Goal: Information Seeking & Learning: Learn about a topic

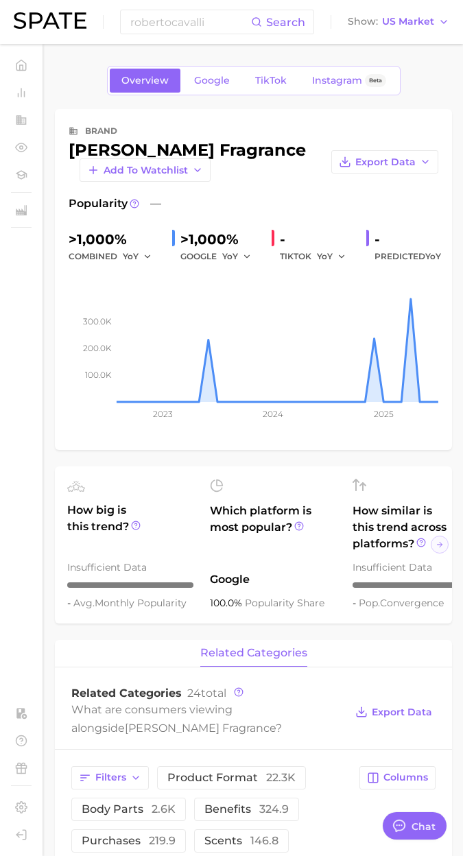
scroll to position [1214, 0]
click at [93, 93] on div "Overview Google TikTok Instagram Beta" at bounding box center [253, 80] width 397 height 29
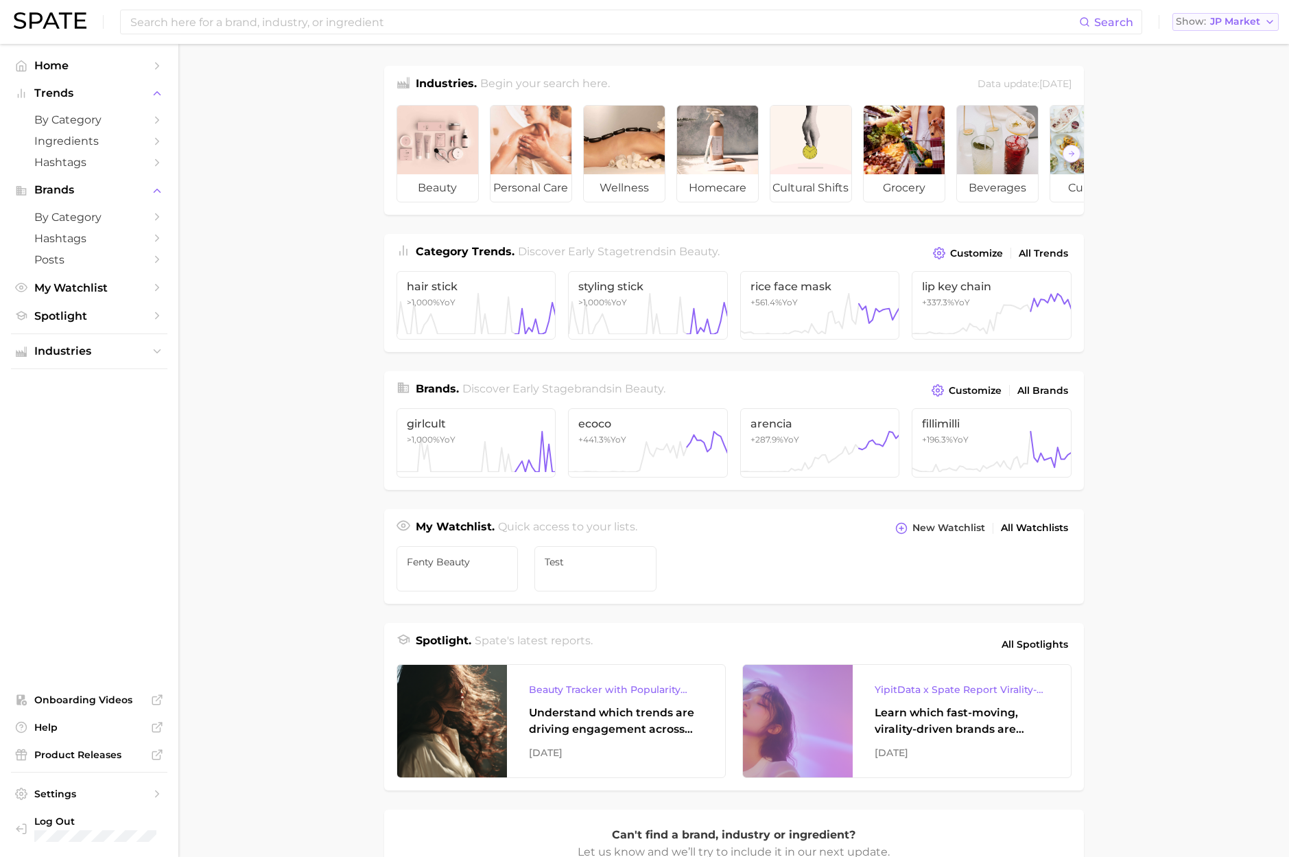
click at [1220, 25] on span "JP Market" at bounding box center [1235, 22] width 50 height 8
click at [1222, 49] on span "[GEOGRAPHIC_DATA]" at bounding box center [1218, 44] width 106 height 12
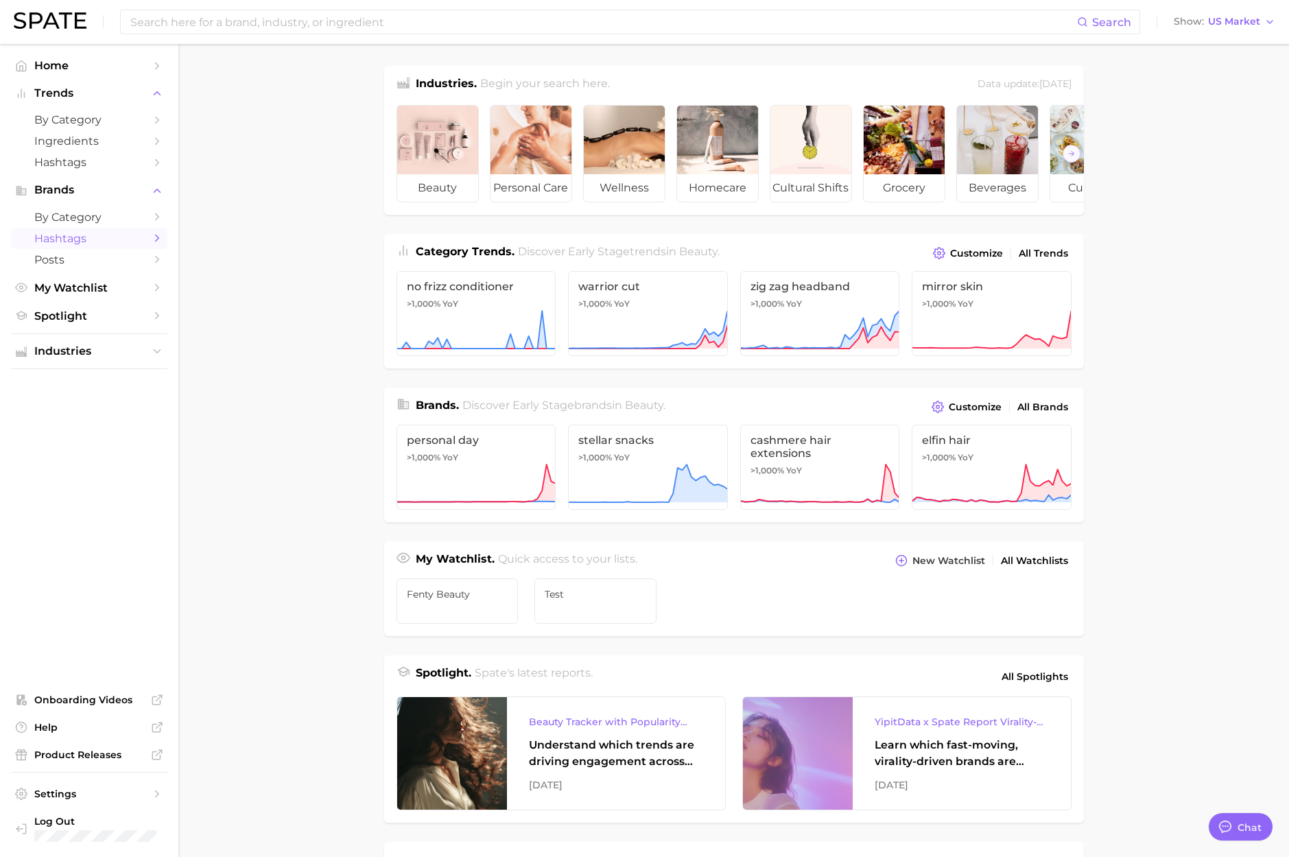
click at [75, 233] on span "Hashtags" at bounding box center [89, 238] width 110 height 13
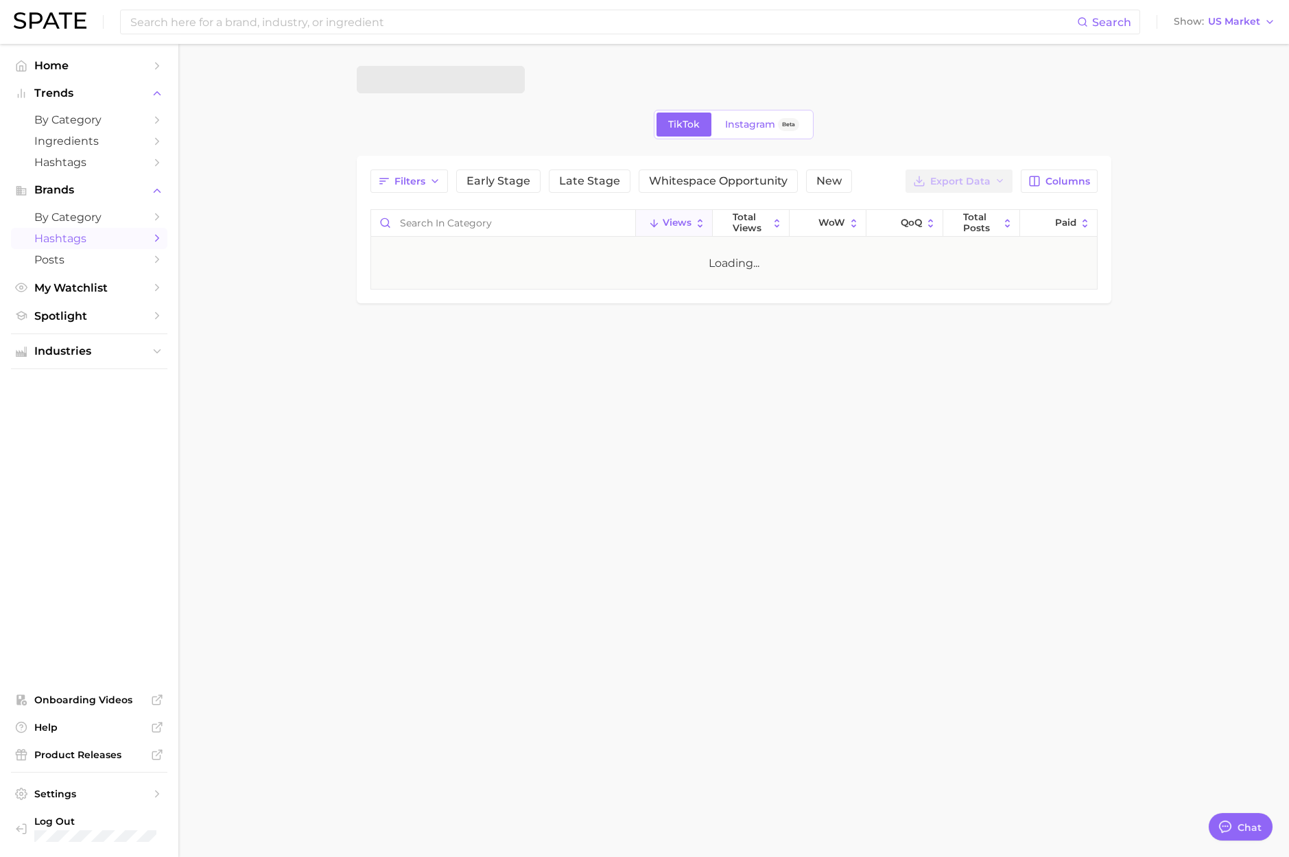
type textarea "x"
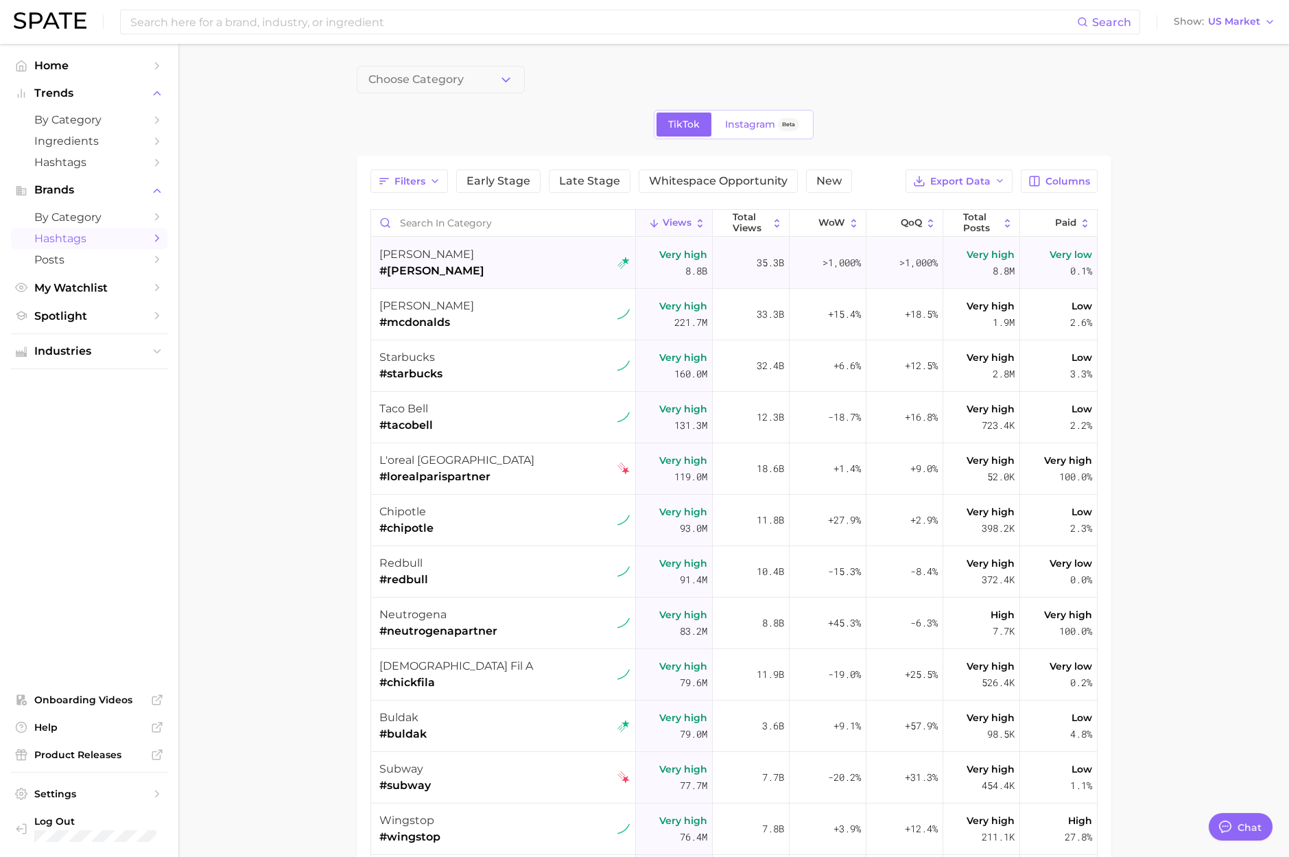
click at [446, 257] on span "charli d'amelio" at bounding box center [426, 254] width 95 height 13
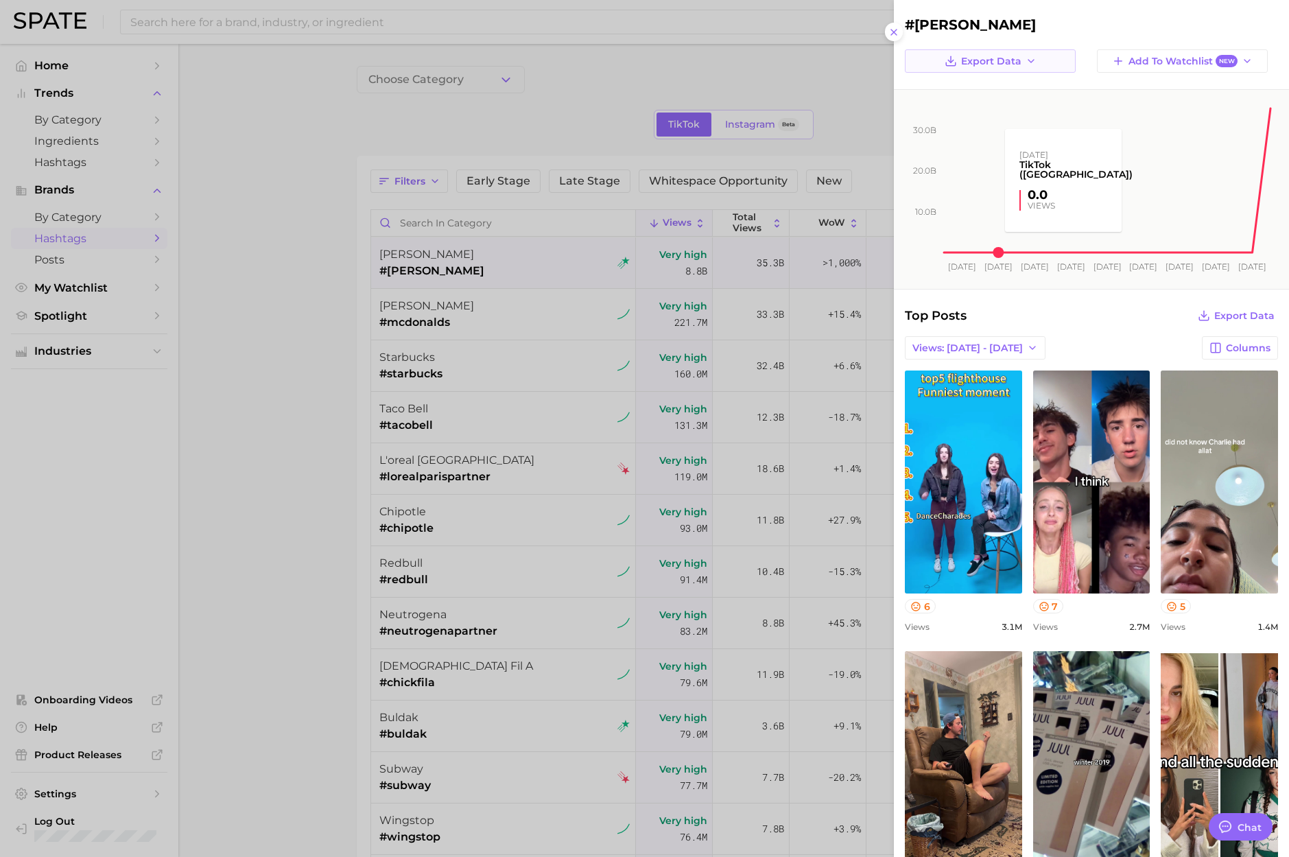
scroll to position [0, 0]
drag, startPoint x: 1022, startPoint y: 29, endPoint x: 907, endPoint y: 25, distance: 115.3
click at [907, 25] on h2 "#charlid'amelio" at bounding box center [1091, 24] width 373 height 16
copy h2 "#charlid'amelio"
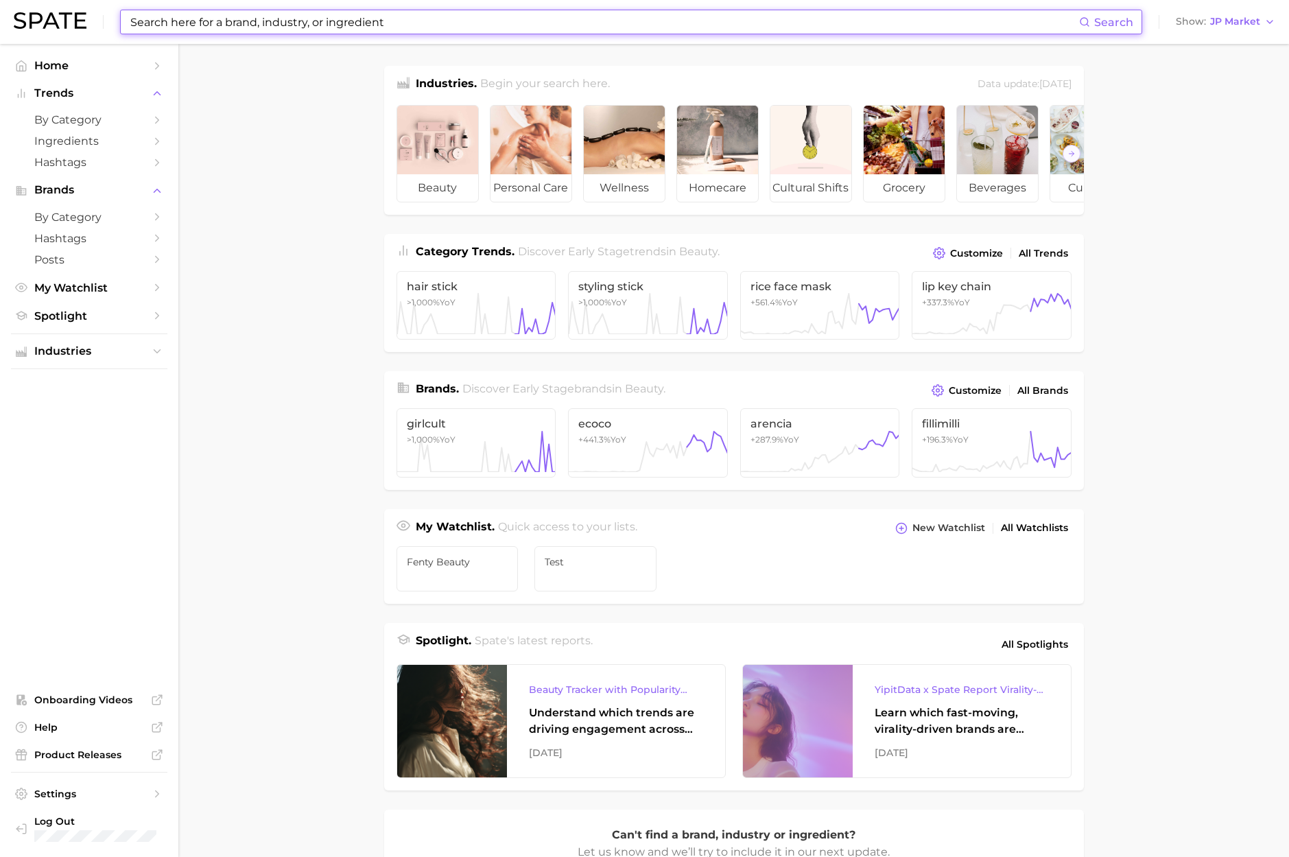
click at [458, 21] on input at bounding box center [604, 21] width 950 height 23
click at [231, 16] on input at bounding box center [604, 21] width 950 height 23
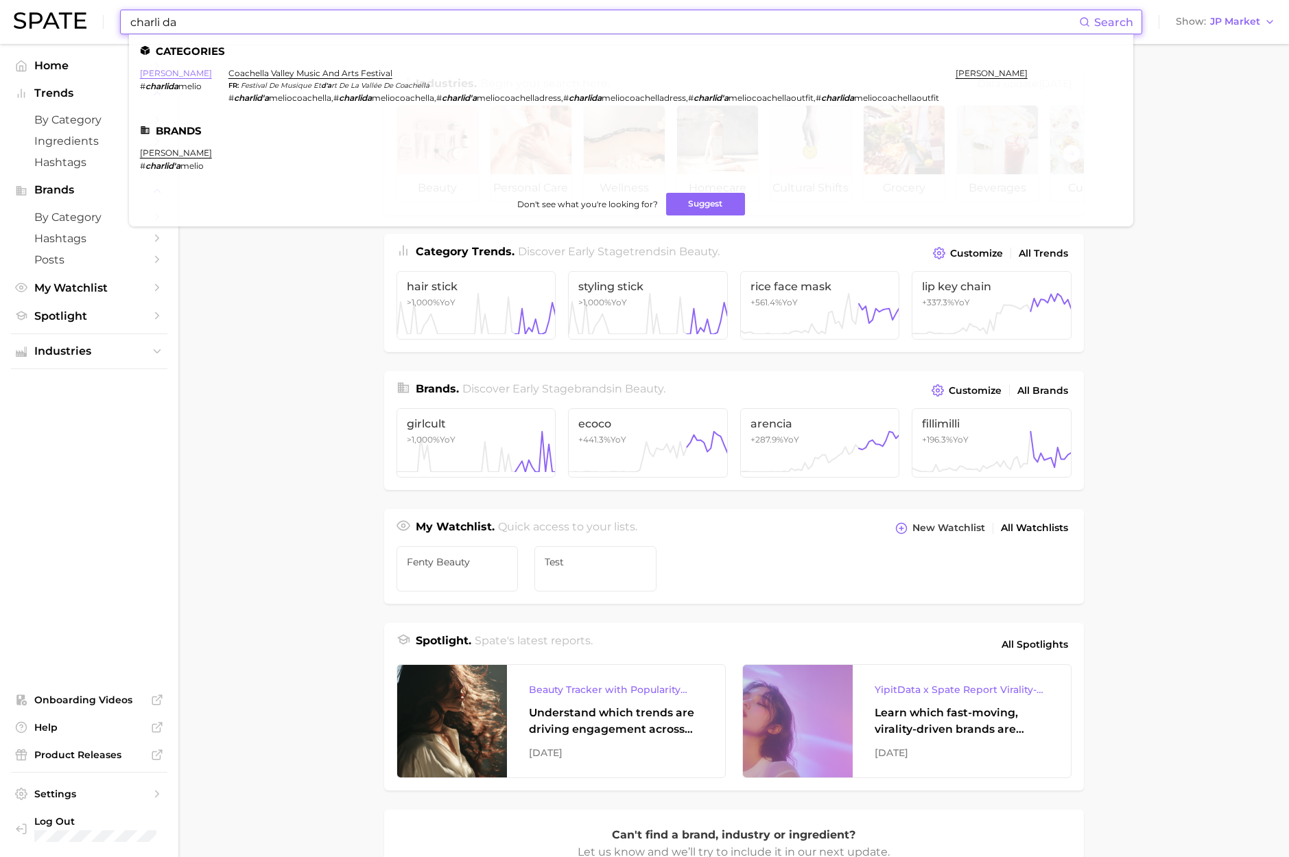
type input "charli da"
click at [181, 73] on link "charli damelio" at bounding box center [176, 73] width 72 height 10
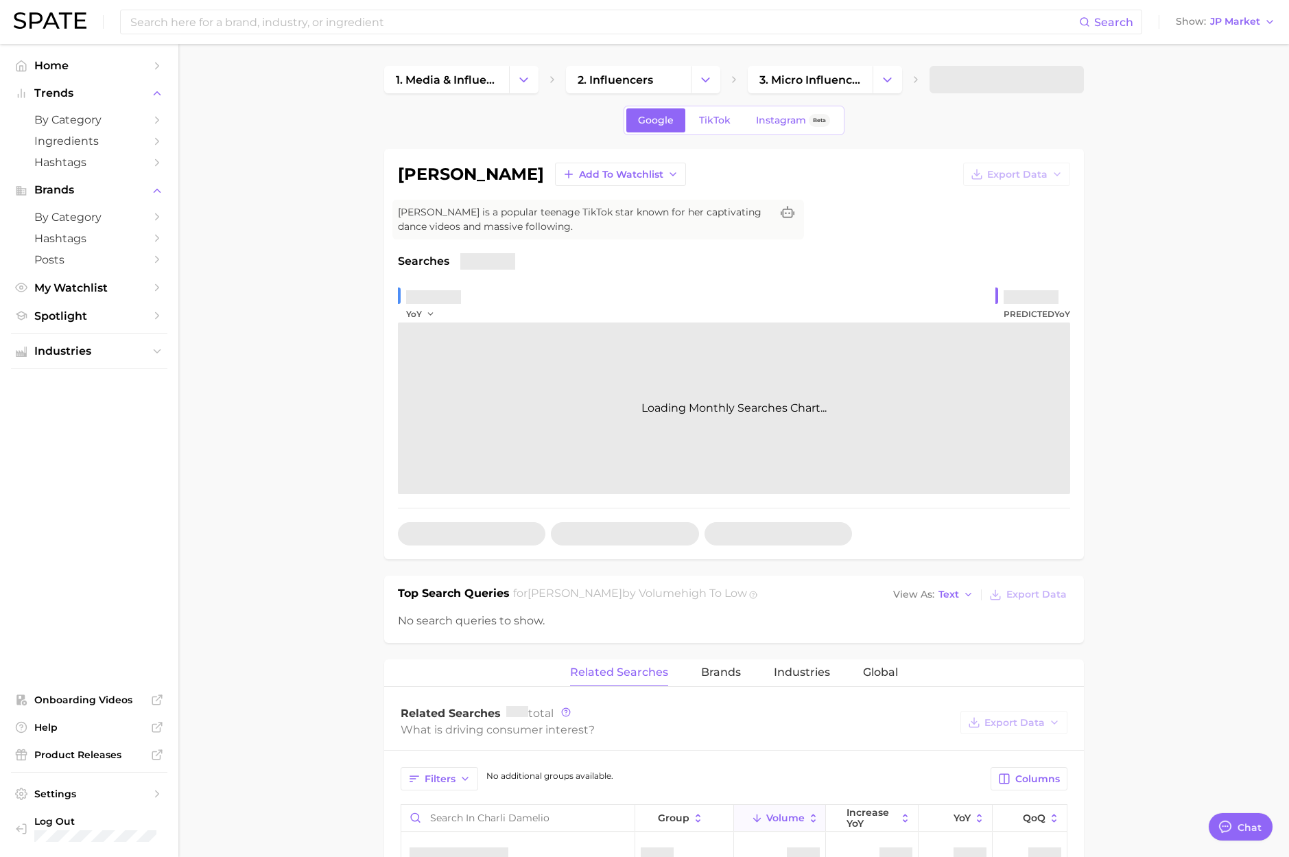
scroll to position [2248, 0]
click at [694, 124] on link "TikTok" at bounding box center [714, 120] width 55 height 24
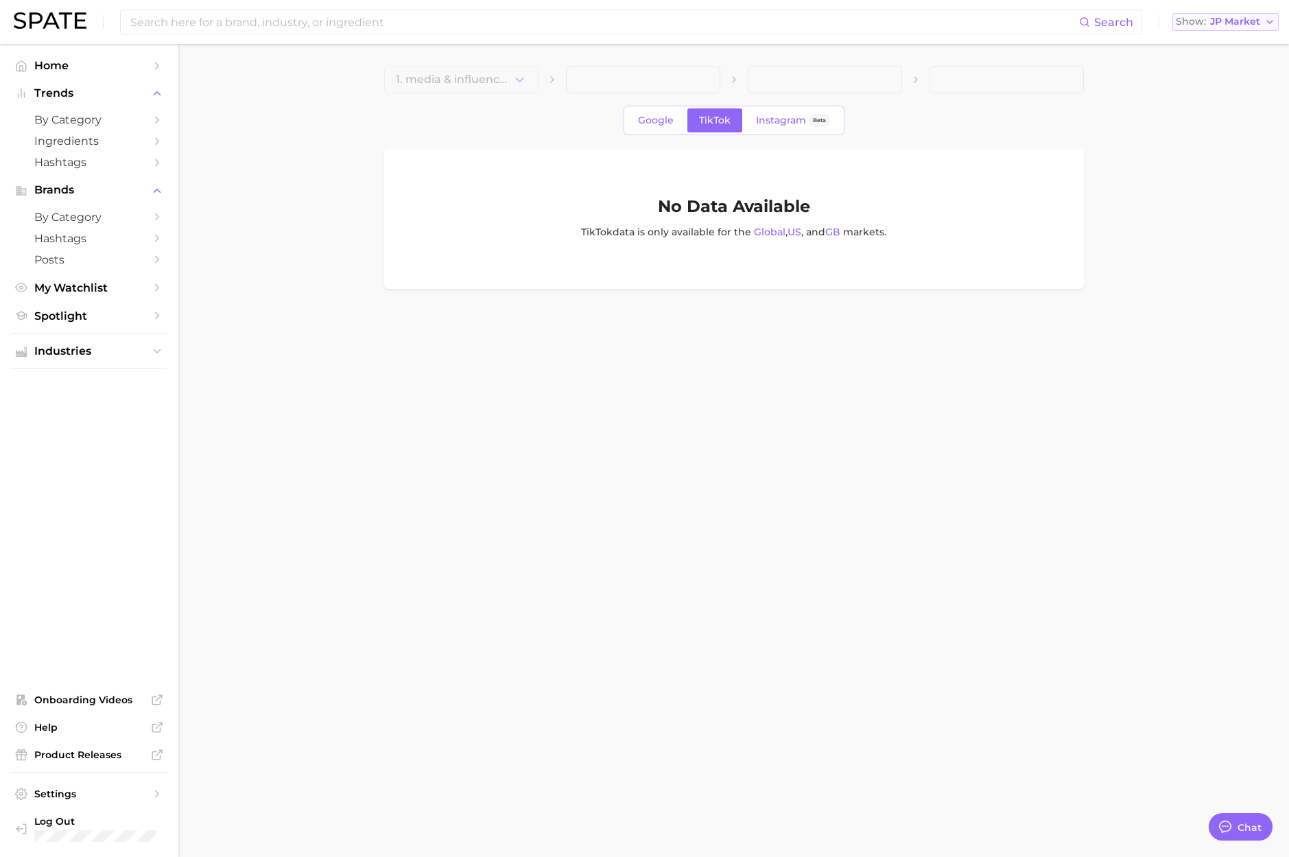
click at [1246, 18] on span "JP Market" at bounding box center [1235, 22] width 50 height 8
click at [1224, 38] on span "[GEOGRAPHIC_DATA]" at bounding box center [1218, 44] width 106 height 12
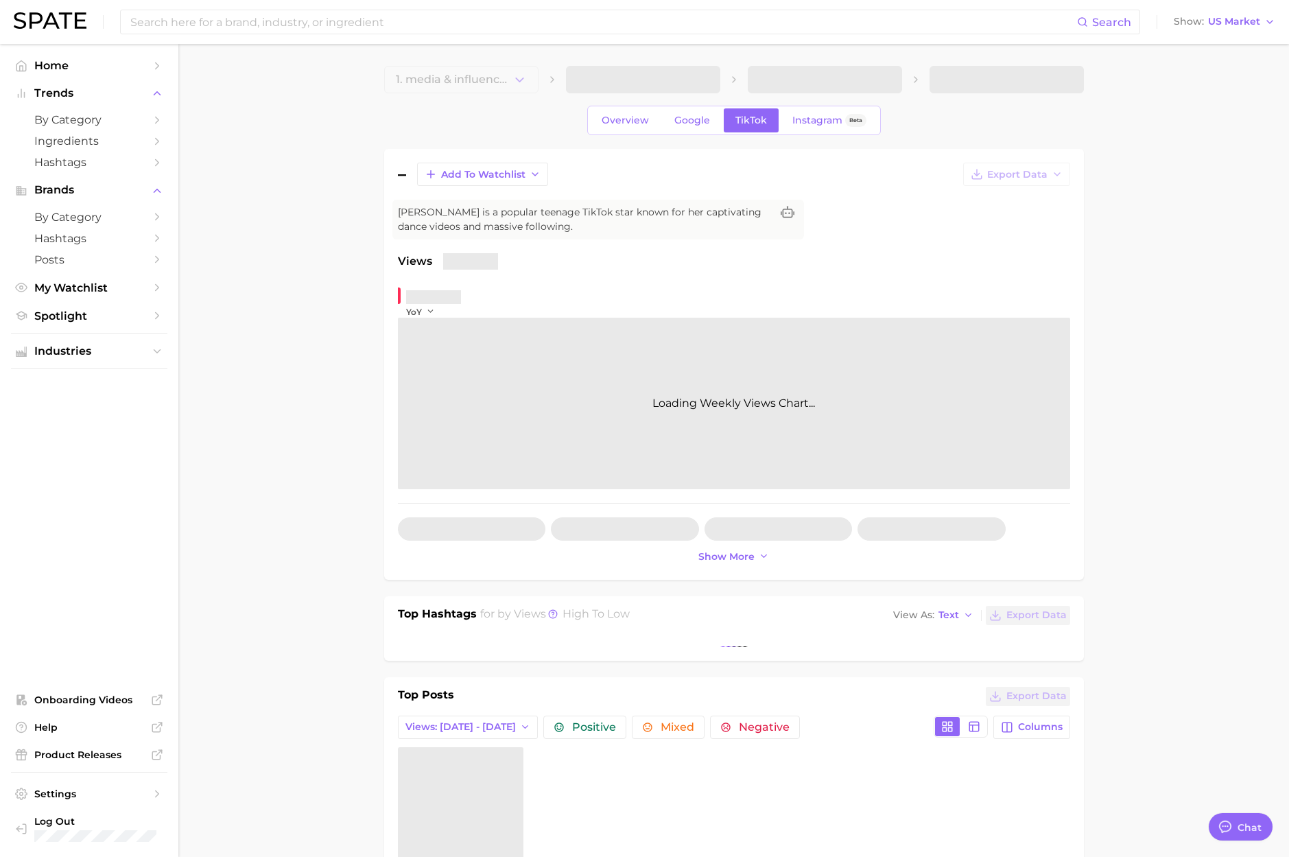
type textarea "x"
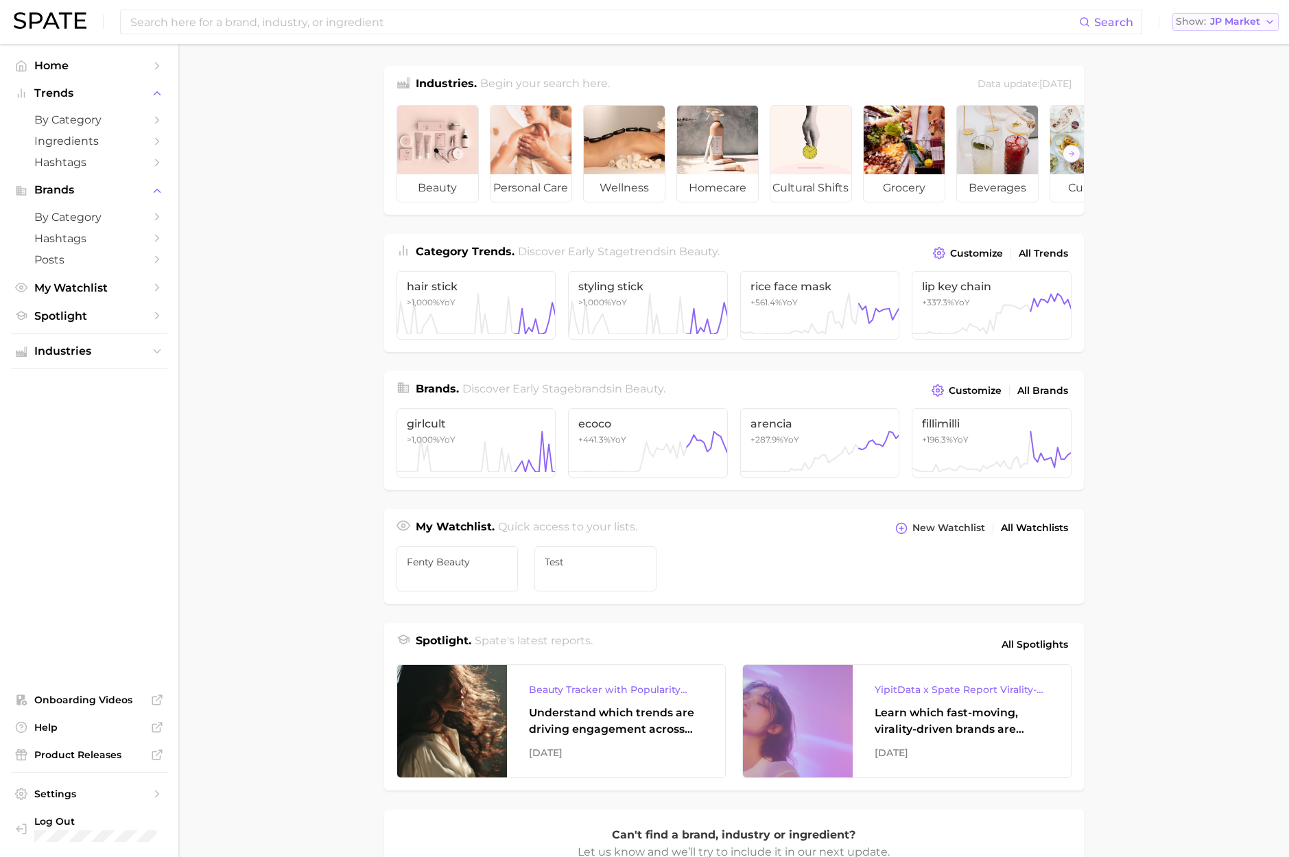
click at [1252, 21] on span "JP Market" at bounding box center [1235, 22] width 50 height 8
drag, startPoint x: 1231, startPoint y: 40, endPoint x: 1124, endPoint y: 30, distance: 107.4
click at [1226, 40] on span "[GEOGRAPHIC_DATA]" at bounding box center [1218, 44] width 106 height 12
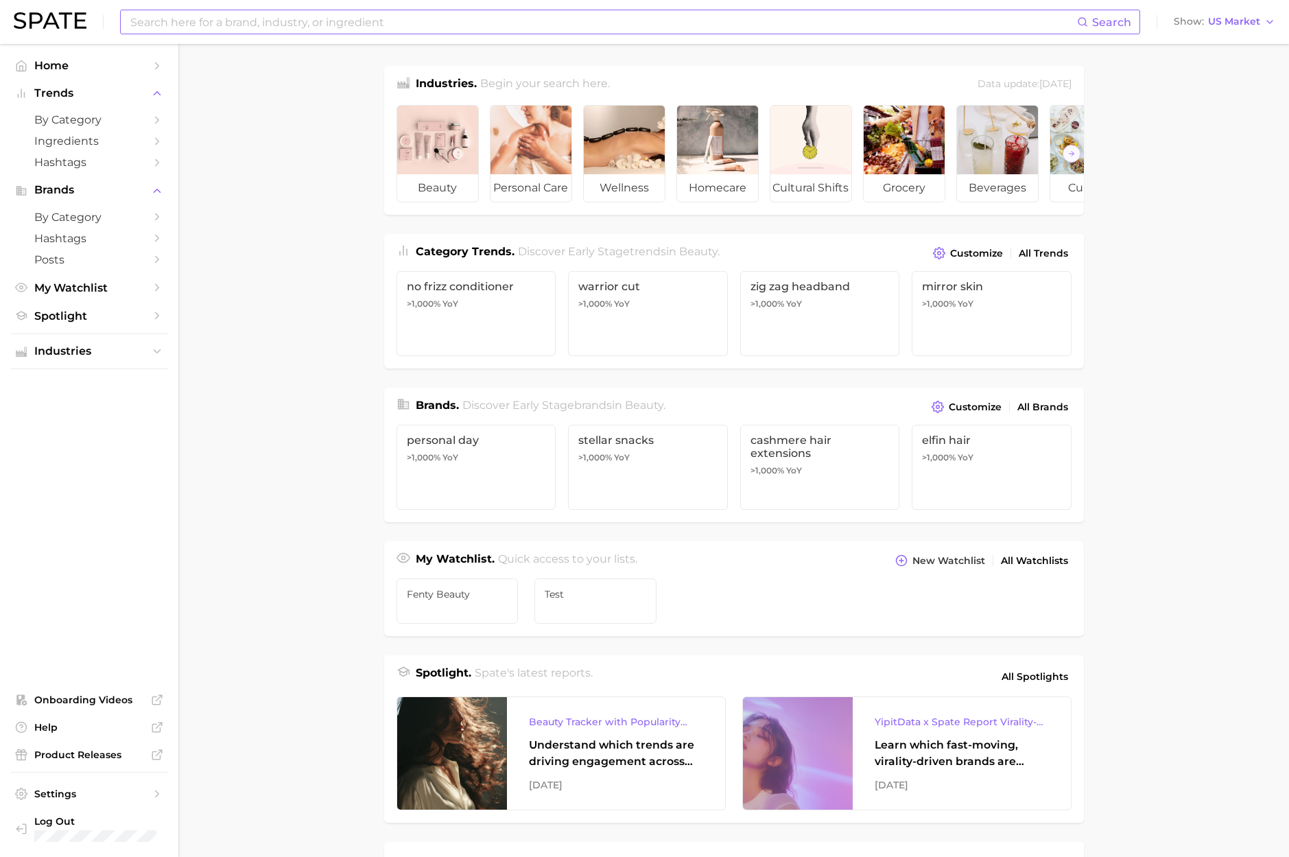
click at [966, 23] on input at bounding box center [603, 21] width 948 height 23
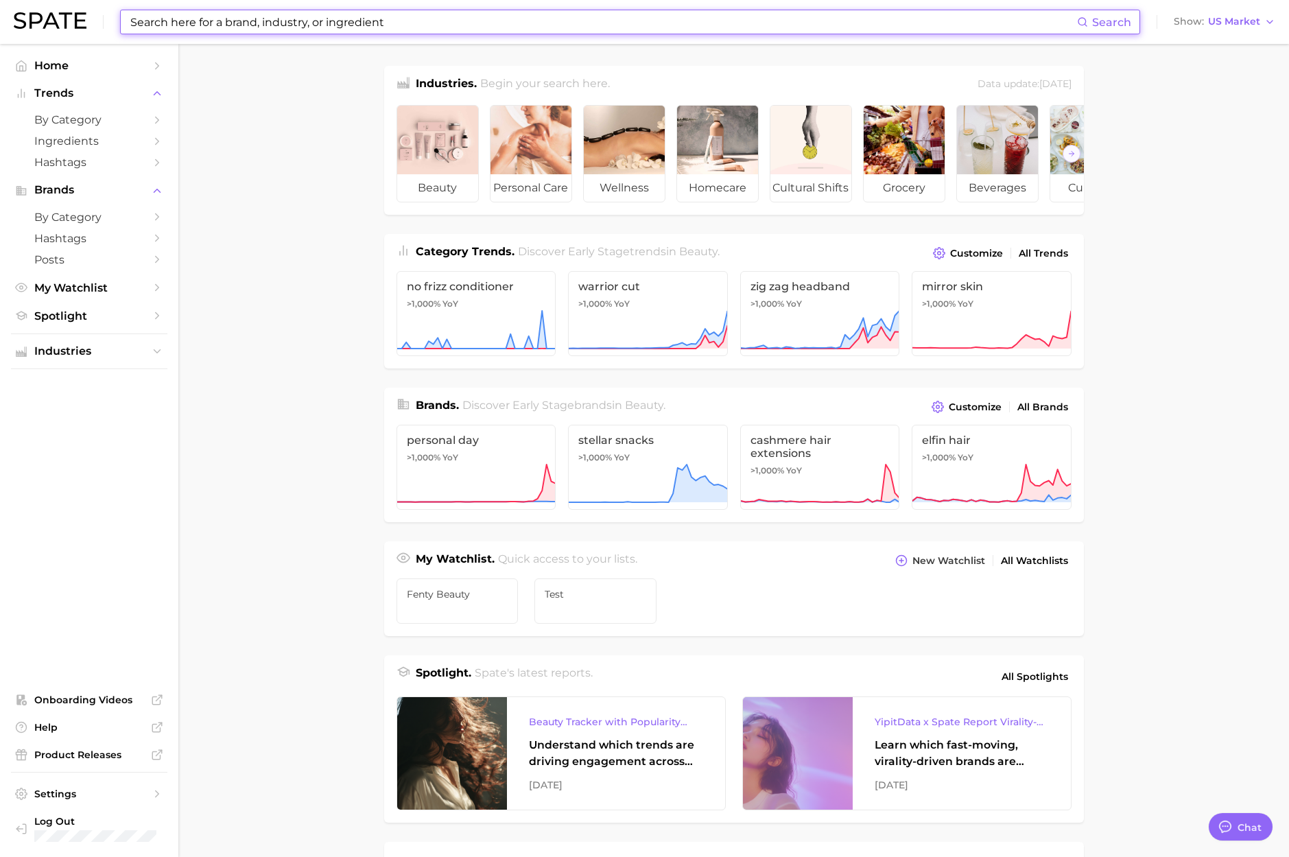
paste input "#gummyvitamins'"
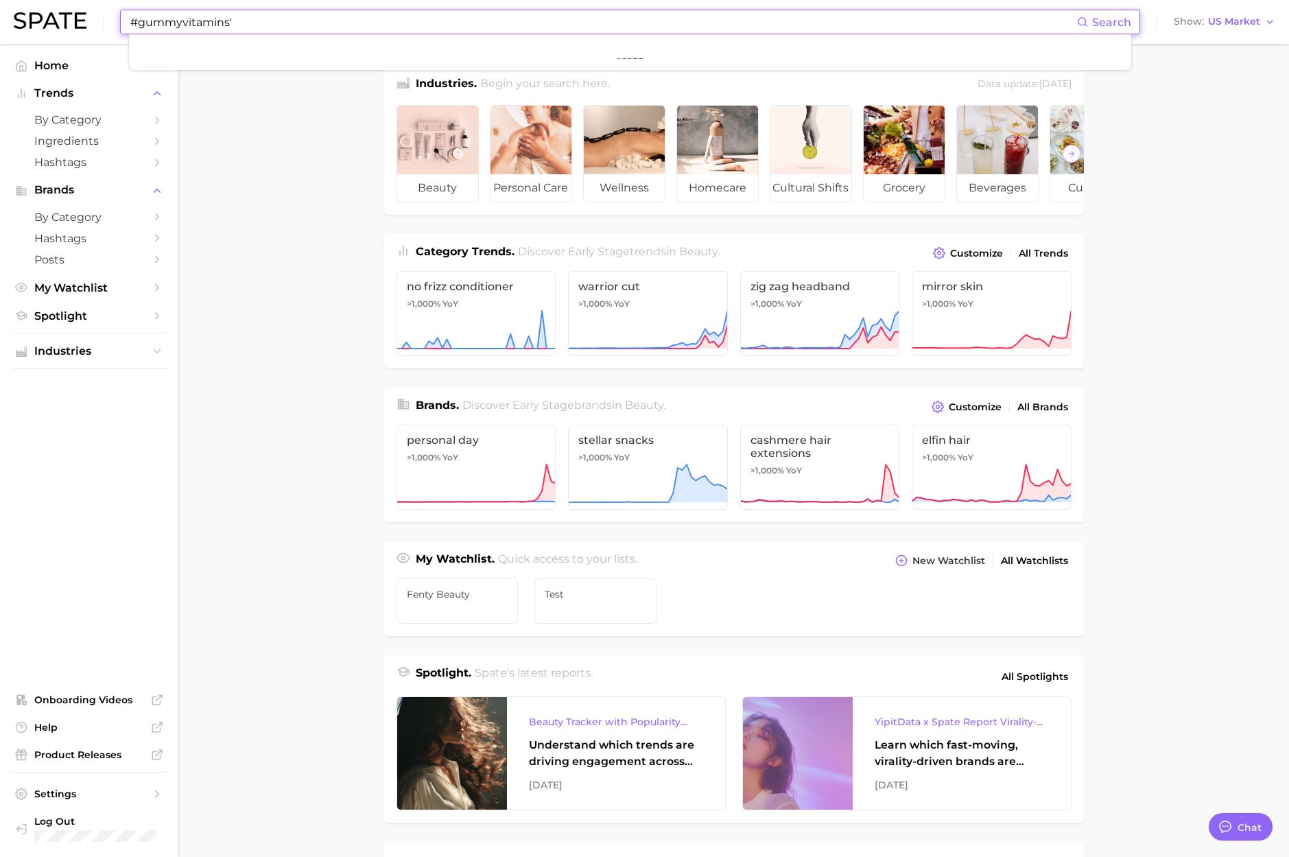
scroll to position [2248, 0]
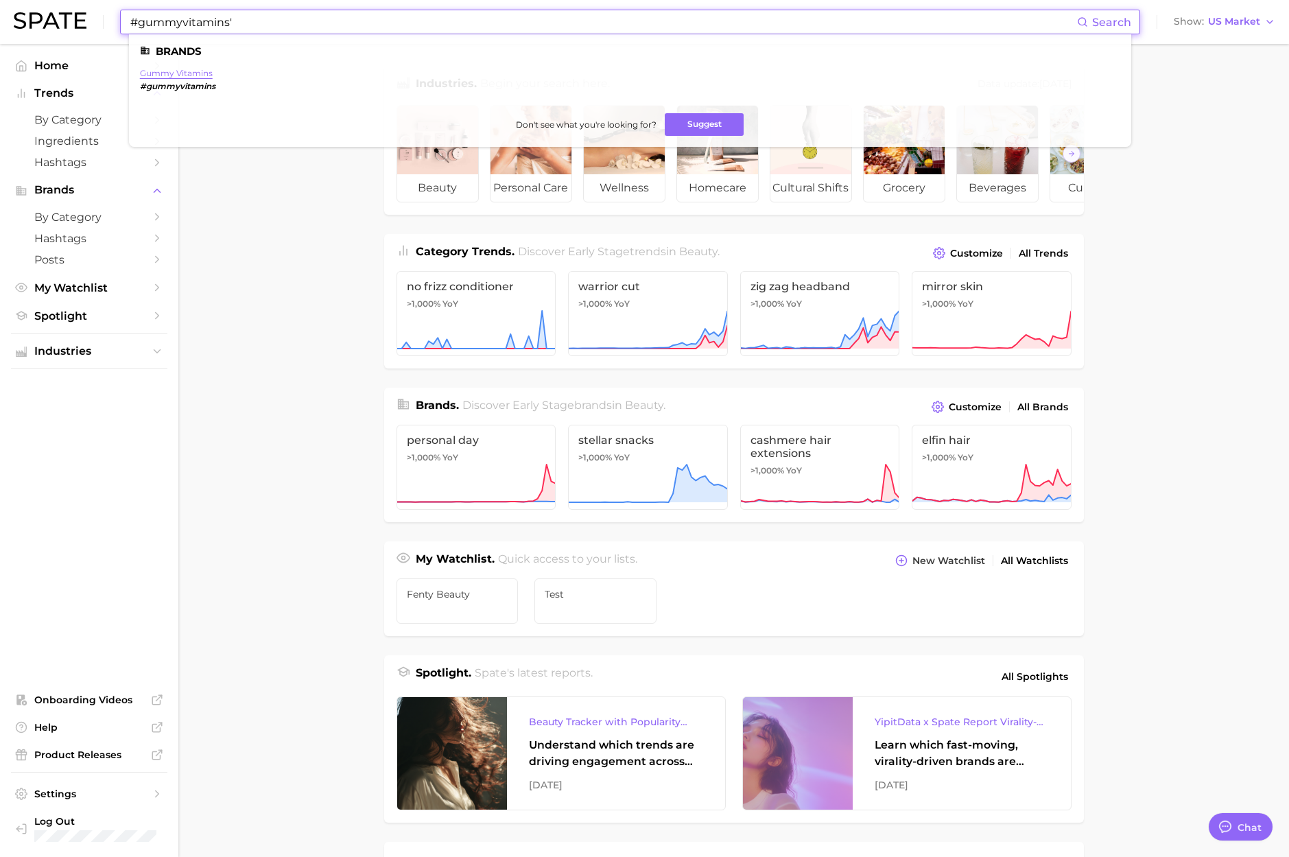
type input "#gummyvitamins'"
click at [169, 71] on link "gummy vitamins" at bounding box center [176, 73] width 73 height 10
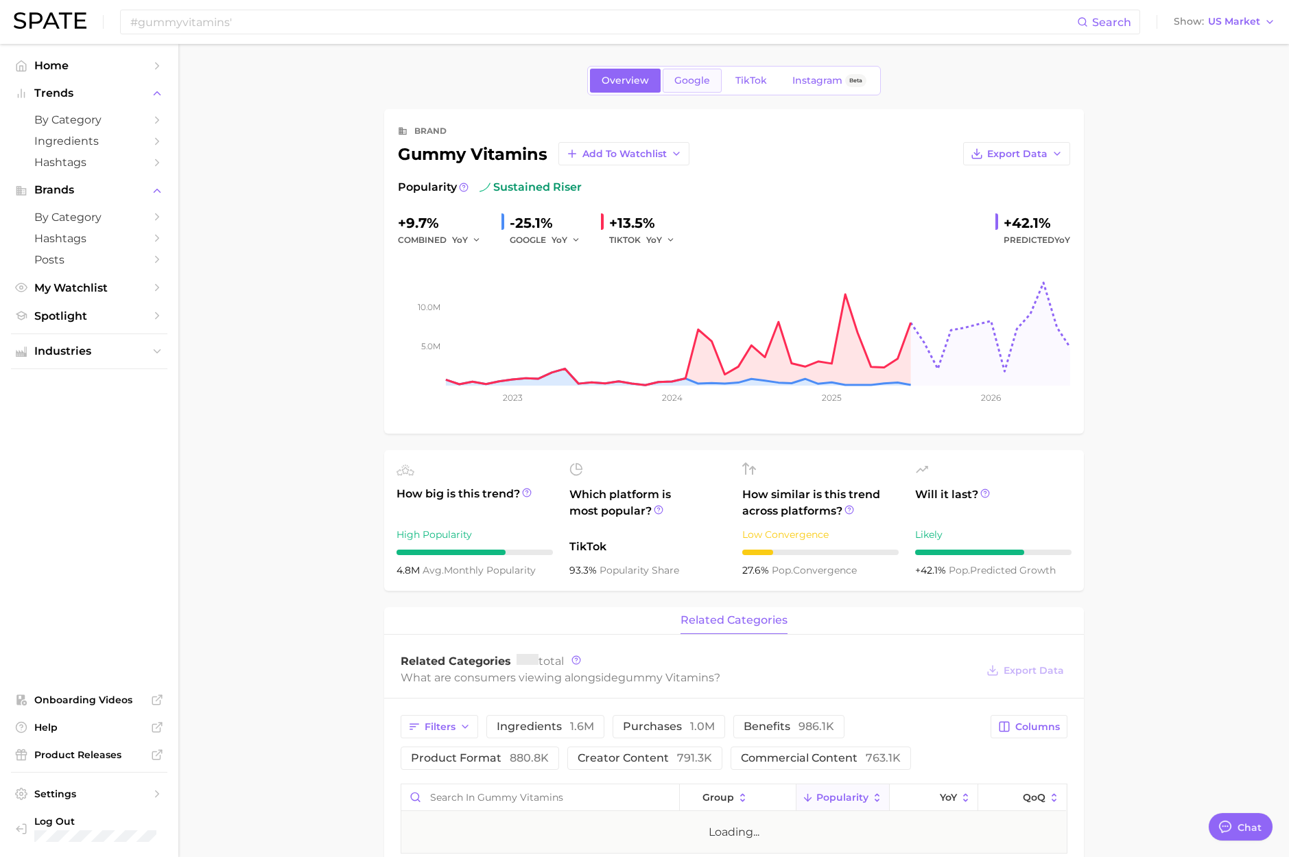
type textarea "x"
click at [694, 77] on span "Google" at bounding box center [692, 81] width 36 height 12
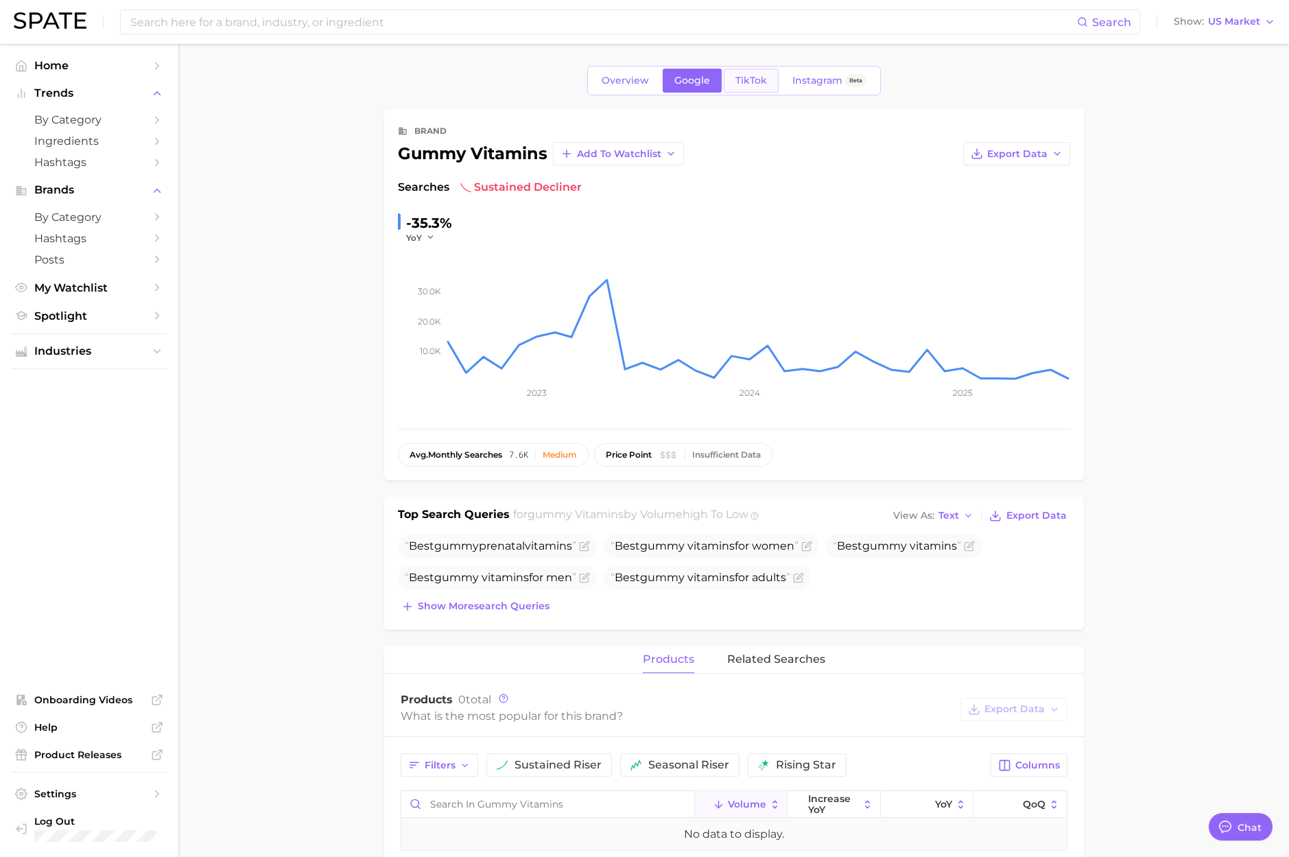
click at [737, 79] on span "TikTok" at bounding box center [751, 81] width 32 height 12
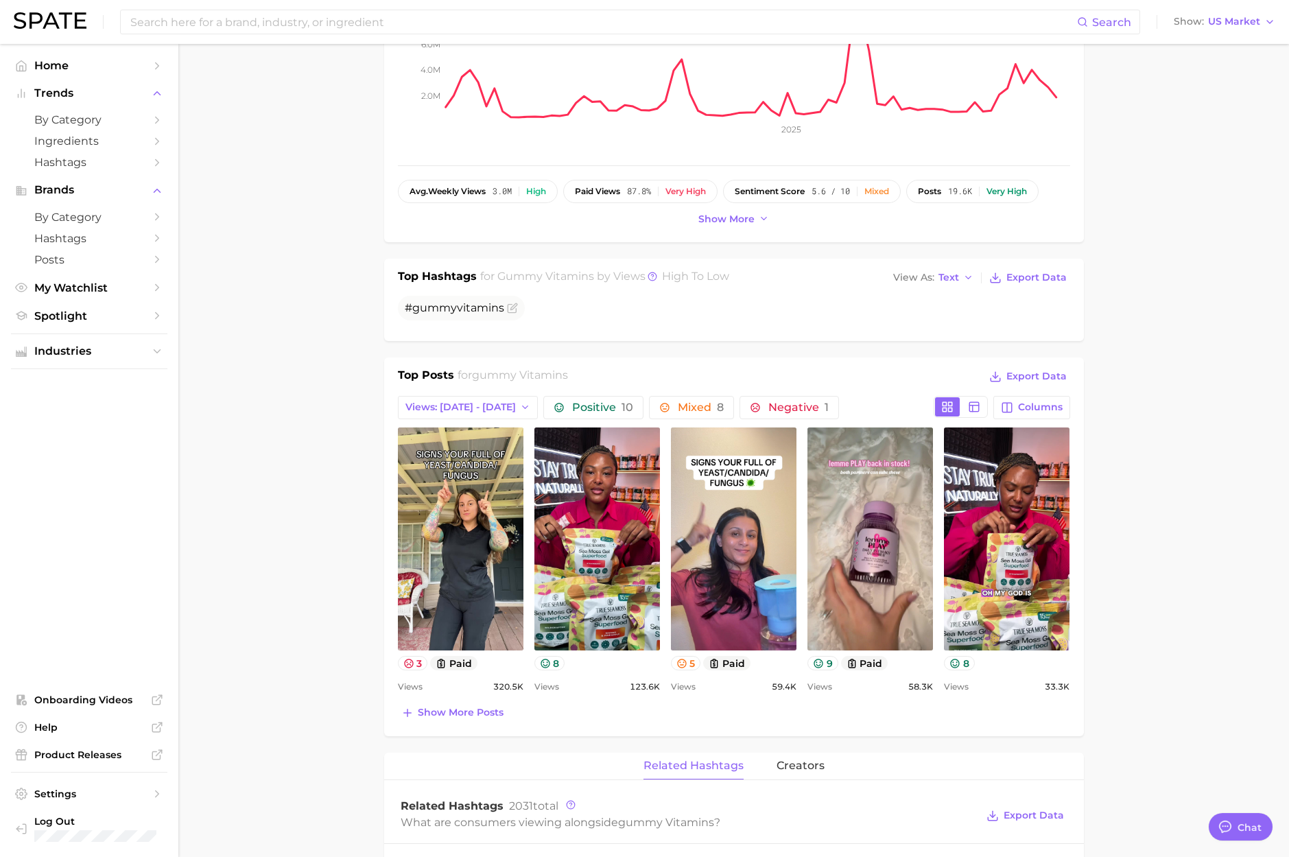
scroll to position [268, 0]
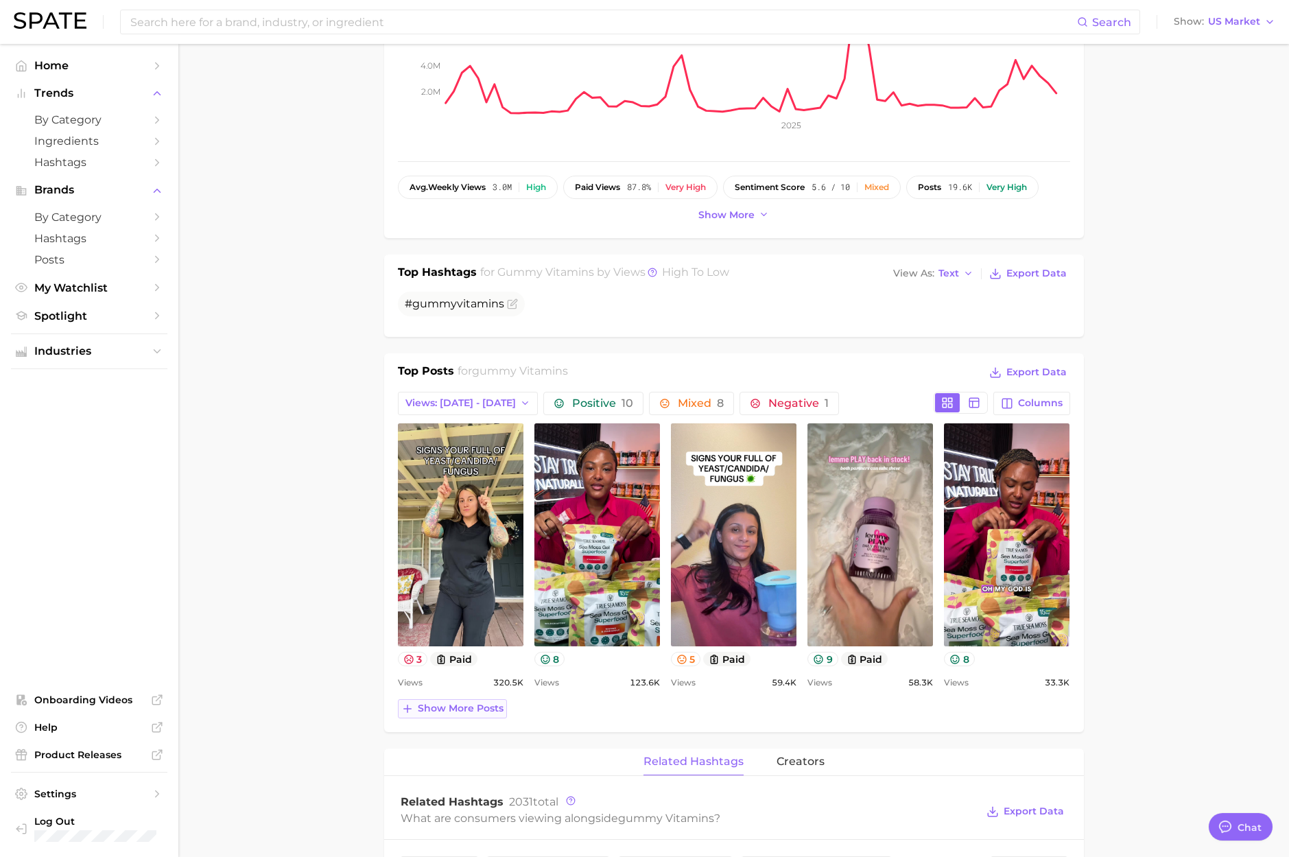
click at [447, 711] on span "Show more posts" at bounding box center [461, 708] width 86 height 12
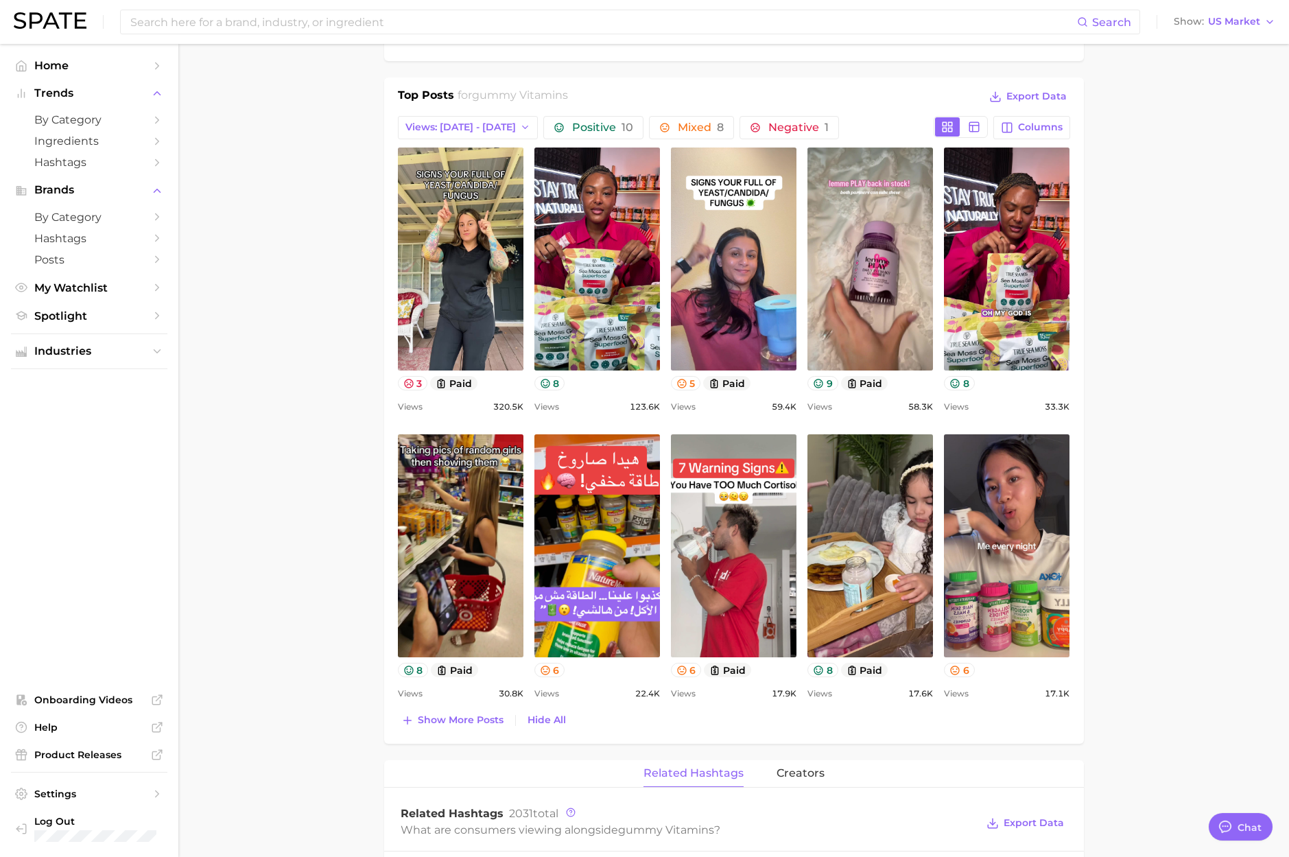
scroll to position [0, 0]
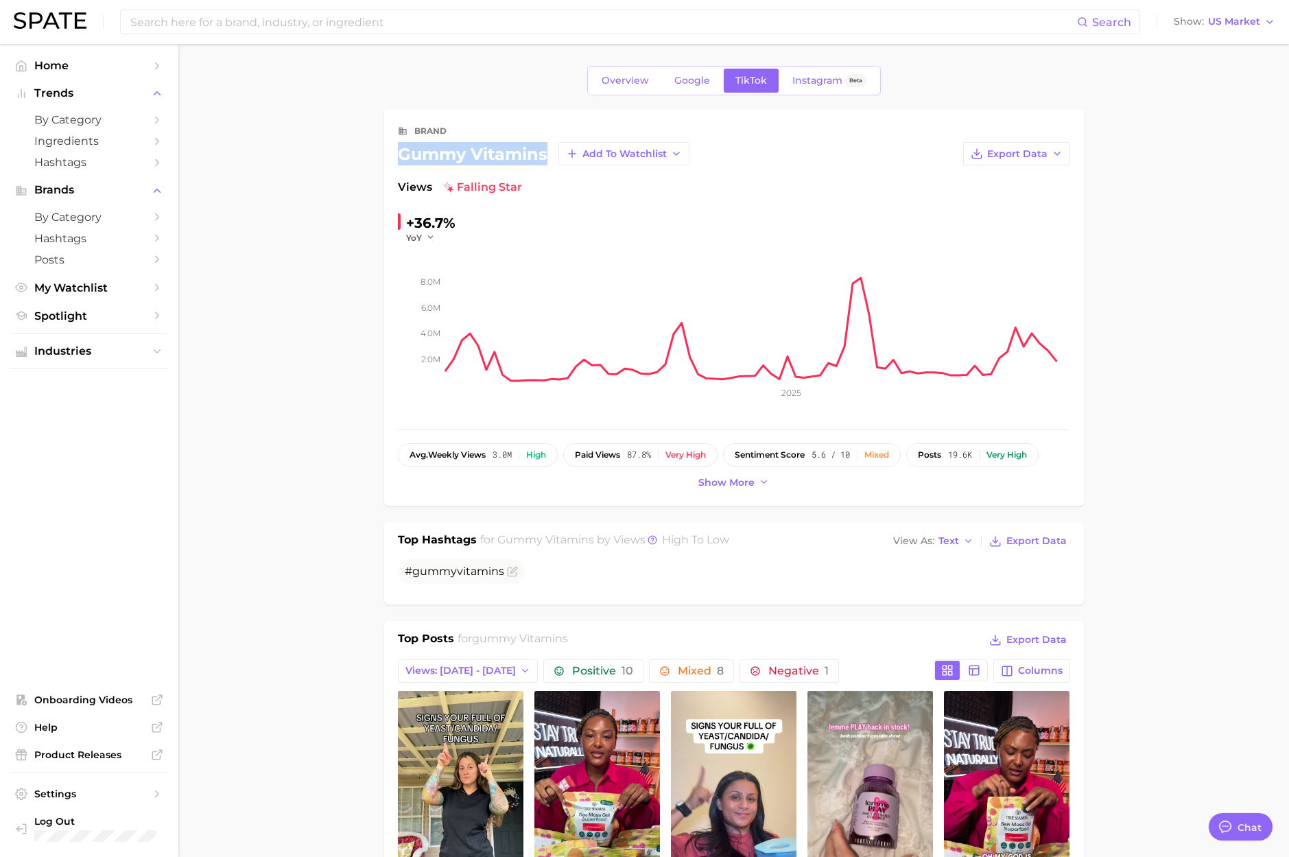
drag, startPoint x: 400, startPoint y: 152, endPoint x: 544, endPoint y: 152, distance: 144.0
click at [544, 152] on div "gummy vitamins Add to Watchlist" at bounding box center [544, 153] width 292 height 23
copy div "gummy vitamins"
click at [406, 154] on div "gummy vitamins Add to Watchlist" at bounding box center [544, 153] width 292 height 23
drag, startPoint x: 396, startPoint y: 154, endPoint x: 545, endPoint y: 154, distance: 149.5
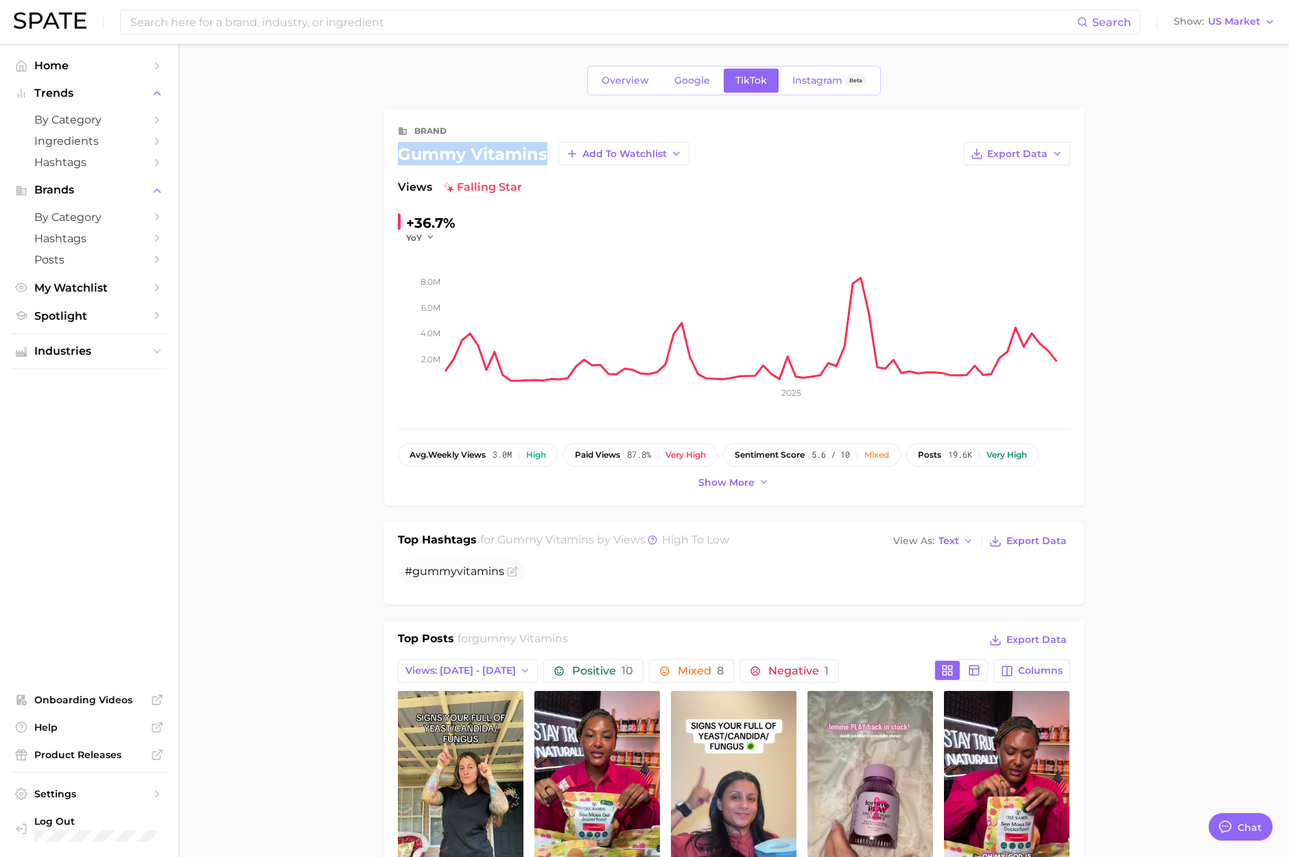
click at [545, 154] on div "brand gummy vitamins Add to Watchlist Export Data Views falling star +36.7% YoY…" at bounding box center [734, 307] width 700 height 396
copy div "gummy vitamins"
click at [679, 84] on span "Google" at bounding box center [692, 81] width 36 height 12
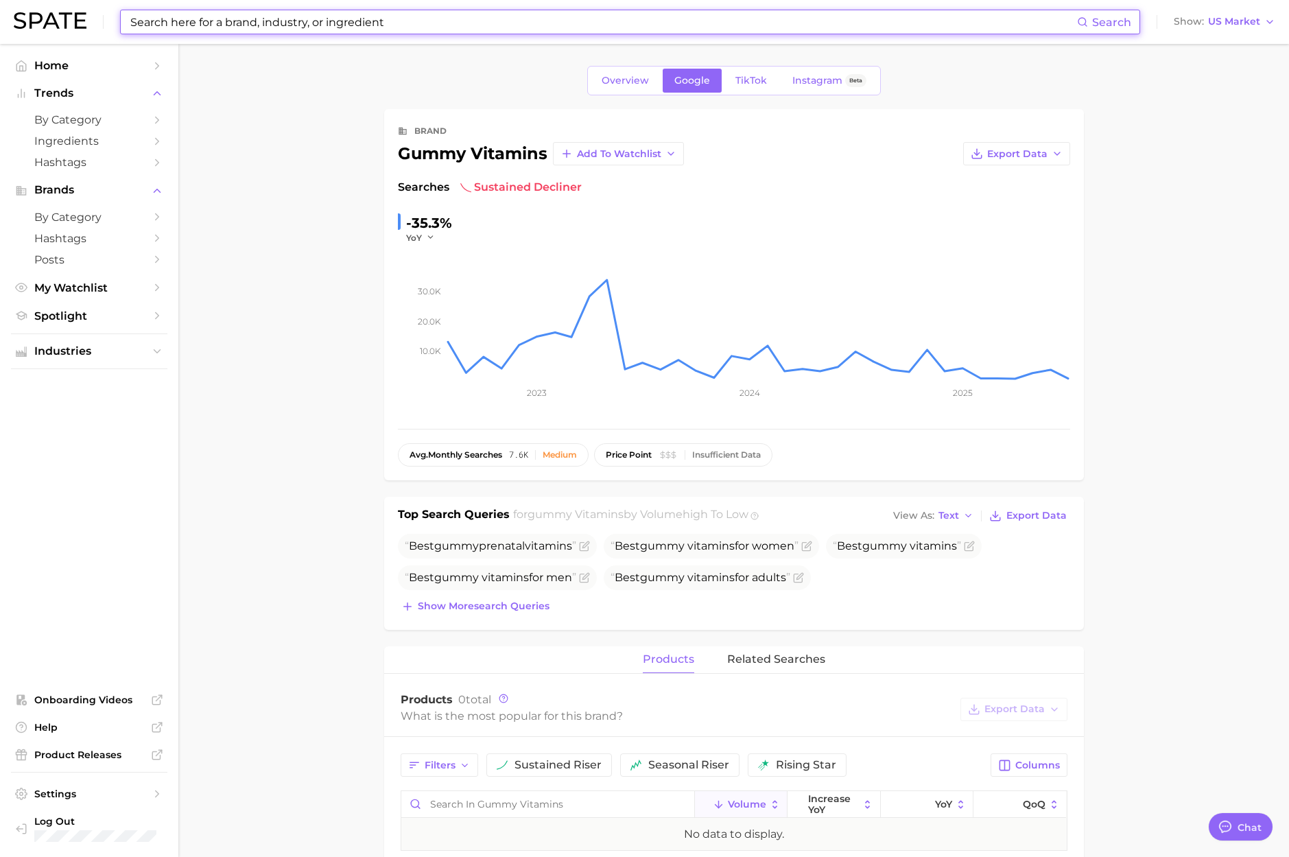
click at [230, 23] on input at bounding box center [603, 21] width 948 height 23
paste input "vitamin friends"
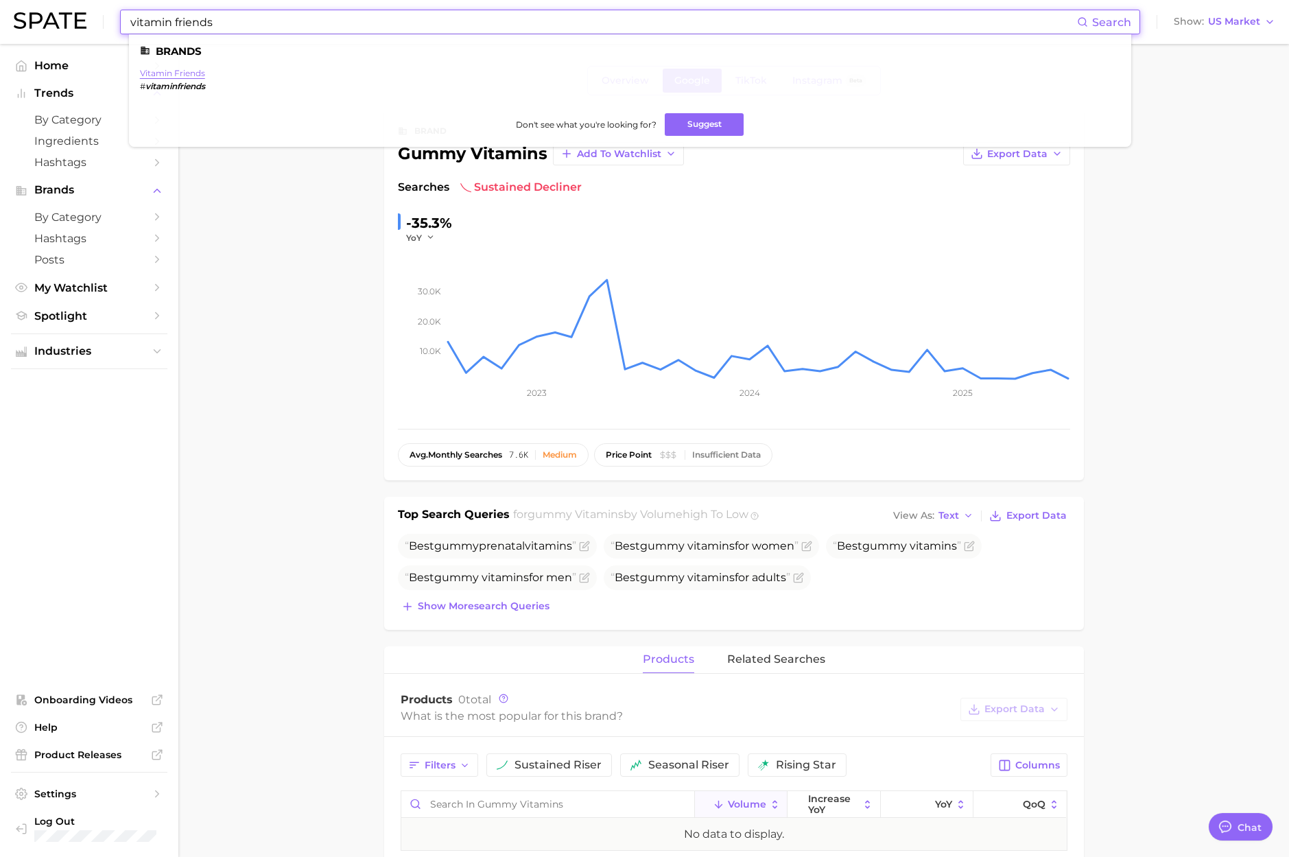
type input "vitamin friends"
click at [178, 73] on link "vitamin friends" at bounding box center [172, 73] width 65 height 10
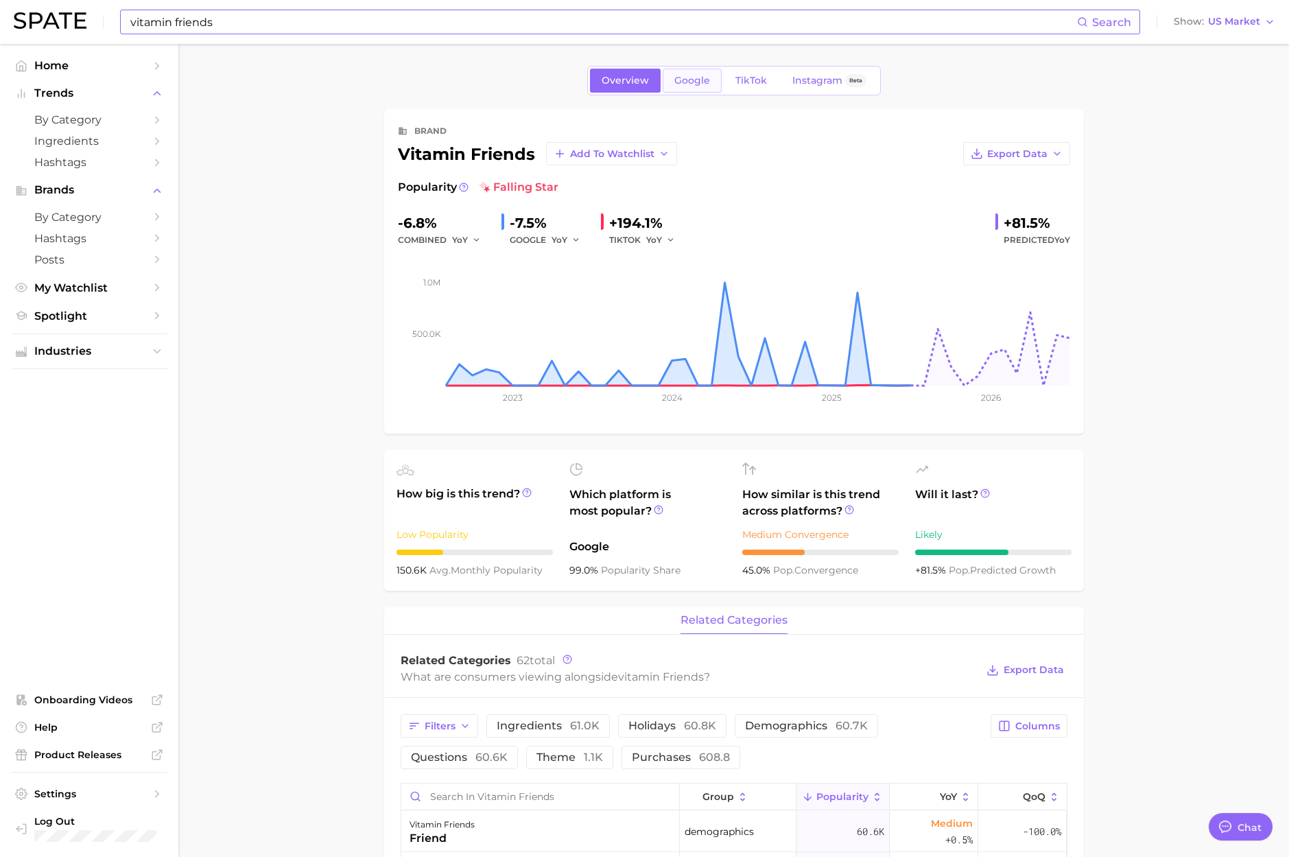
click at [696, 84] on span "Google" at bounding box center [692, 81] width 36 height 12
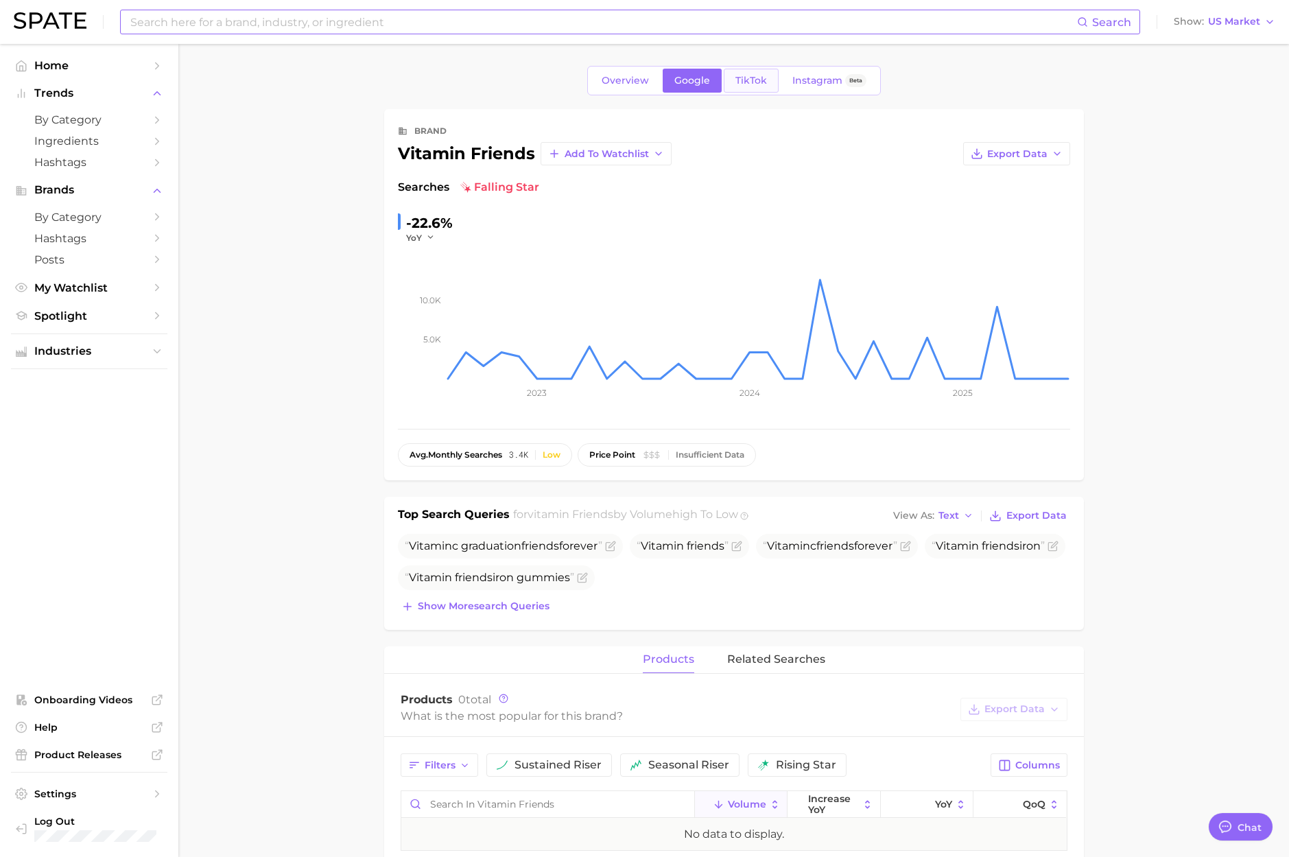
click at [758, 80] on span "TikTok" at bounding box center [751, 81] width 32 height 12
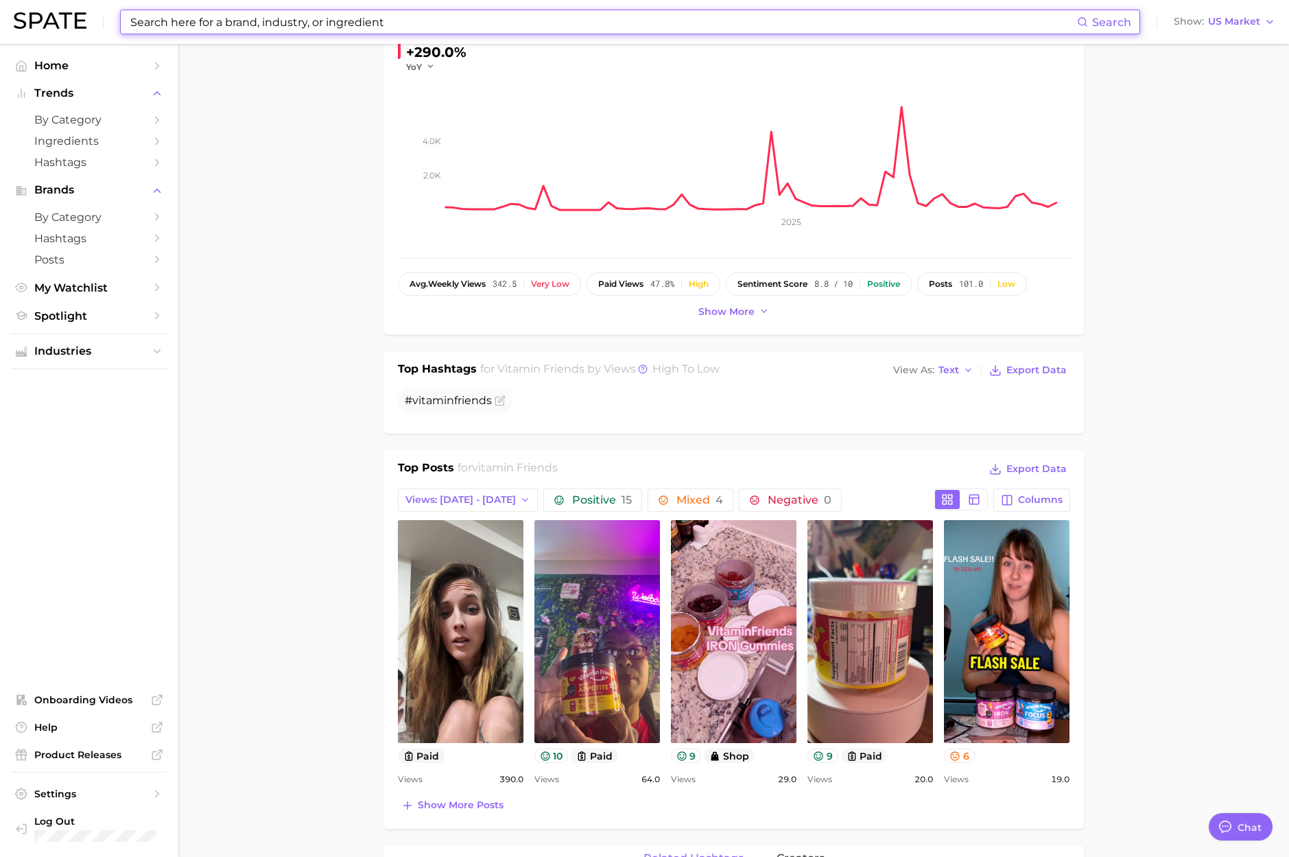
scroll to position [195, 0]
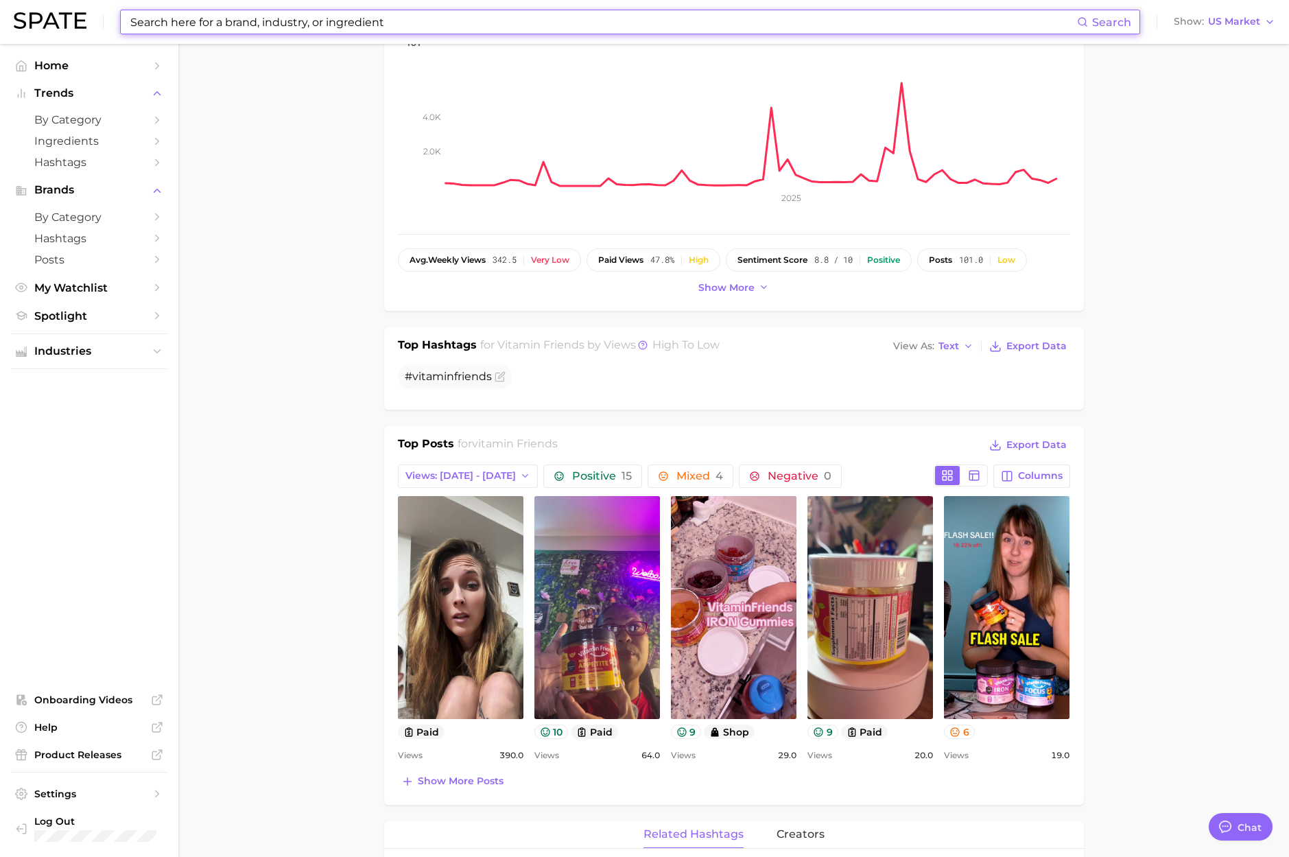
click at [388, 22] on input at bounding box center [603, 21] width 948 height 23
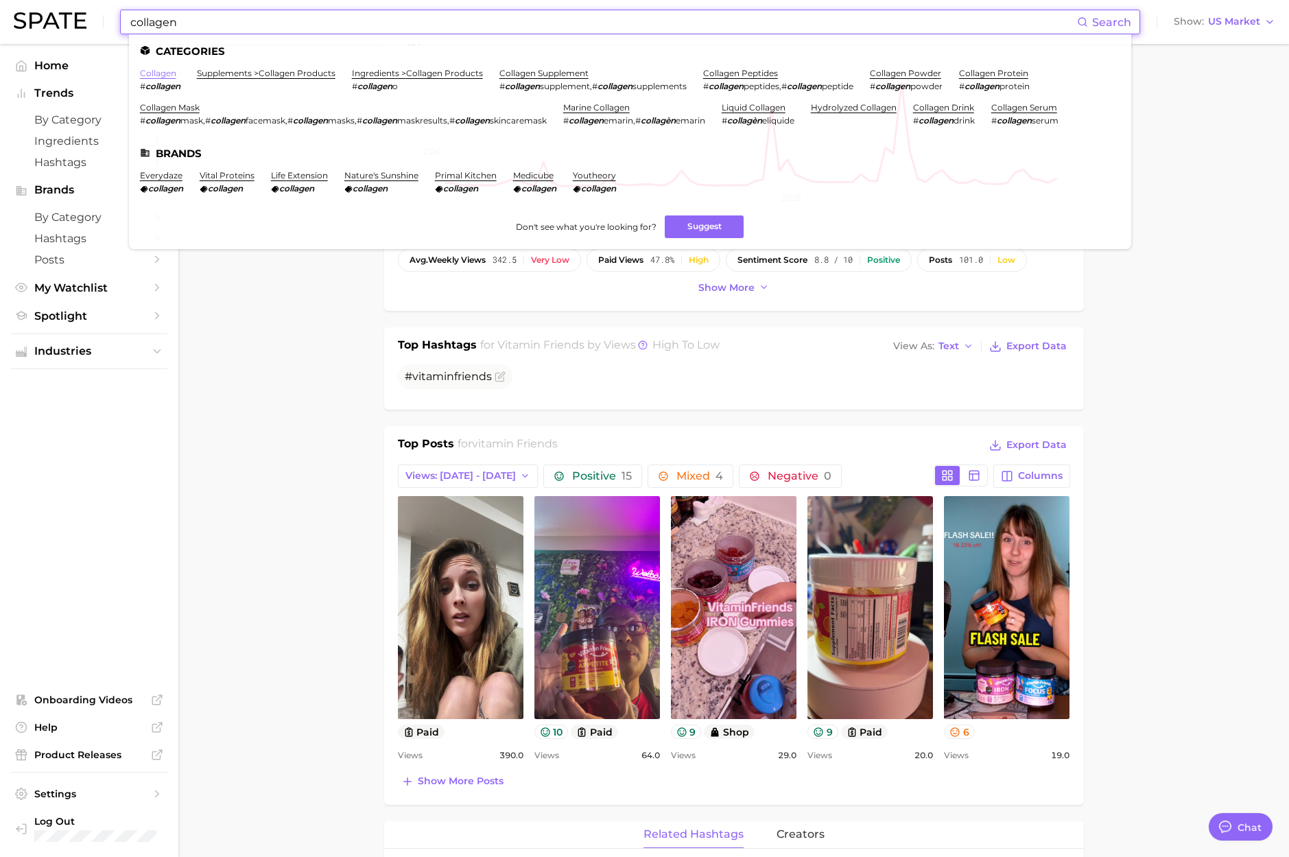
type input "collagen"
click at [169, 72] on link "collagen" at bounding box center [158, 73] width 36 height 10
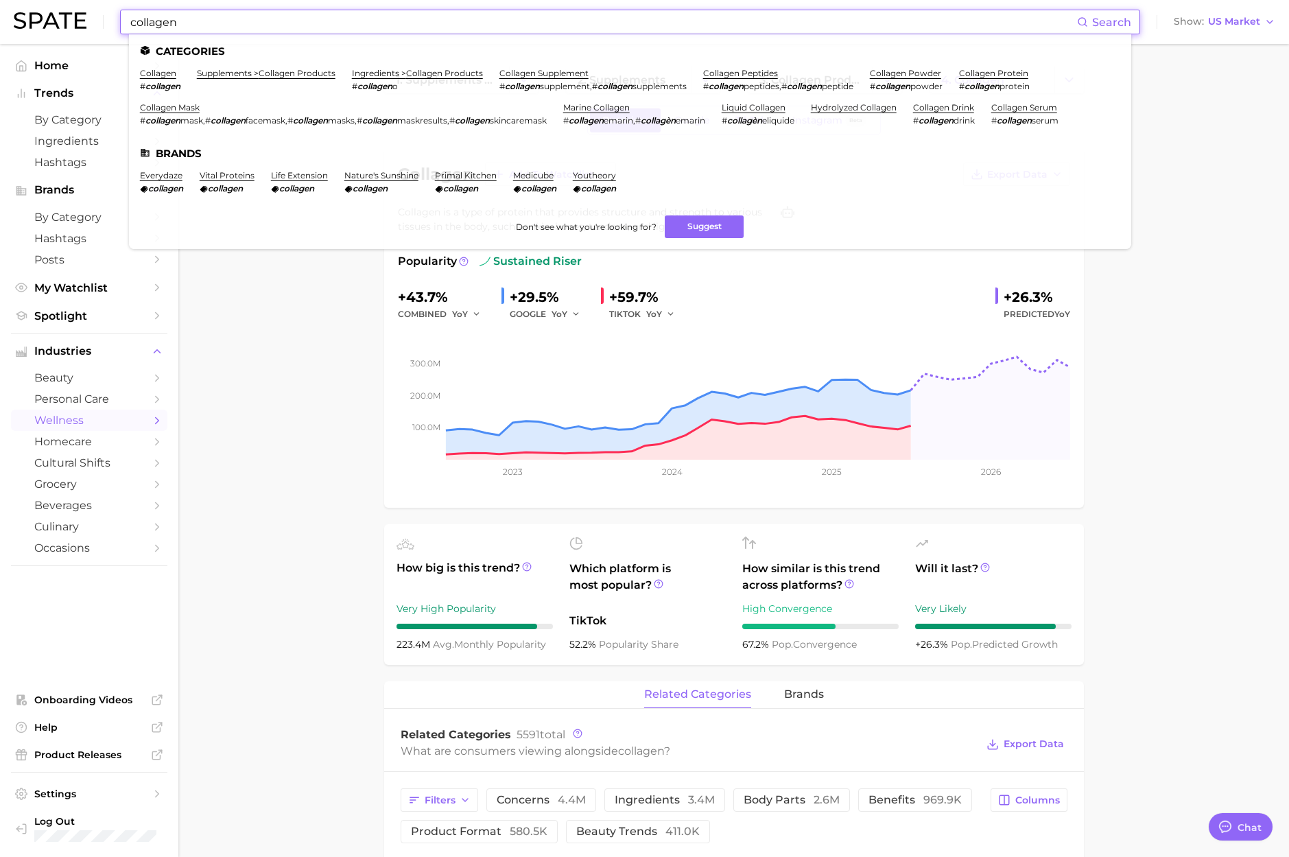
paste input "#itworks"
drag, startPoint x: 183, startPoint y: 23, endPoint x: 77, endPoint y: 14, distance: 106.7
click at [24, 12] on div "collagen Search Categories collagen # collagen supplements > collagen products …" at bounding box center [644, 22] width 1261 height 44
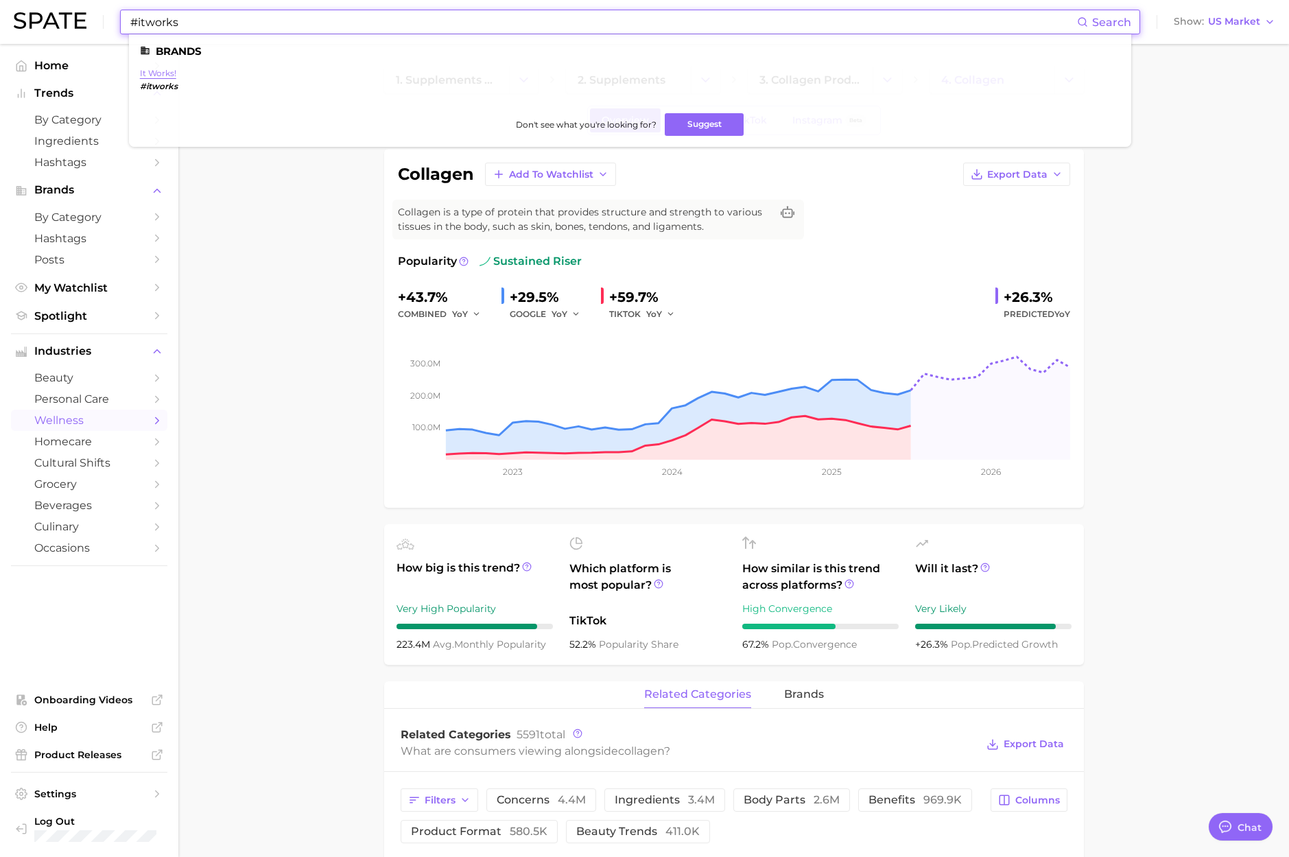
type input "#itworks"
click at [156, 71] on link "it works!" at bounding box center [158, 73] width 36 height 10
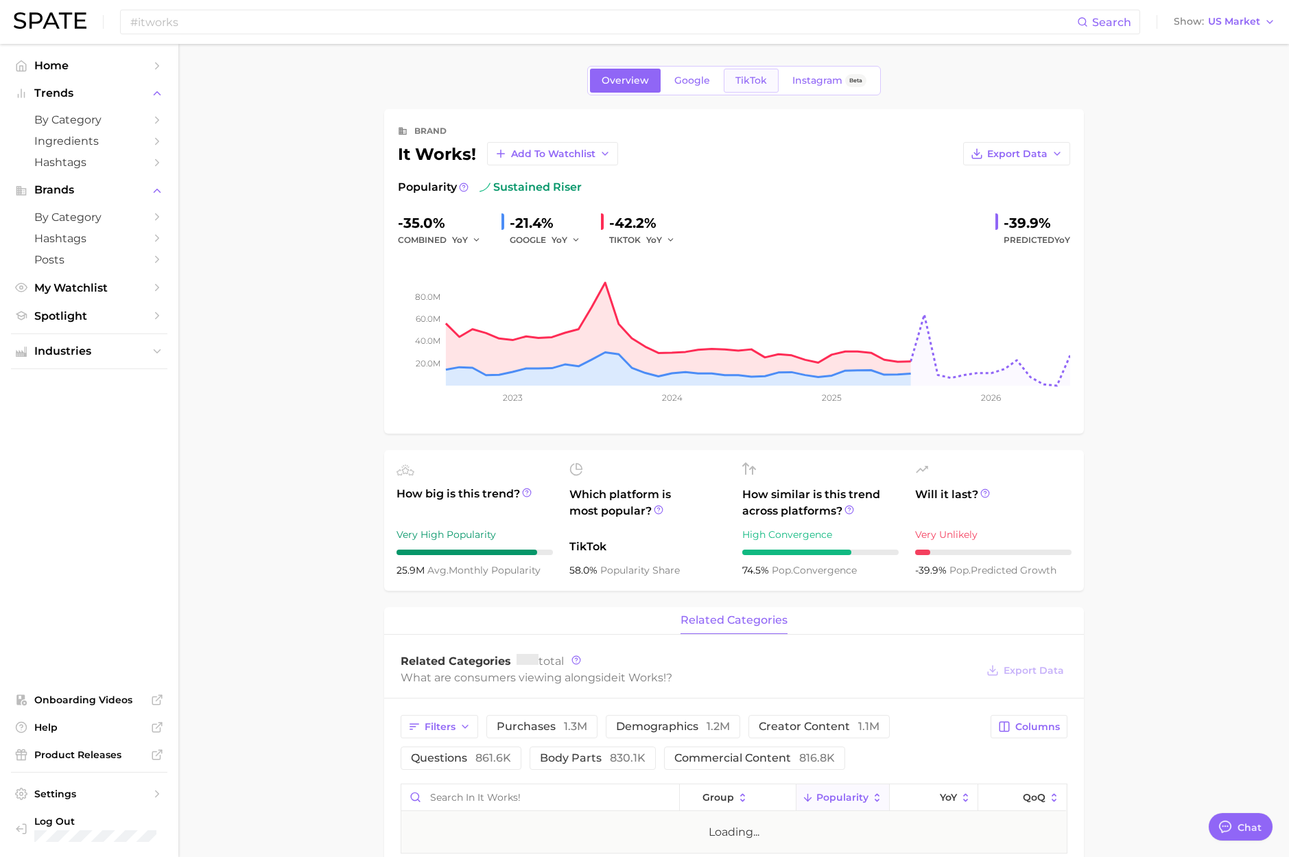
click at [748, 84] on span "TikTok" at bounding box center [751, 81] width 32 height 12
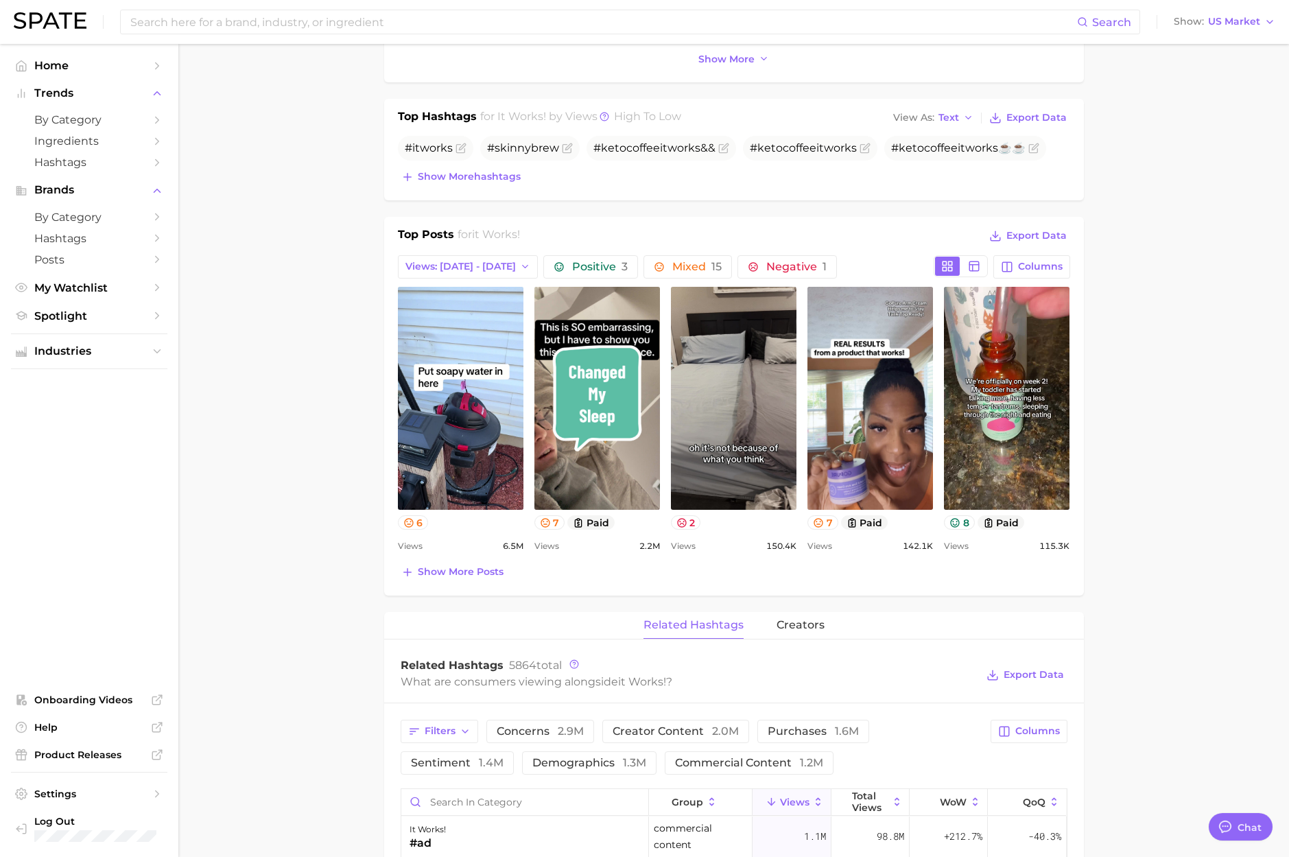
scroll to position [429, 0]
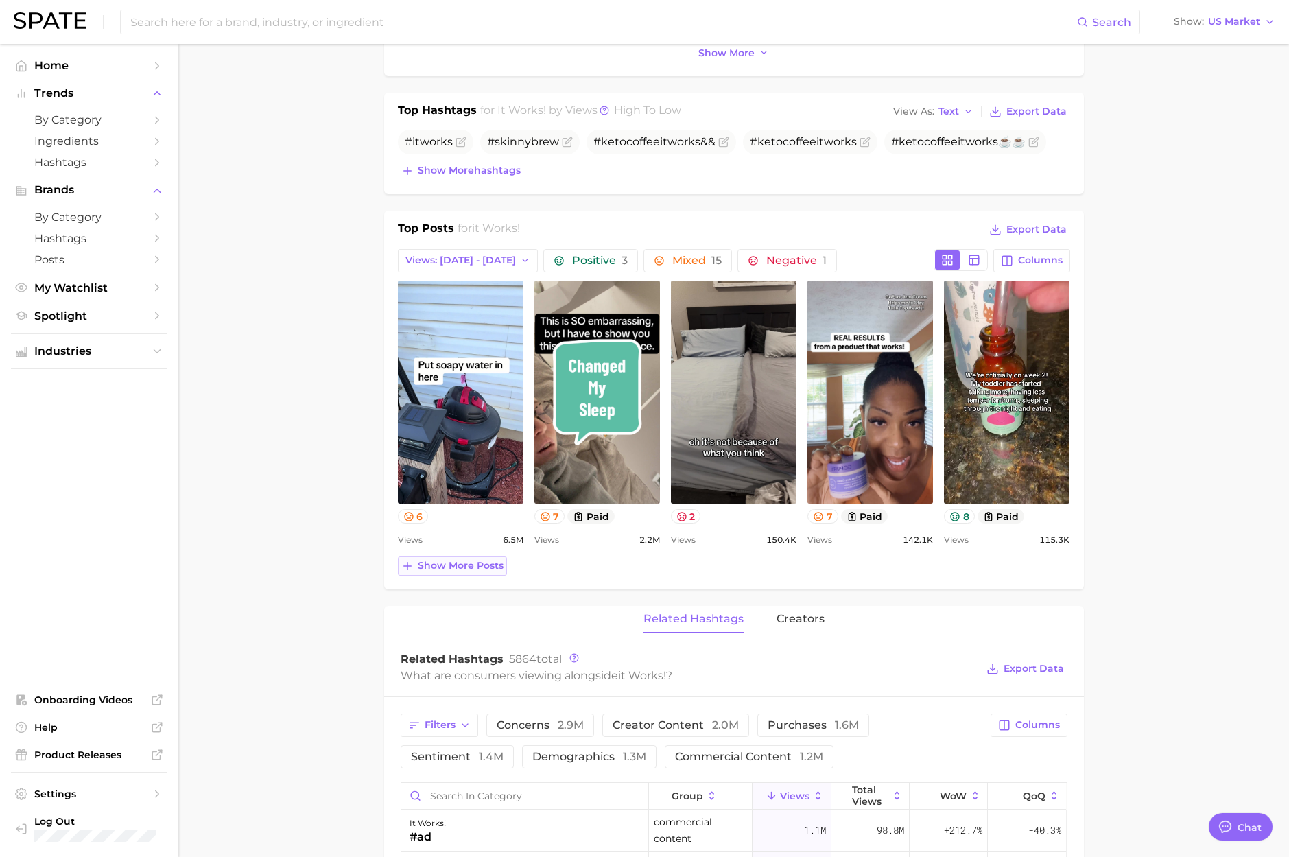
click at [490, 563] on span "Show more posts" at bounding box center [461, 566] width 86 height 12
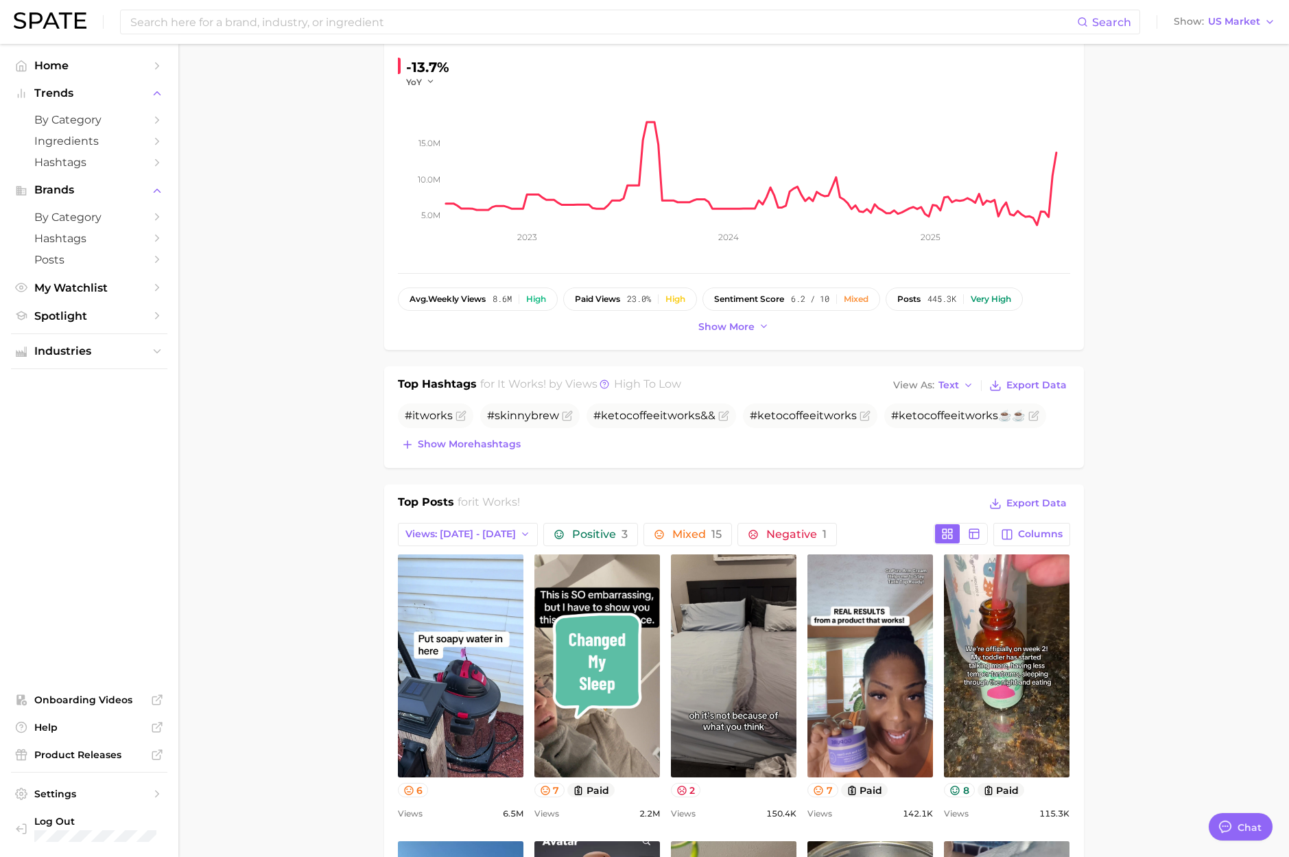
scroll to position [153, 0]
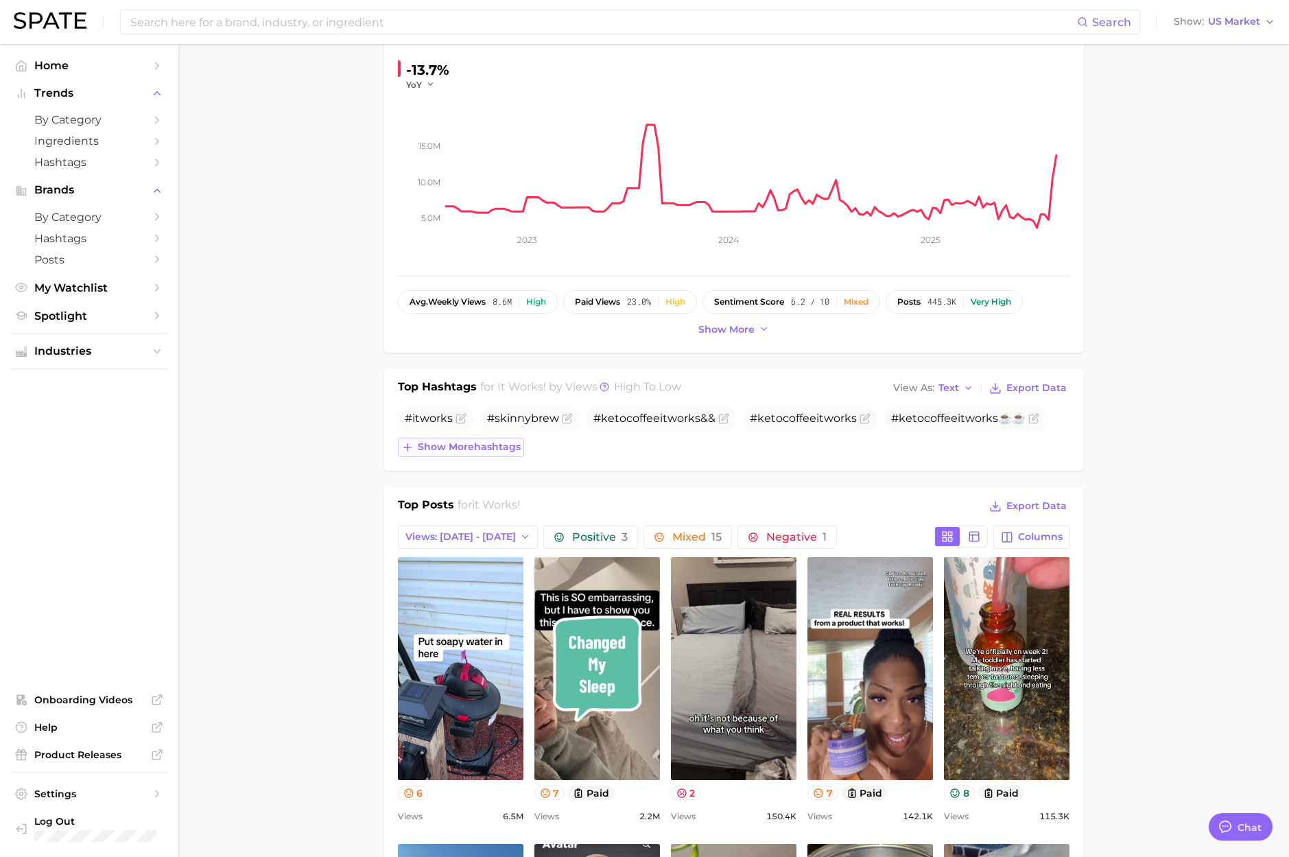
click at [508, 447] on span "Show more hashtags" at bounding box center [469, 447] width 103 height 12
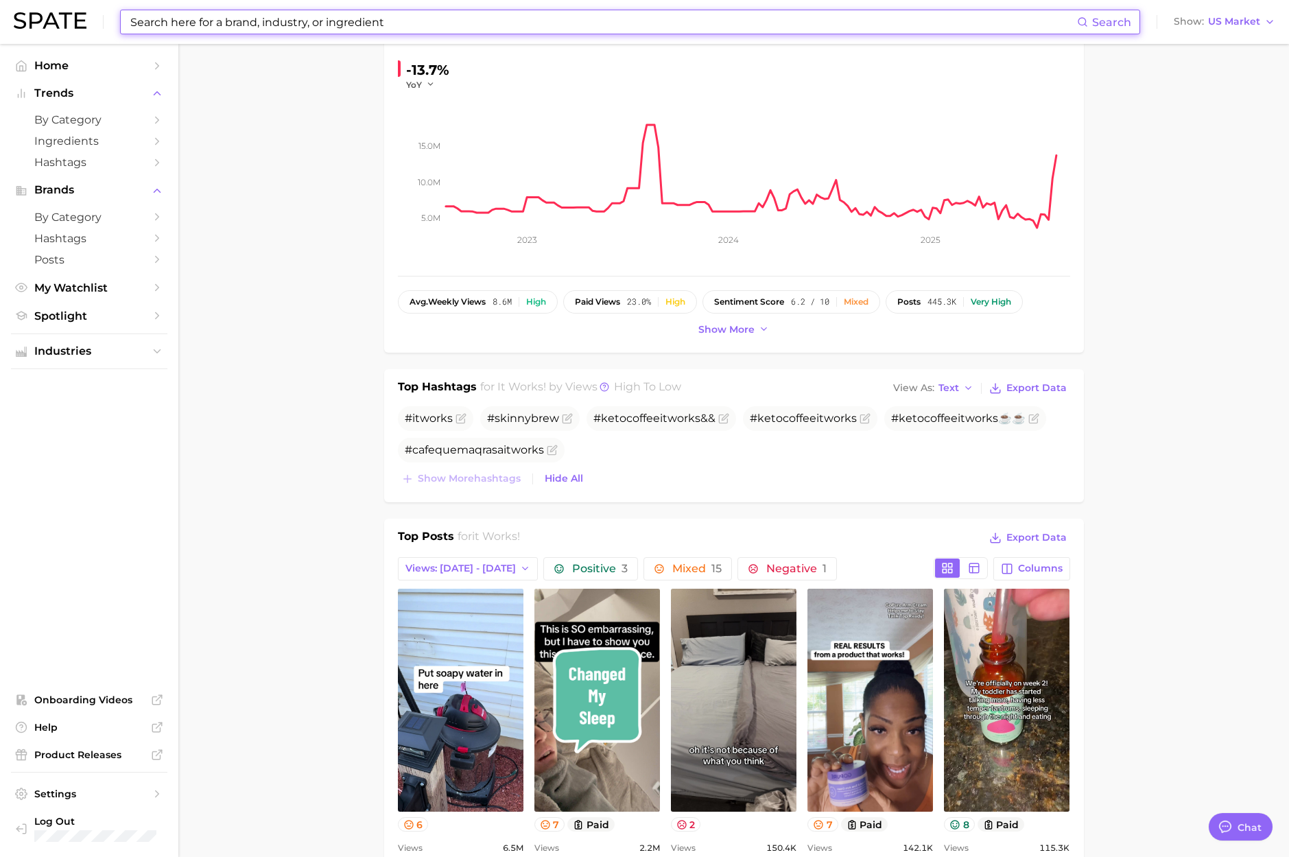
click at [305, 30] on input at bounding box center [603, 21] width 948 height 23
paste input "stress concerns"
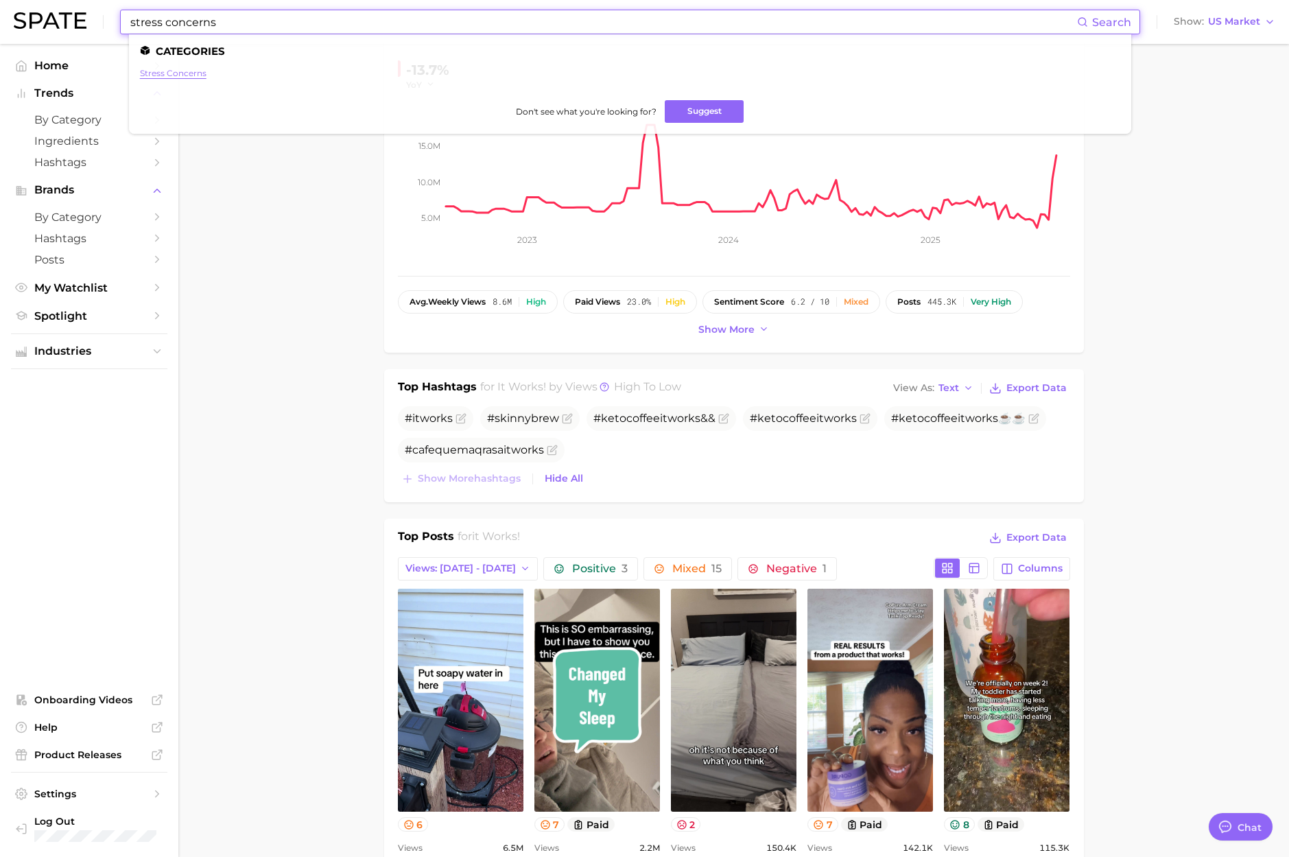
type input "stress concerns"
click at [186, 71] on link "stress concerns" at bounding box center [173, 73] width 67 height 10
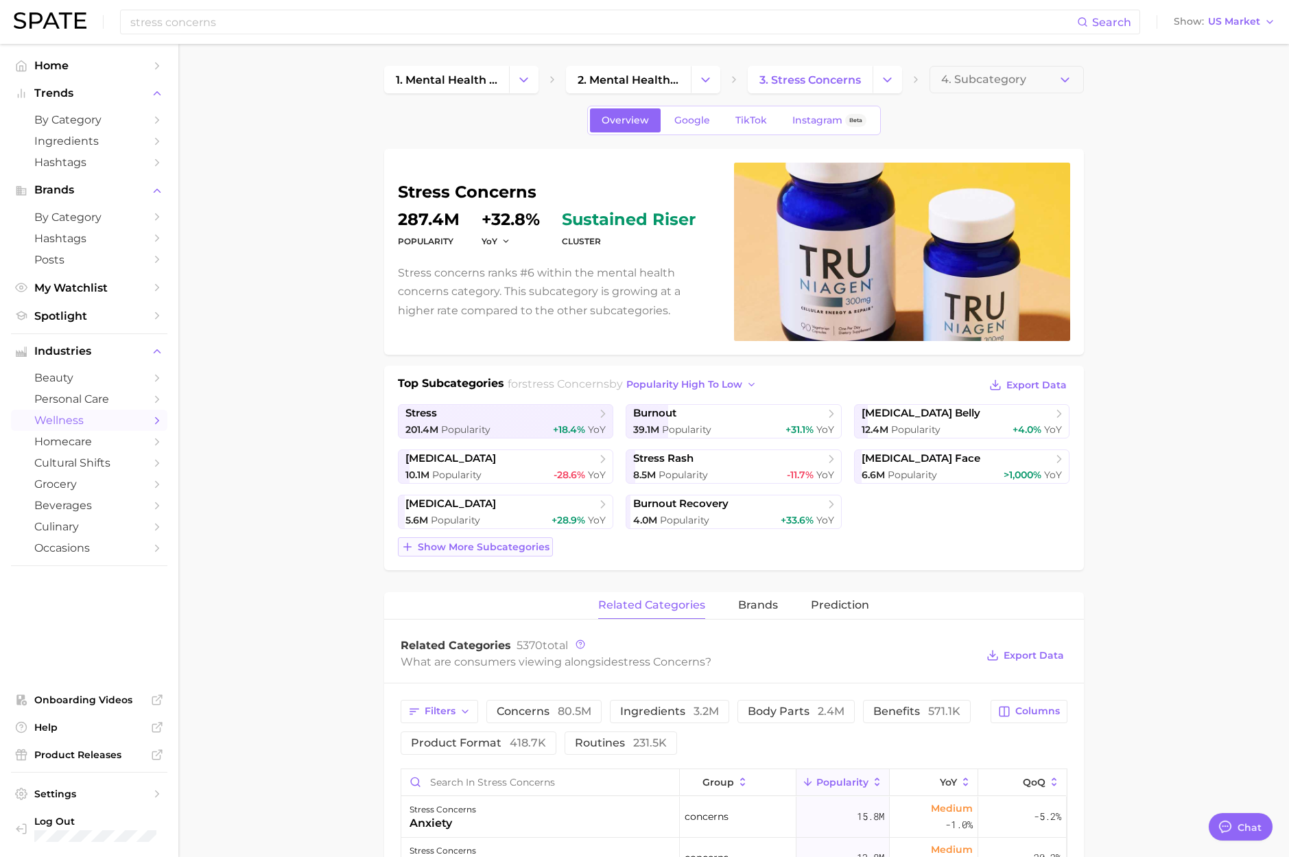
click at [498, 544] on span "Show more subcategories" at bounding box center [484, 547] width 132 height 12
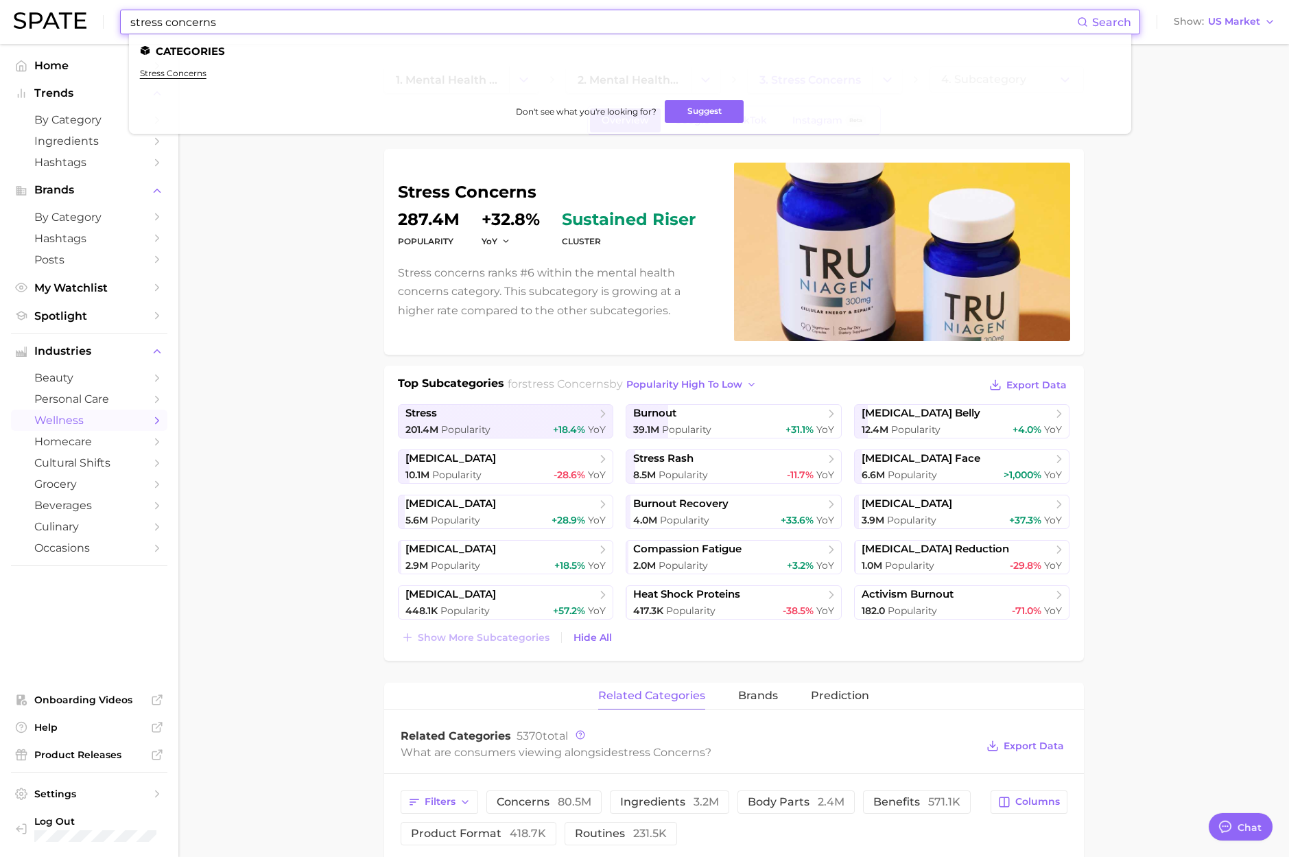
click at [314, 23] on input "stress concerns" at bounding box center [603, 21] width 948 height 23
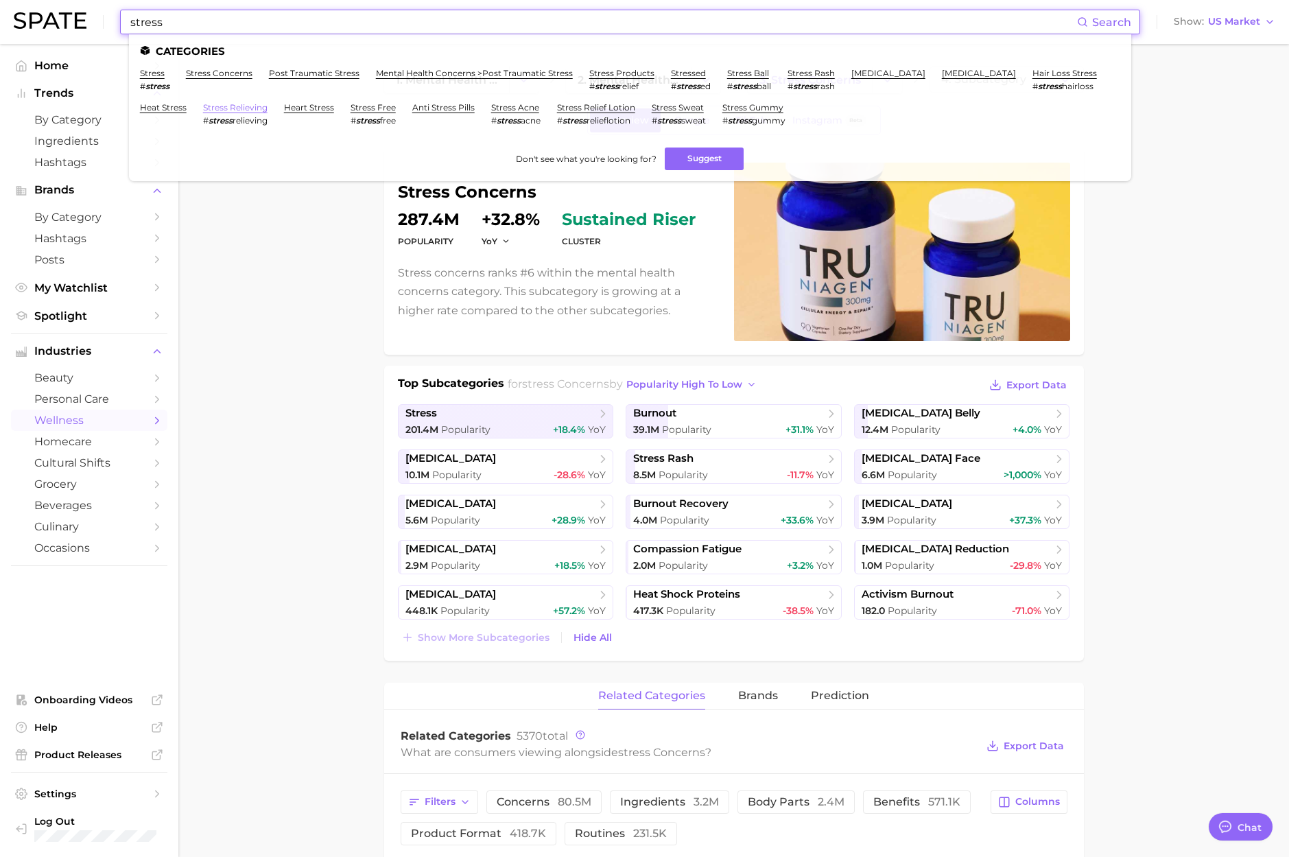
type input "stress"
click at [243, 107] on link "stress relieving" at bounding box center [235, 107] width 64 height 10
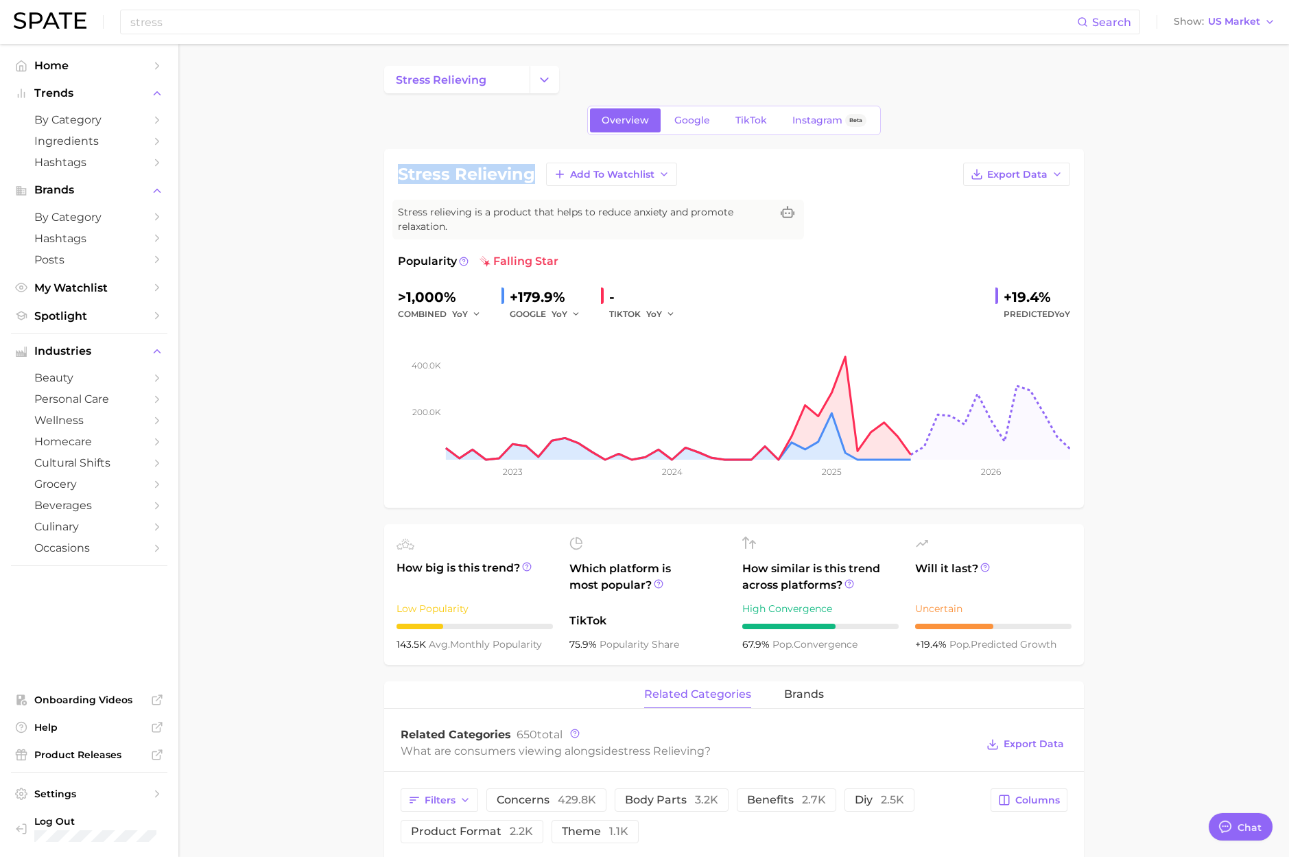
drag, startPoint x: 402, startPoint y: 176, endPoint x: 533, endPoint y: 180, distance: 131.1
click at [533, 180] on h1 "stress relieving" at bounding box center [466, 174] width 137 height 16
copy h1 "stress relieving"
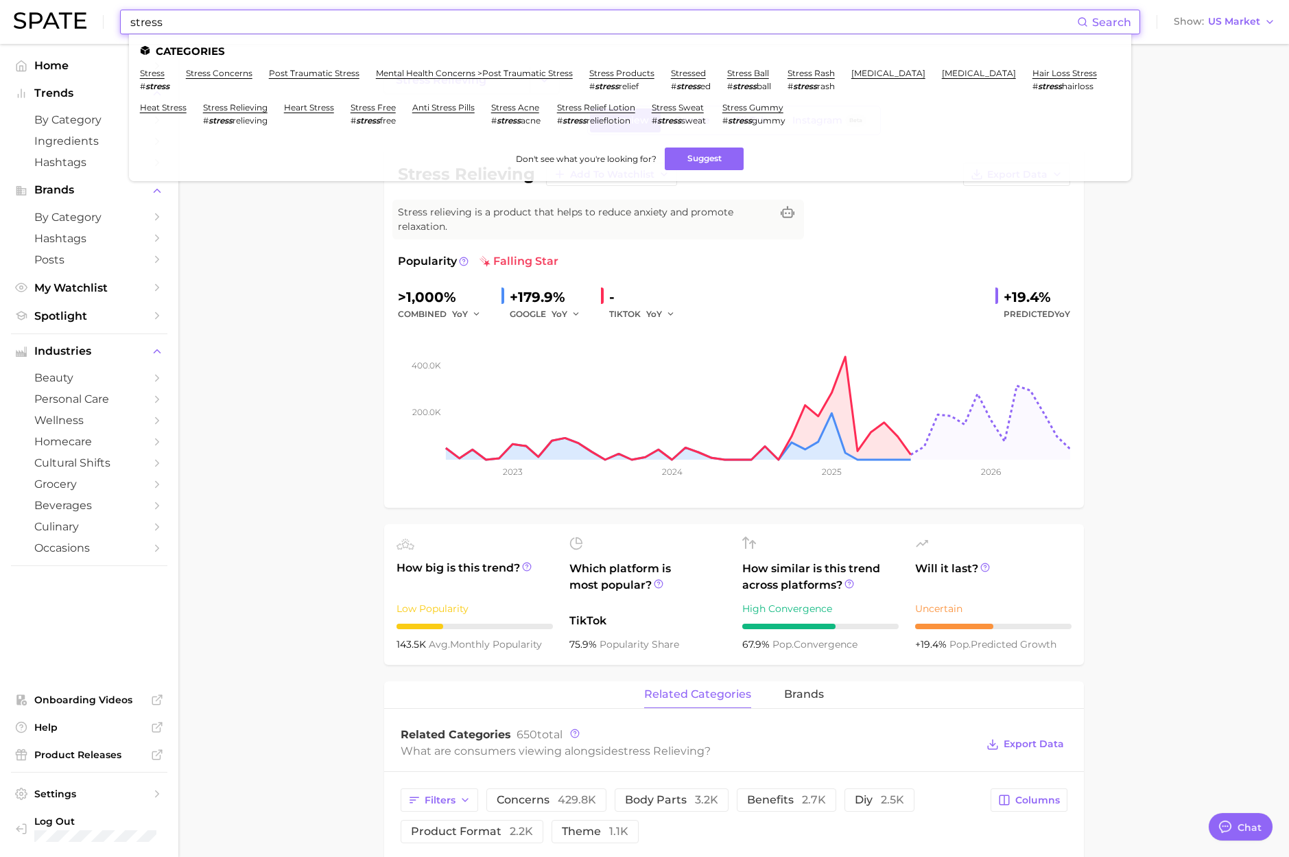
paste input "fidget cube"
drag, startPoint x: 189, startPoint y: 25, endPoint x: 41, endPoint y: 18, distance: 147.6
click at [41, 18] on div "fidget cube Search Categories stress # stress stress concerns [MEDICAL_DATA] me…" at bounding box center [644, 22] width 1261 height 44
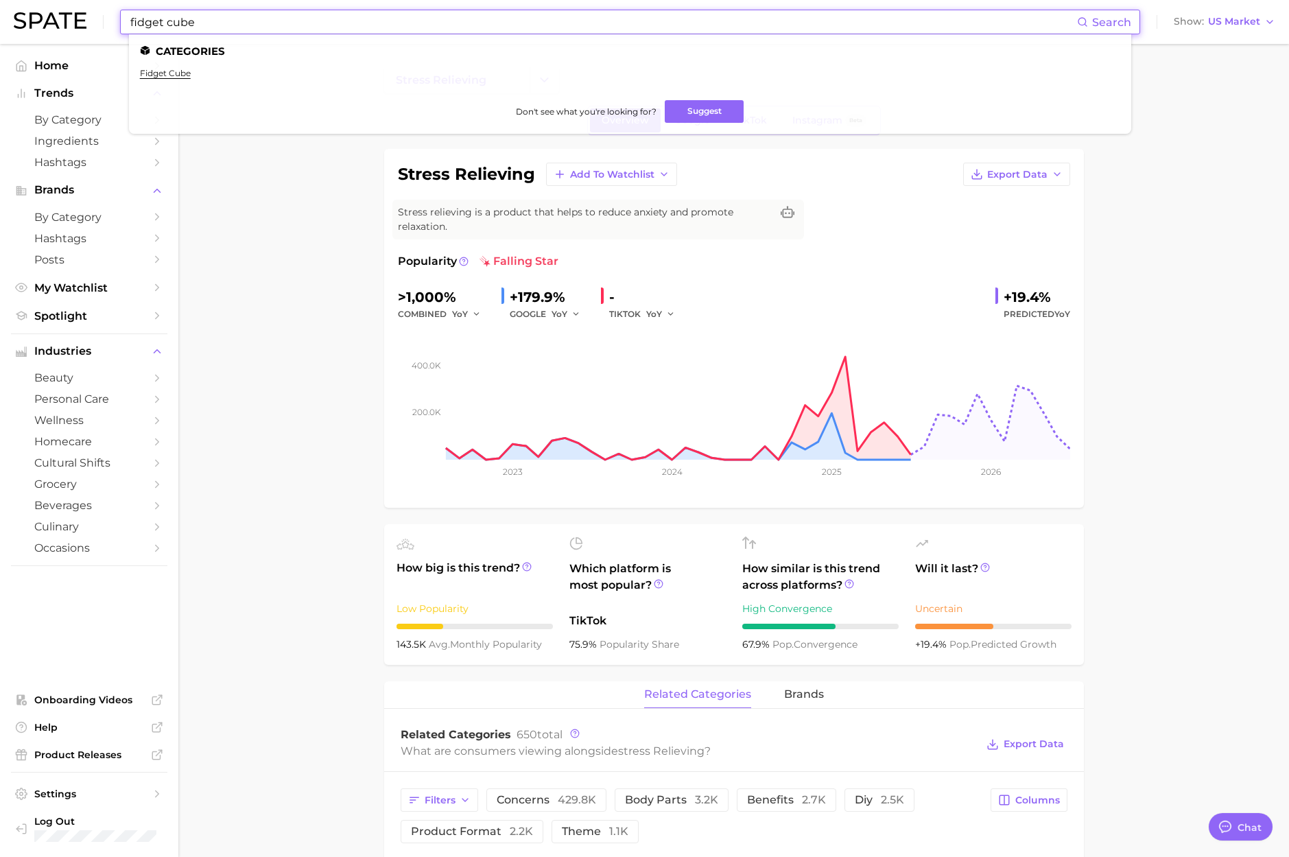
paste input "spinner"
drag, startPoint x: 227, startPoint y: 26, endPoint x: -15, endPoint y: 9, distance: 242.7
click at [0, 9] on html "fidget spinner Search Categories fidget cube Don't see what you're looking for?…" at bounding box center [644, 428] width 1289 height 857
click at [208, 27] on input "fidget spinner" at bounding box center [603, 21] width 948 height 23
paste input "at home workout"
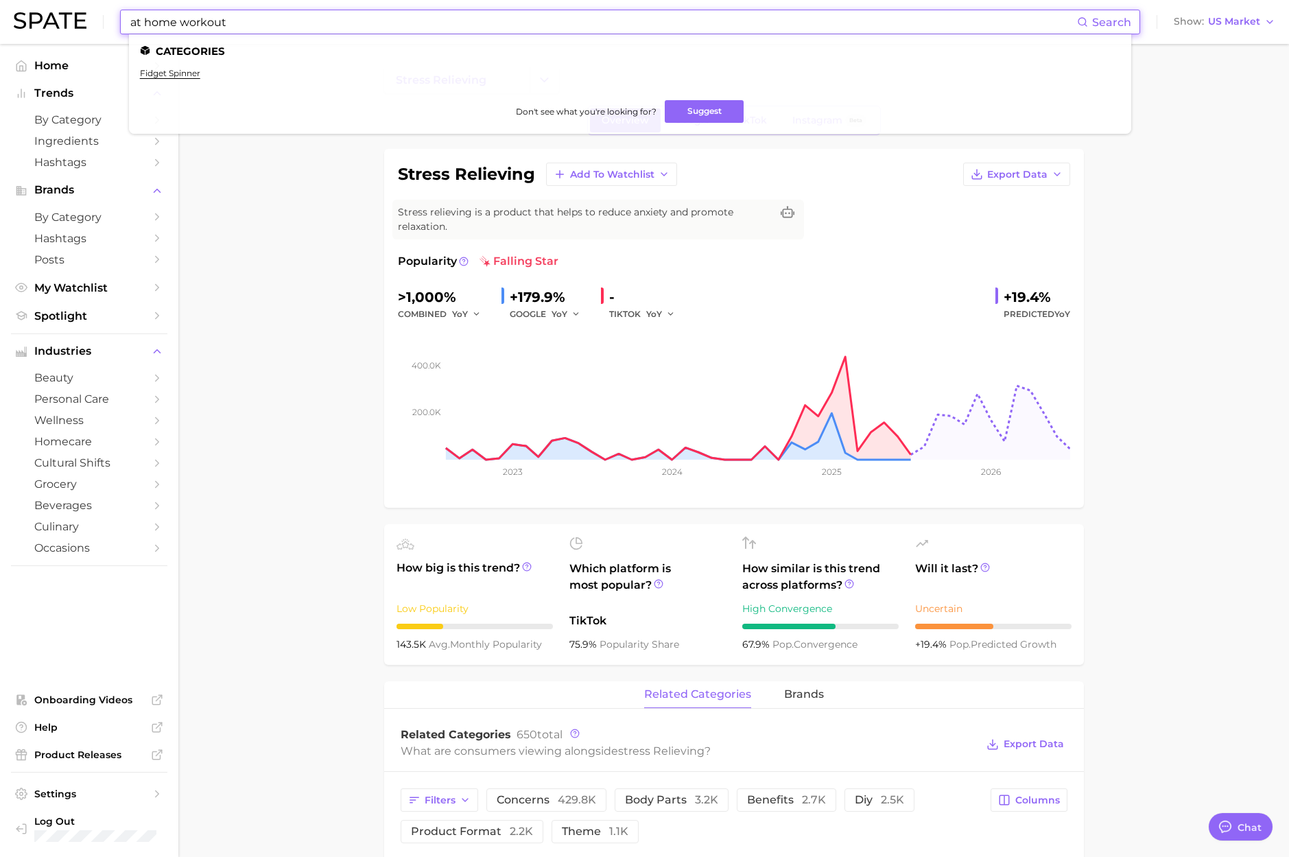
drag, startPoint x: 221, startPoint y: 25, endPoint x: 32, endPoint y: 8, distance: 190.1
click at [32, 8] on div "at home workout Search Categories fidget spinner Don't see what you're looking …" at bounding box center [644, 22] width 1261 height 44
paste input "diets"
drag, startPoint x: 237, startPoint y: 21, endPoint x: 8, endPoint y: 14, distance: 229.2
click at [0, 8] on html "diets Search Categories at home workout # homeworkout Don't see what you're loo…" at bounding box center [644, 428] width 1289 height 857
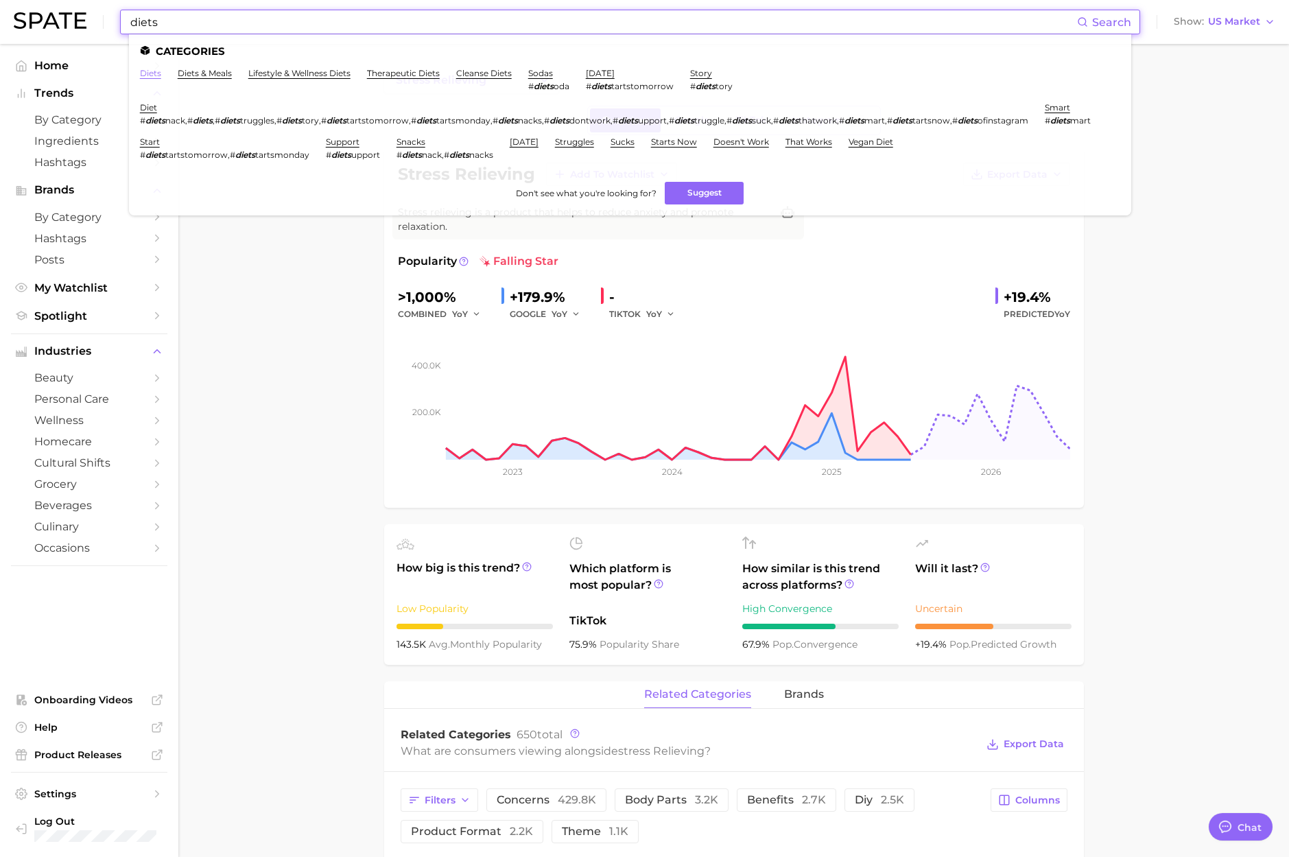
type input "diets"
click at [145, 74] on link "diets" at bounding box center [150, 73] width 21 height 10
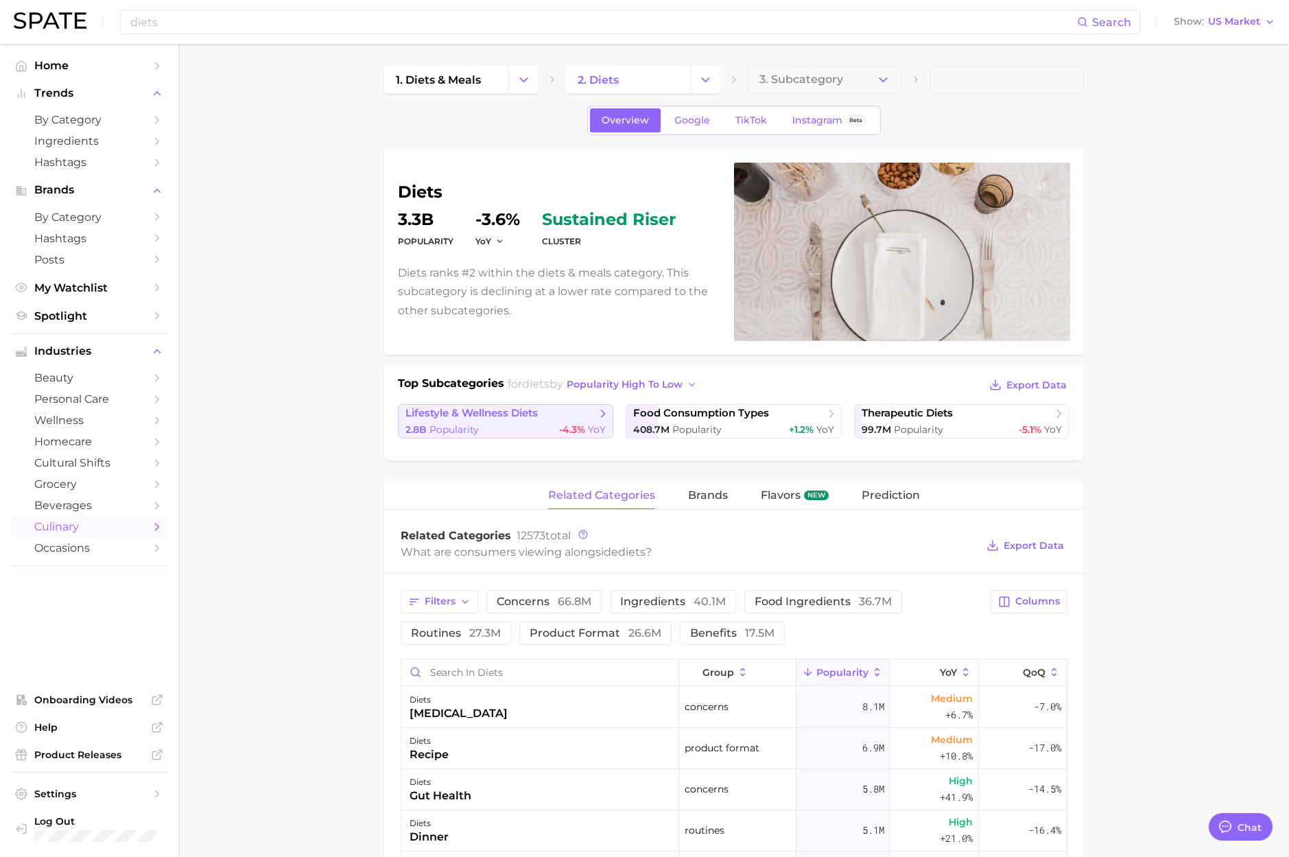
click at [463, 423] on span "Popularity" at bounding box center [453, 429] width 49 height 12
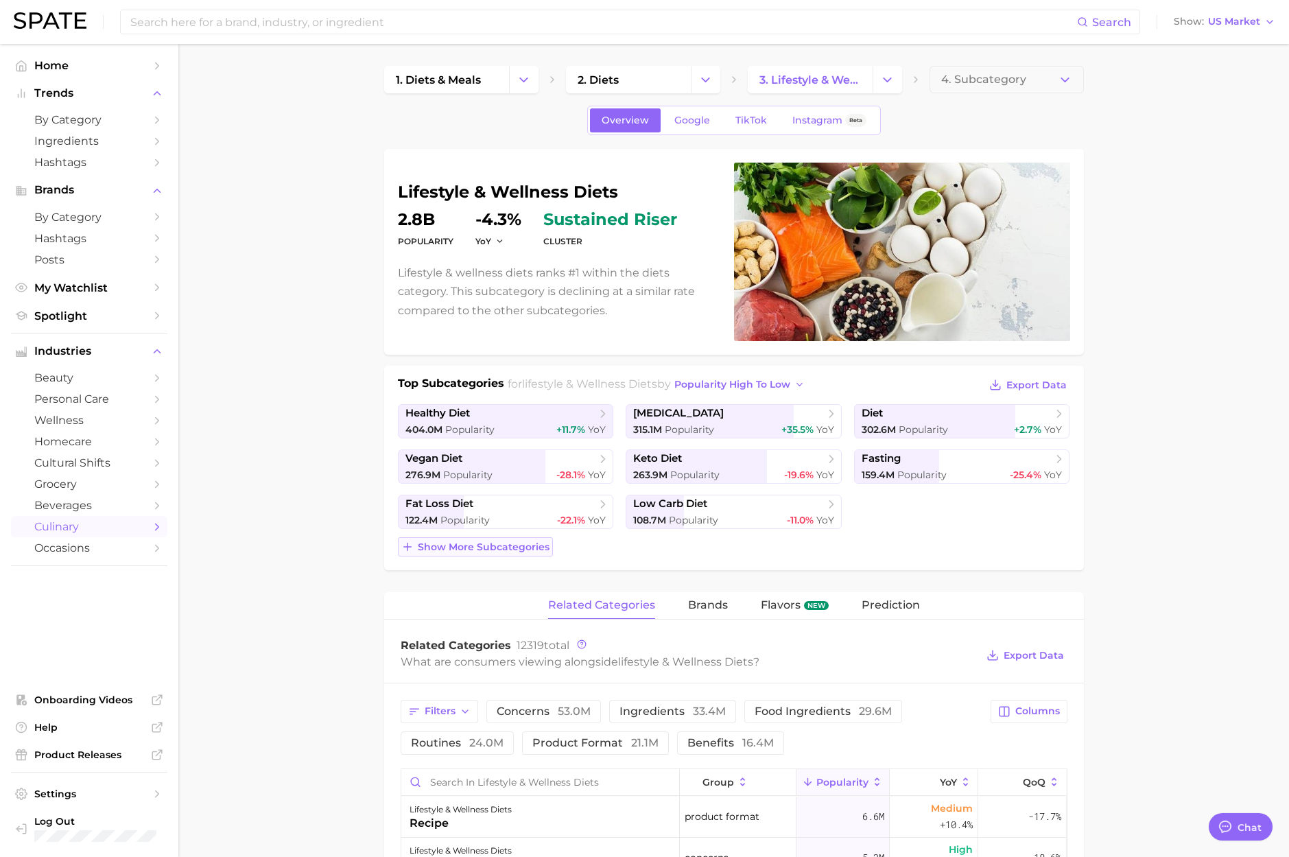
click at [485, 547] on span "Show more subcategories" at bounding box center [484, 547] width 132 height 12
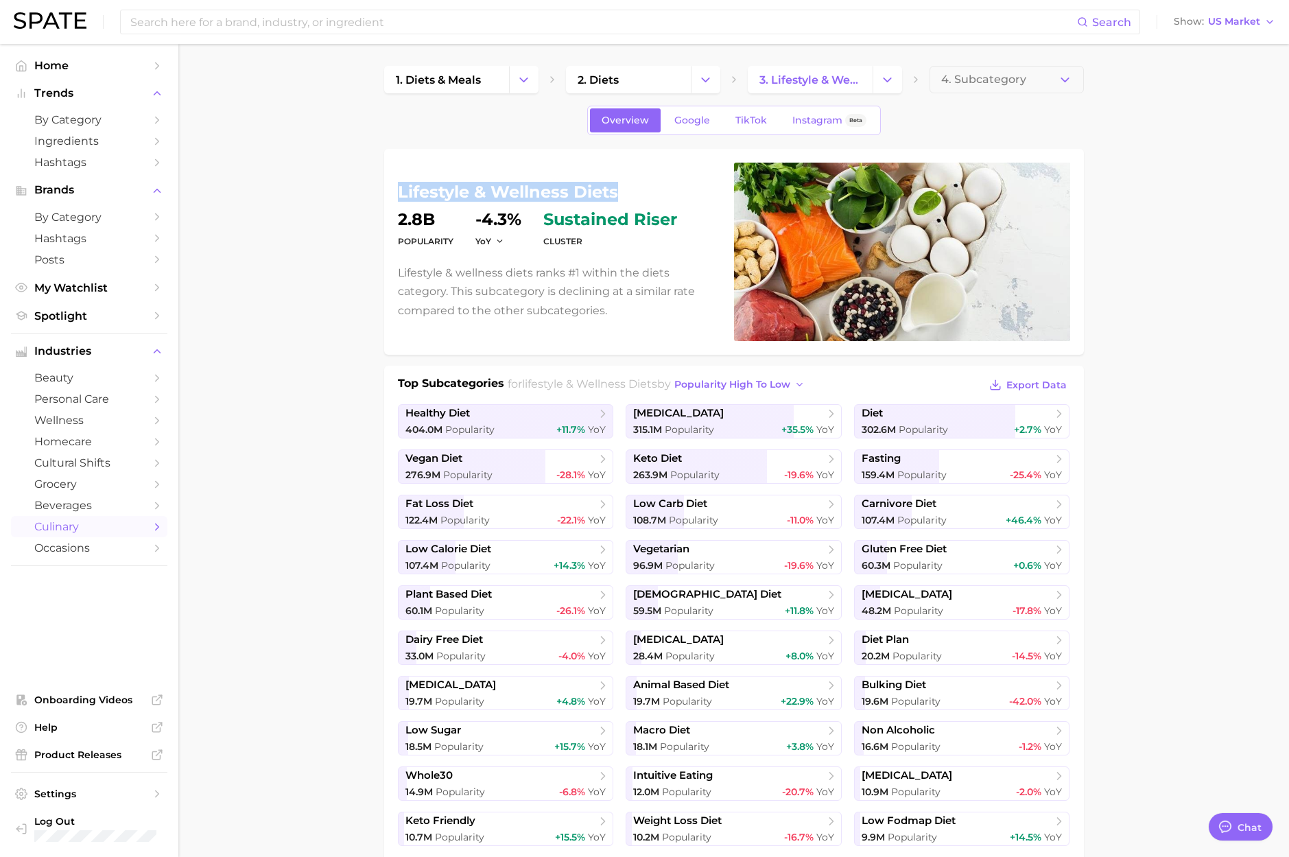
drag, startPoint x: 394, startPoint y: 191, endPoint x: 621, endPoint y: 187, distance: 227.8
click at [621, 187] on div "lifestyle & wellness diets Popularity 2.8b YoY -4.3% cluster sustained riser Li…" at bounding box center [734, 252] width 700 height 206
copy h1 "lifestyle & wellness diets"
click at [260, 21] on input at bounding box center [603, 21] width 948 height 23
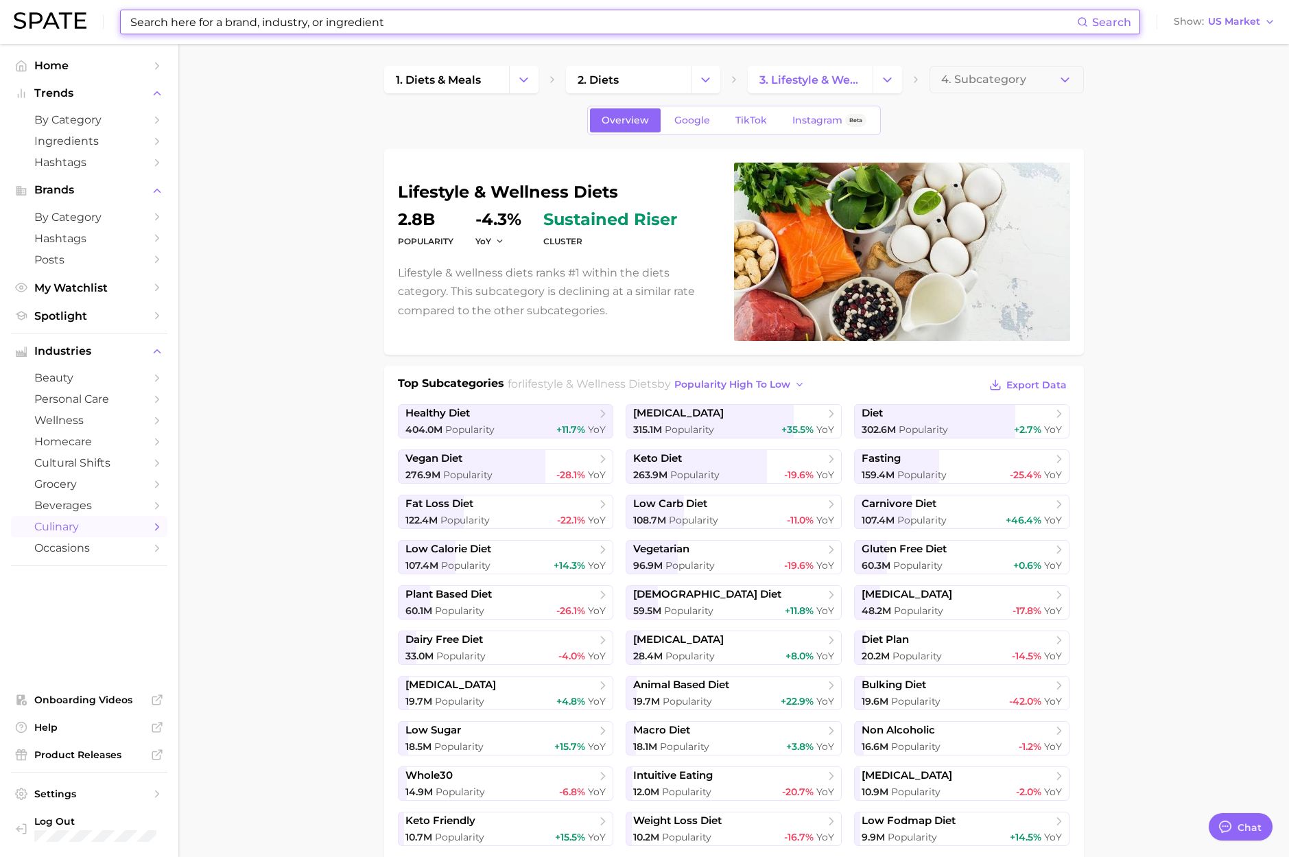
paste input "anxaety"
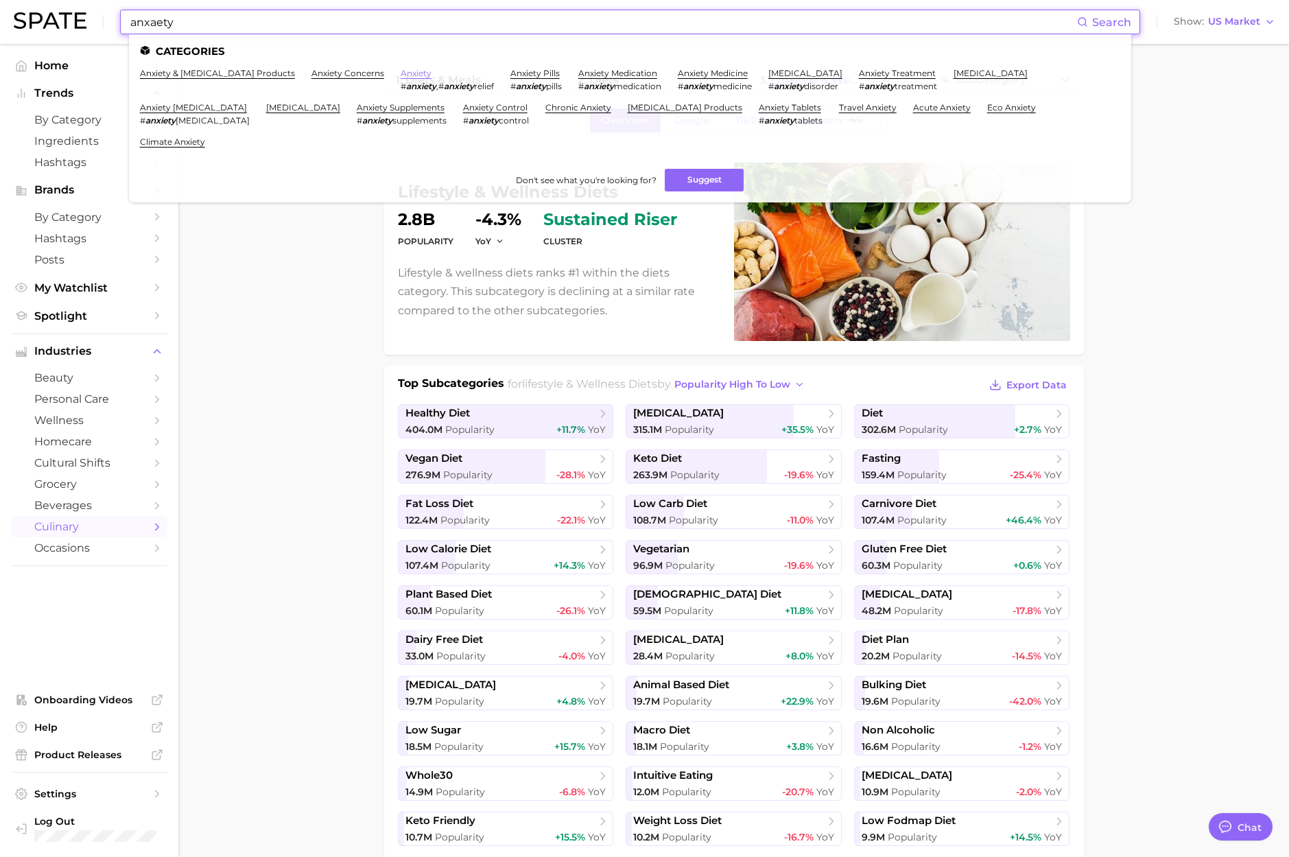
type input "anxaety"
click at [401, 72] on link "anxiety" at bounding box center [416, 73] width 31 height 10
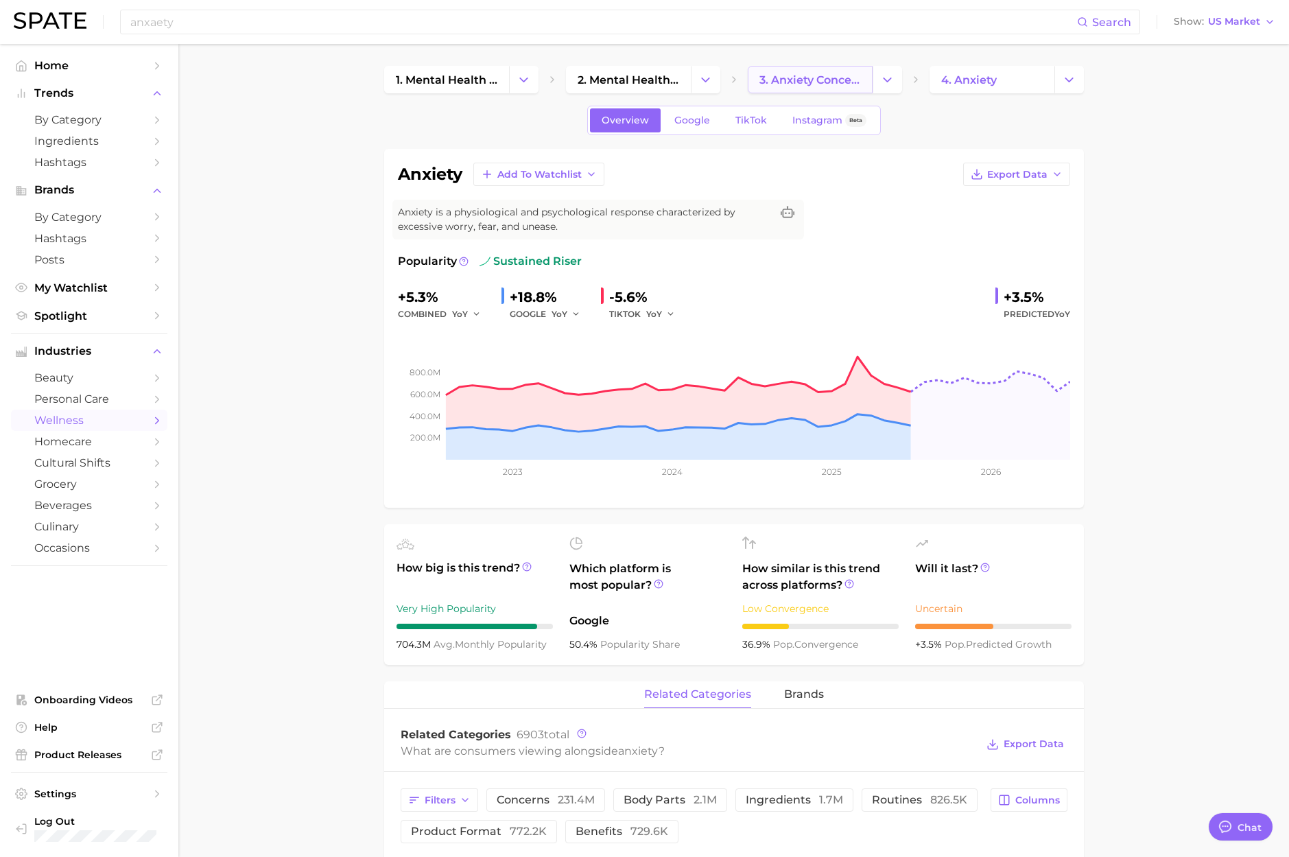
click at [818, 81] on span "3. anxiety concerns" at bounding box center [810, 79] width 102 height 13
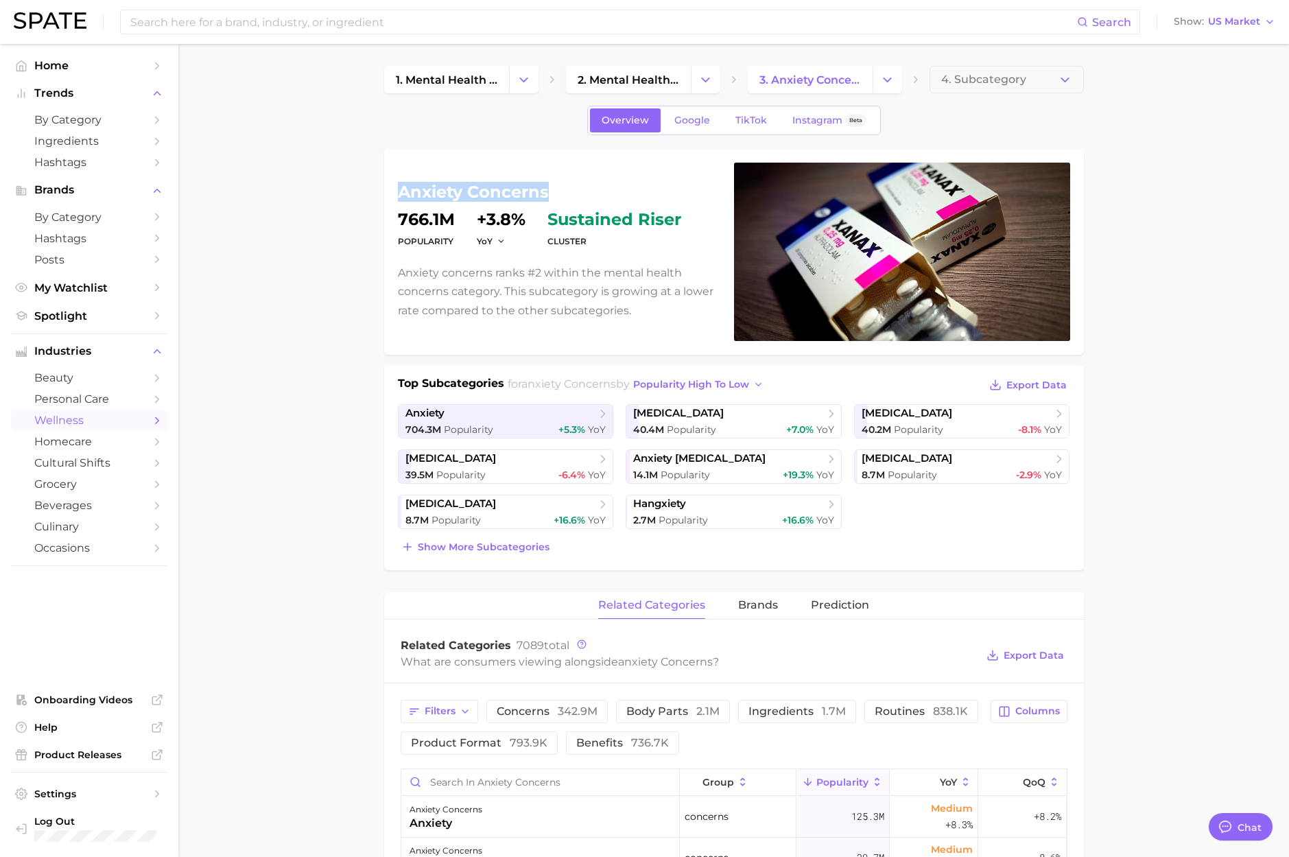
drag, startPoint x: 547, startPoint y: 193, endPoint x: 379, endPoint y: 189, distance: 168.8
copy h1 "anxiety concerns"
click at [230, 20] on input at bounding box center [603, 21] width 948 height 23
paste input "bulking season"
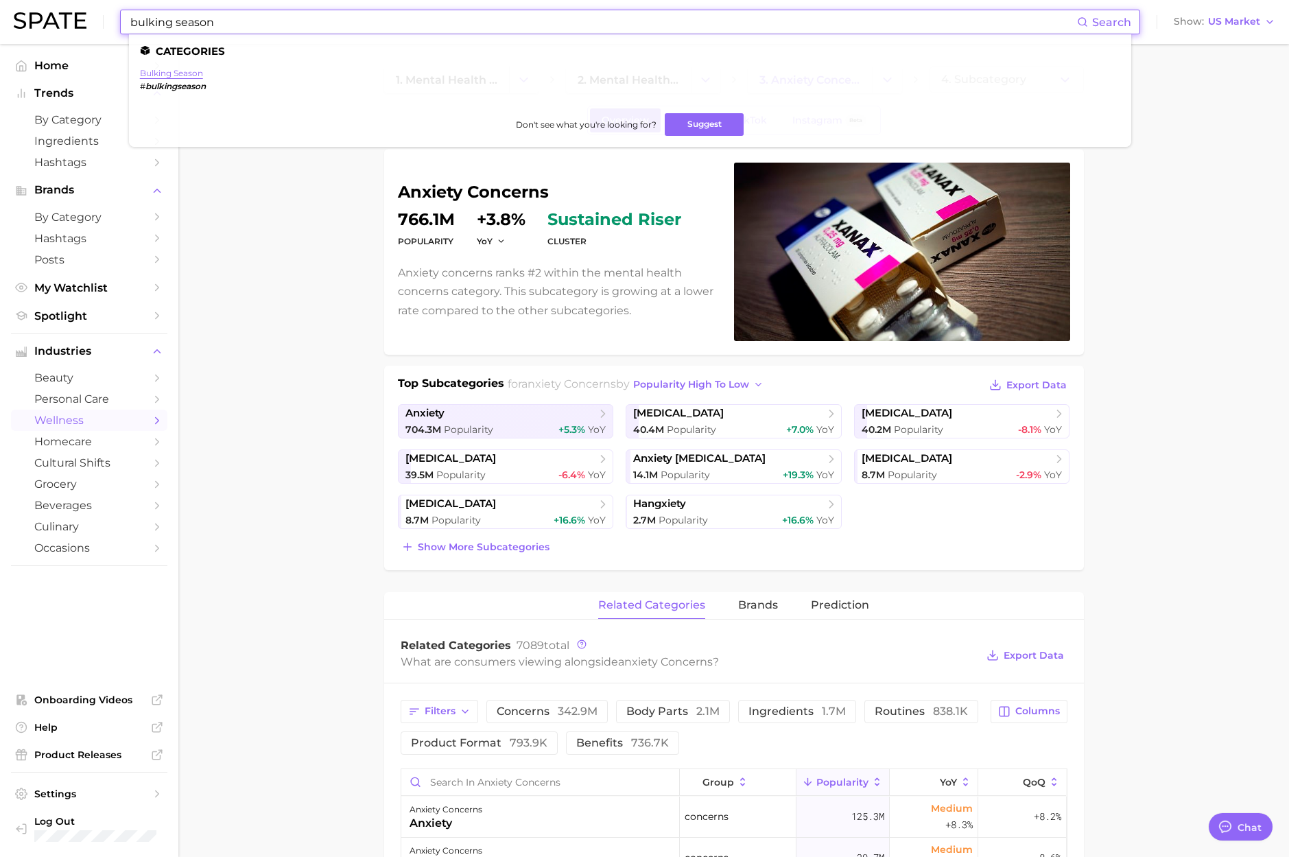
type input "bulking season"
click at [184, 76] on link "bulking season" at bounding box center [171, 73] width 63 height 10
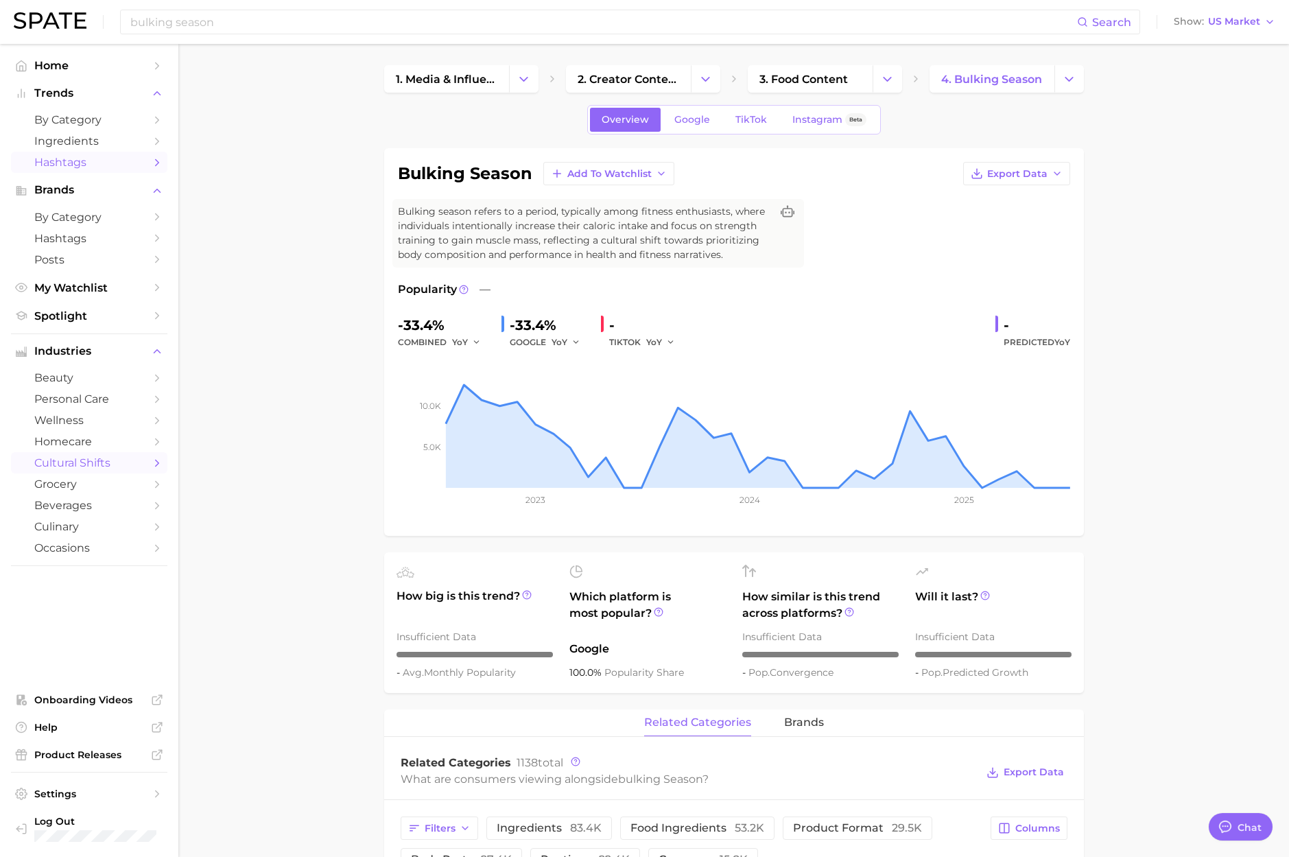
scroll to position [1, 0]
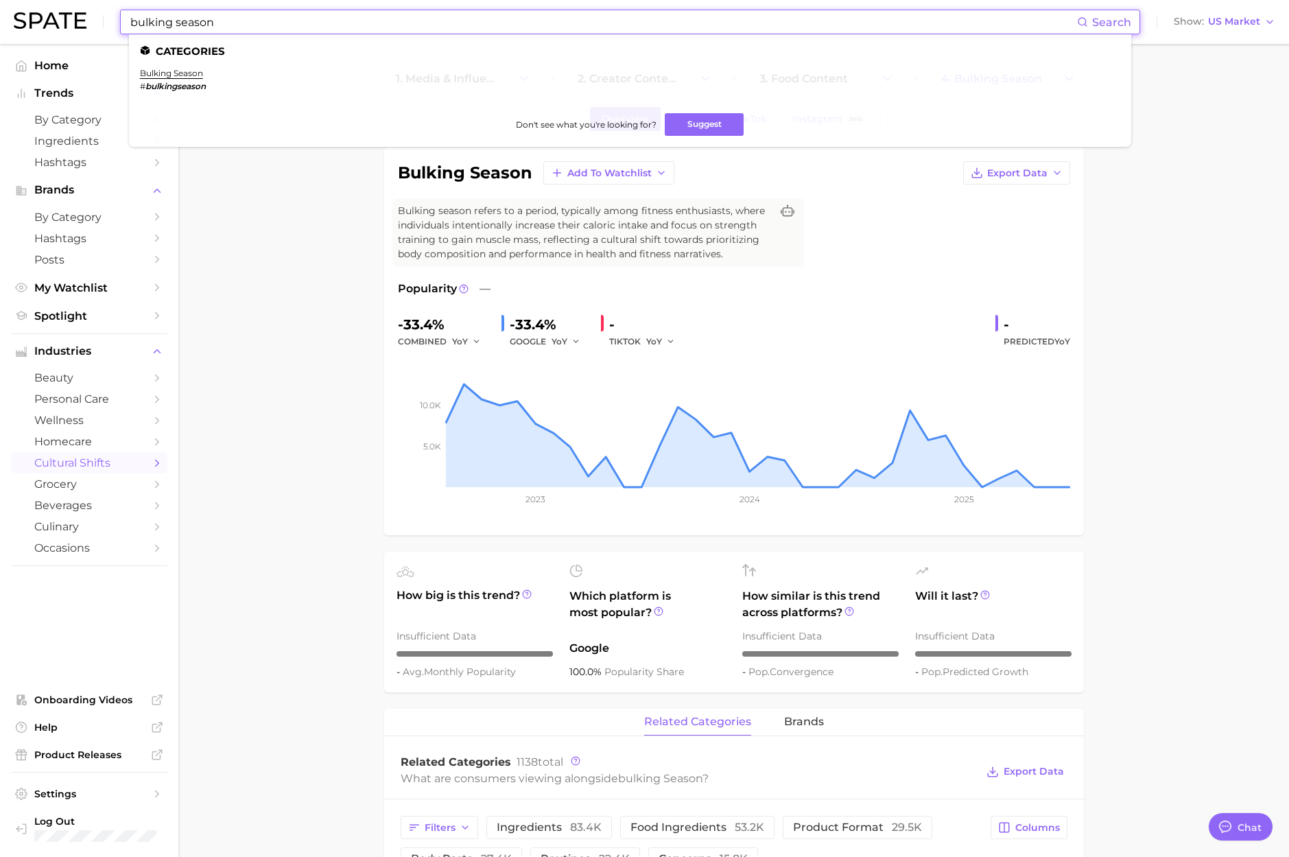
paste input "the calorie deficit quee"
click at [0, 0] on html "the calorie deficit queen Search Categories bulking season # bulkingseason Don'…" at bounding box center [644, 427] width 1289 height 857
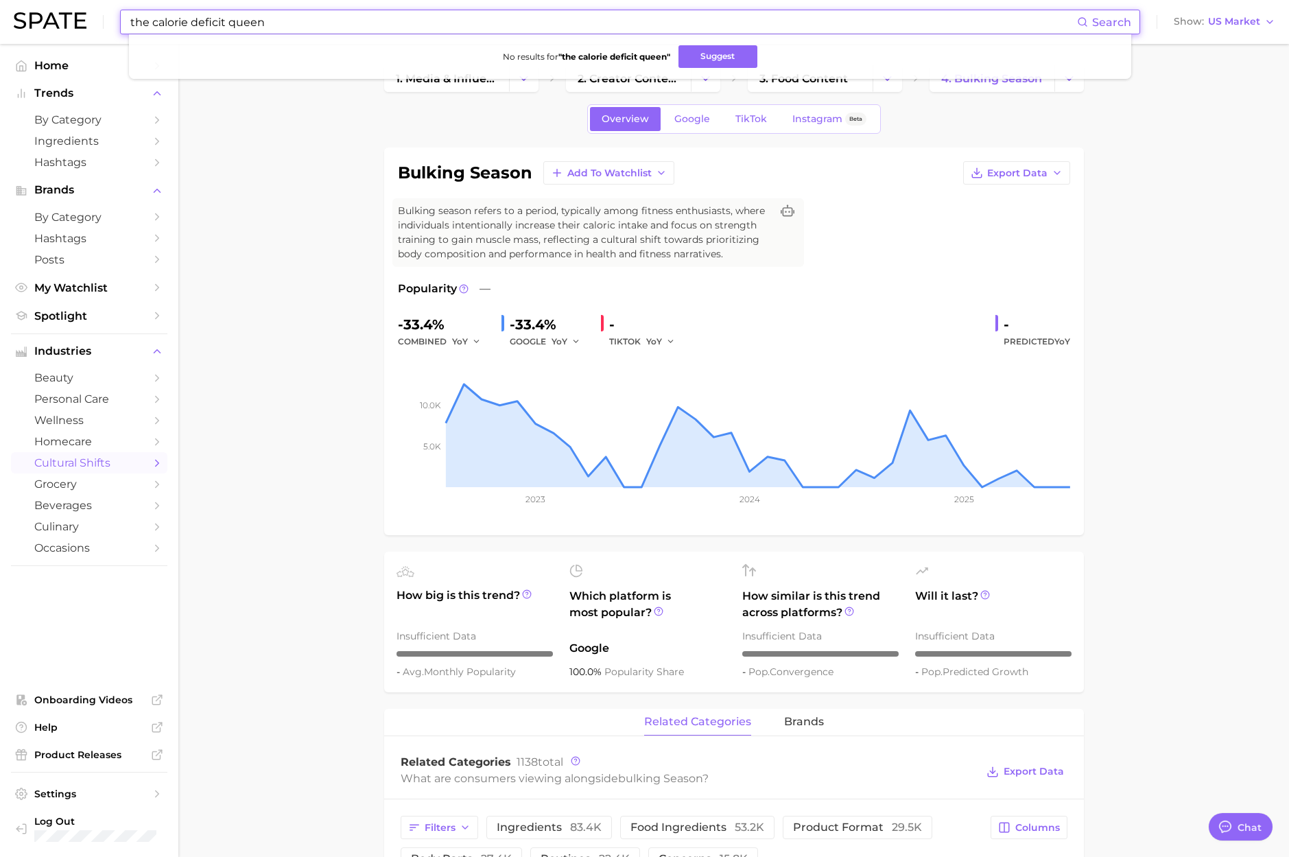
paste input "double chin contour"
drag, startPoint x: 238, startPoint y: 23, endPoint x: 32, endPoint y: 19, distance: 205.8
click at [32, 19] on div "double chin contour Search No results for " the calorie deficit queen " Suggest…" at bounding box center [644, 22] width 1261 height 44
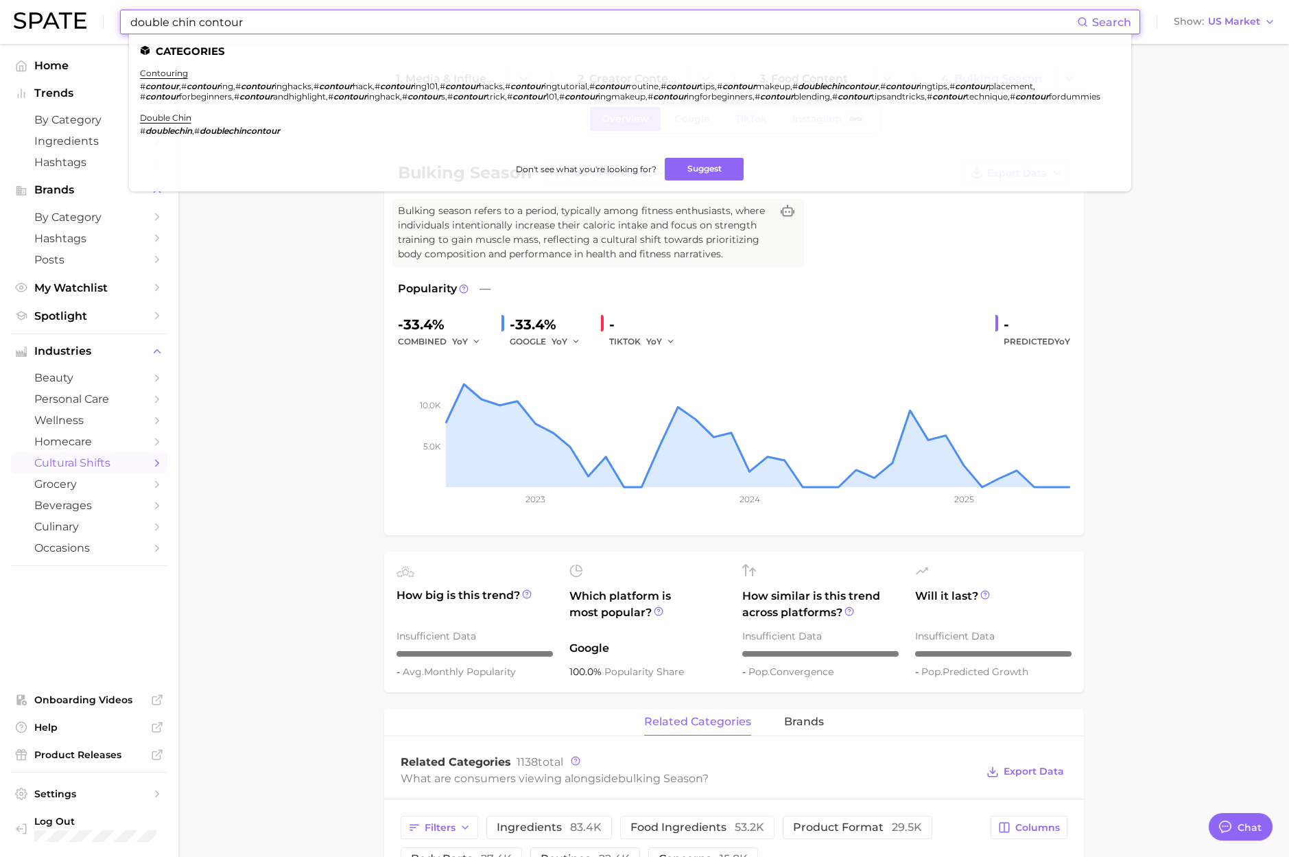
drag, startPoint x: 285, startPoint y: 27, endPoint x: 14, endPoint y: 5, distance: 271.8
click at [14, 5] on div "double chin contour Search Categories contouring # contour , # contour ing , # …" at bounding box center [644, 22] width 1261 height 44
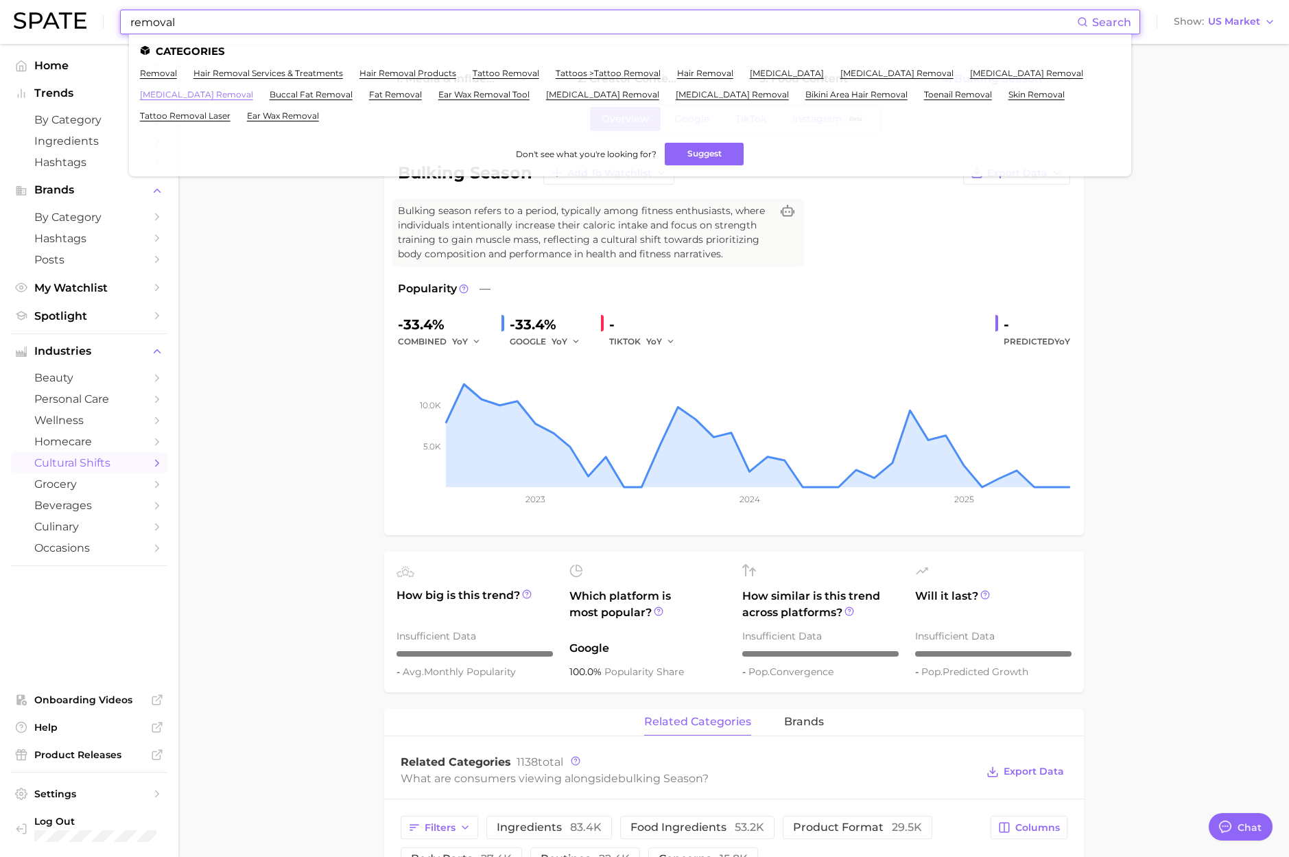
type input "removal"
click at [182, 97] on link "[MEDICAL_DATA] removal" at bounding box center [196, 94] width 113 height 10
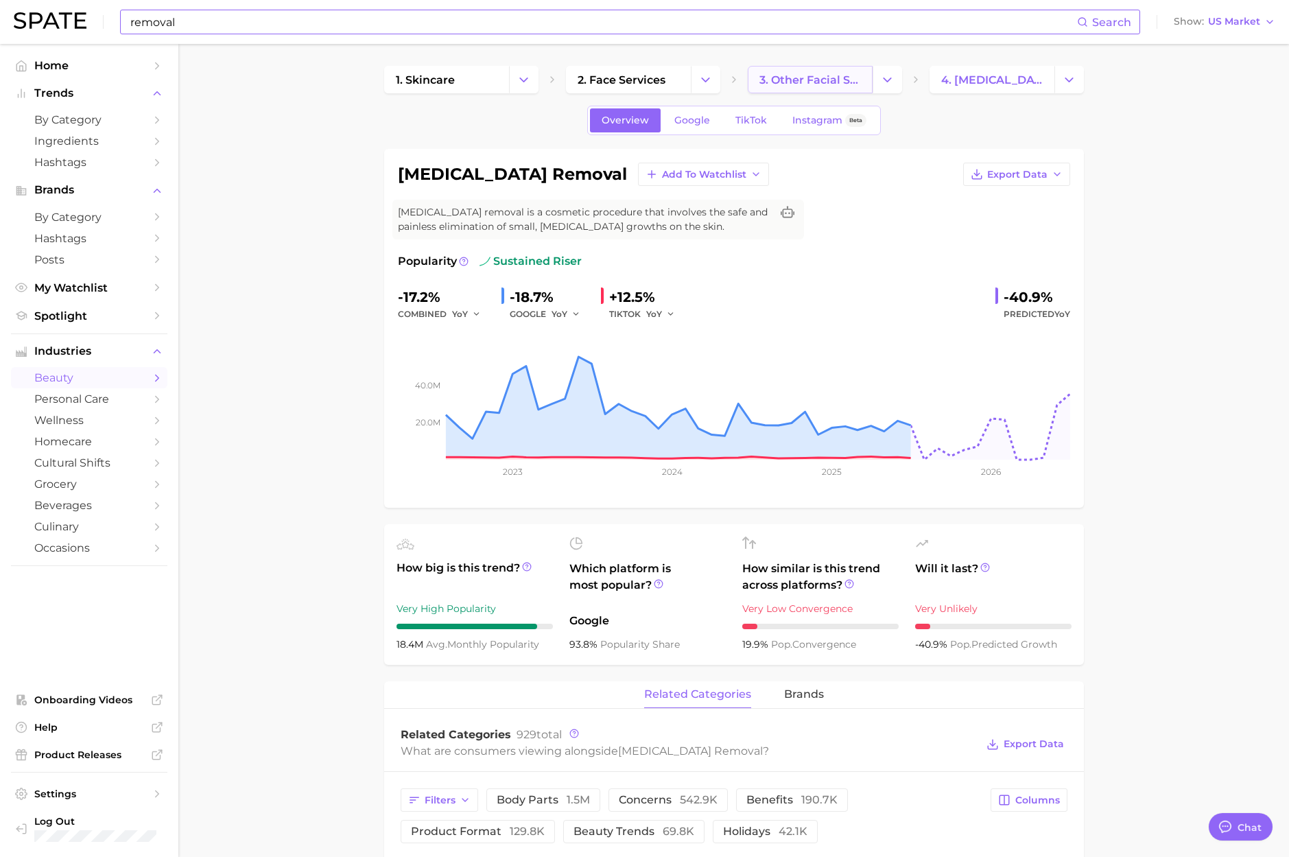
click at [787, 88] on link "3. other facial services" at bounding box center [810, 79] width 125 height 27
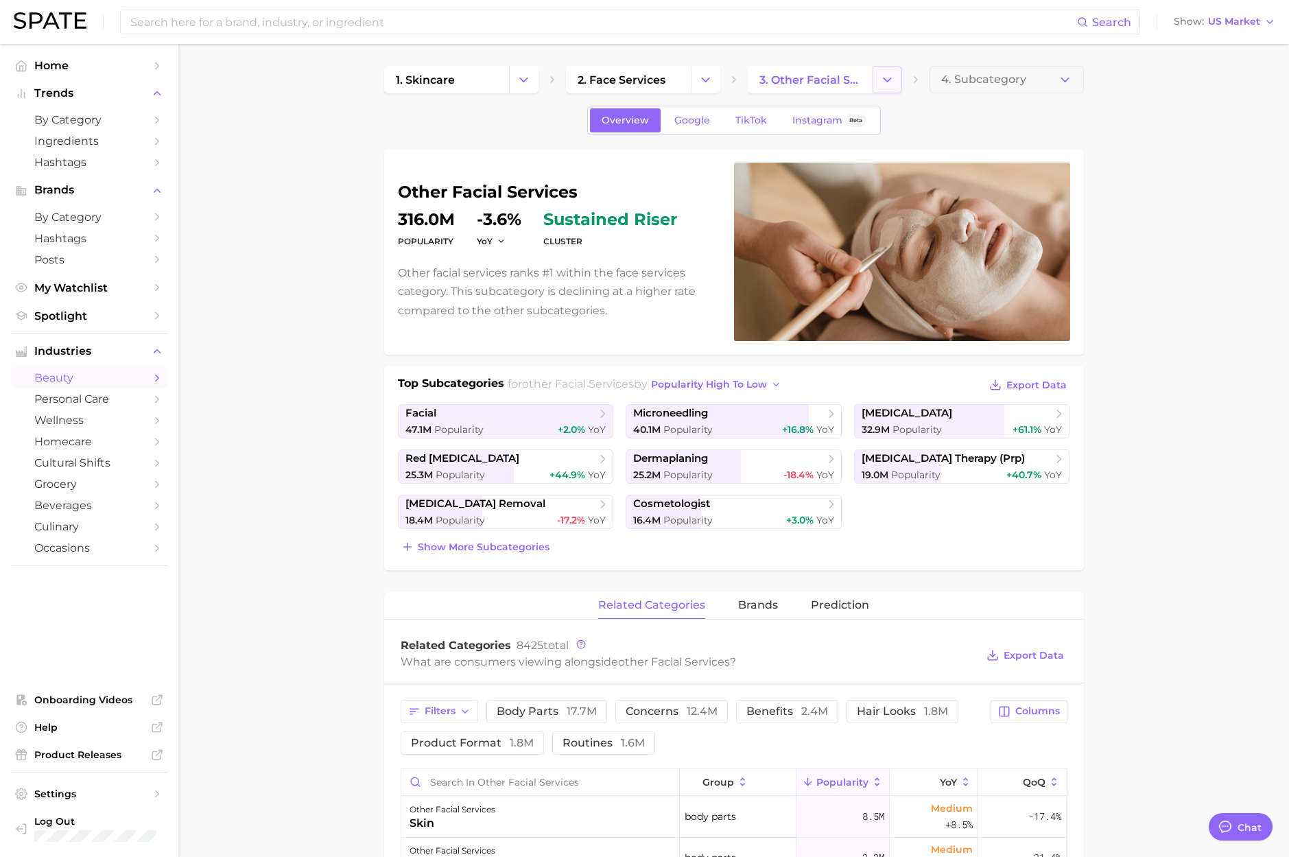
click at [894, 82] on button "Change Category" at bounding box center [886, 79] width 29 height 27
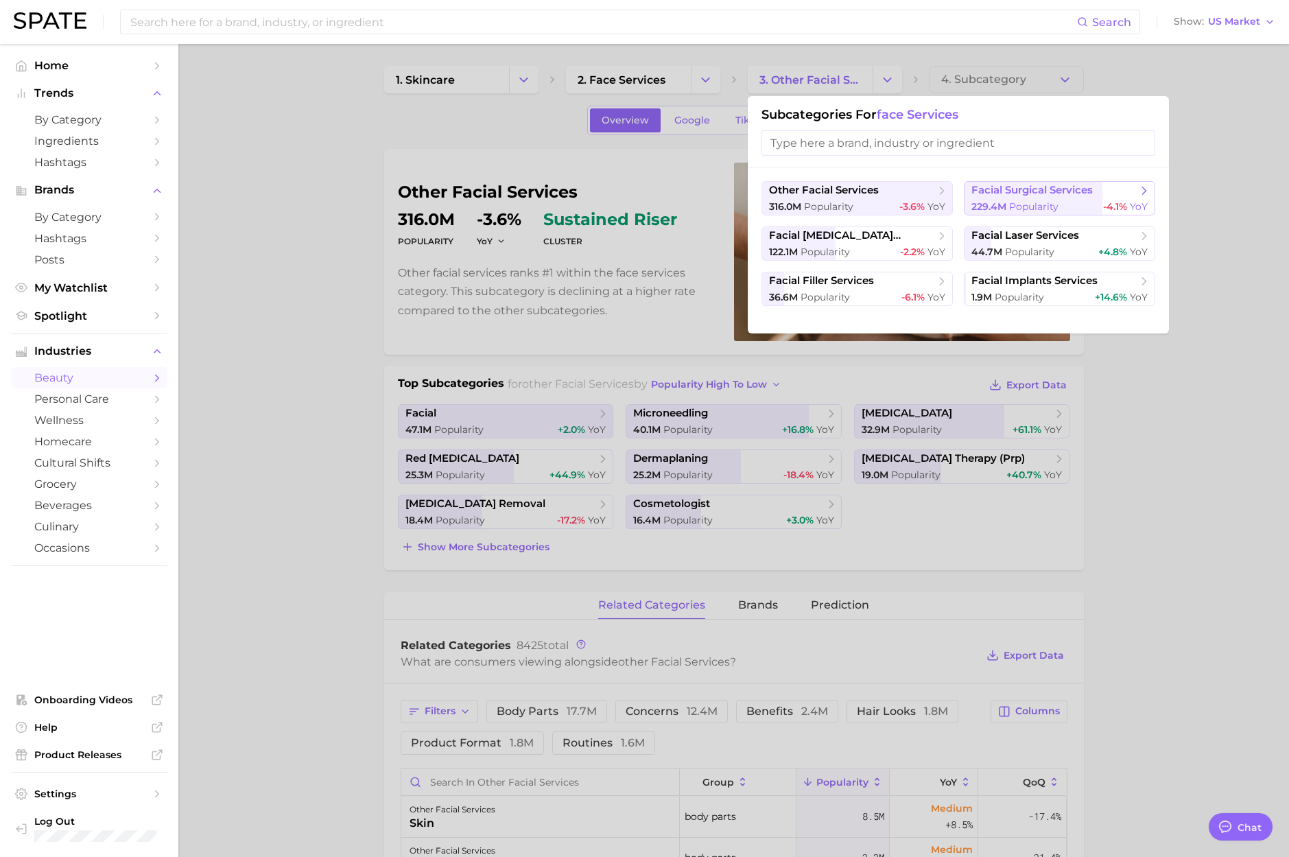
click at [1017, 205] on span "Popularity" at bounding box center [1033, 206] width 49 height 12
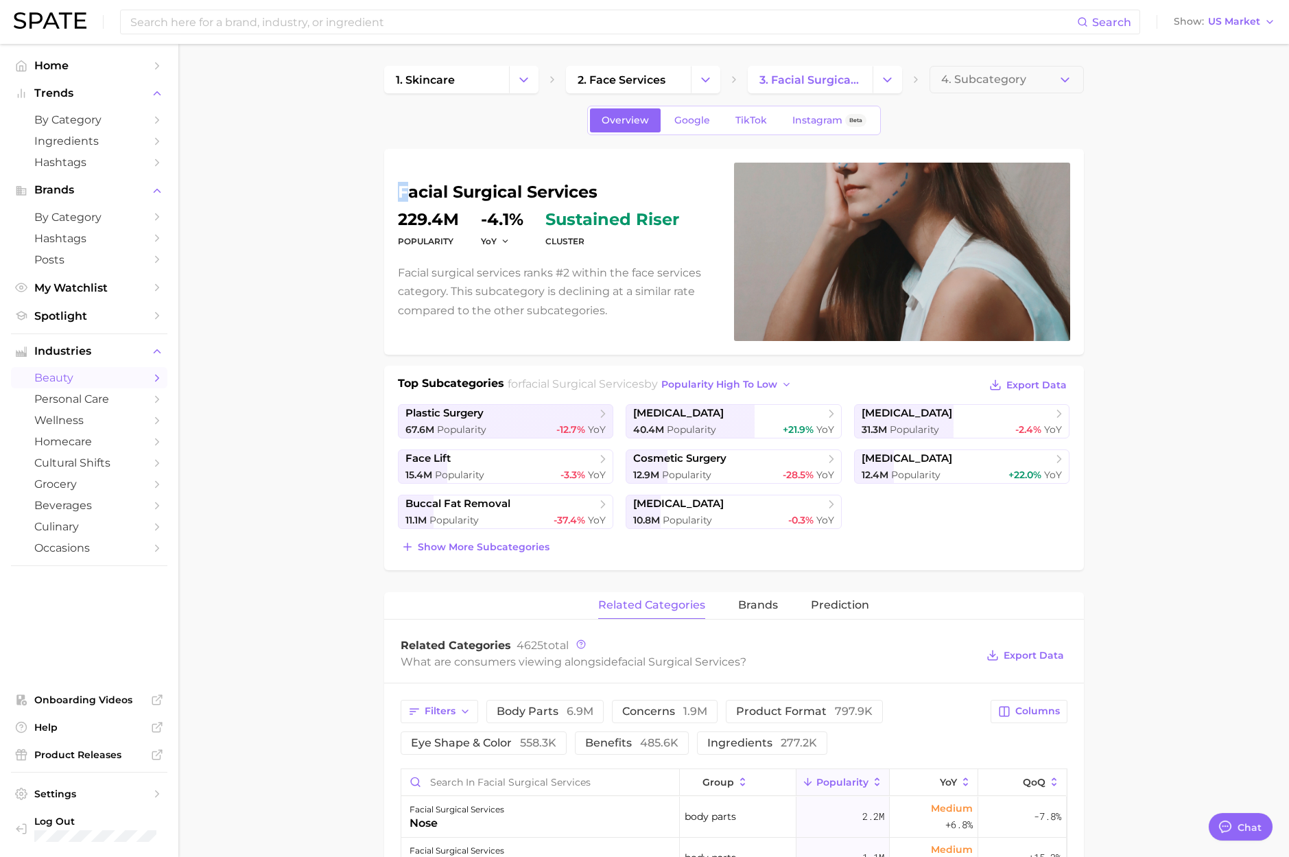
click at [402, 193] on h1 "facial surgical services" at bounding box center [558, 192] width 320 height 16
drag, startPoint x: 400, startPoint y: 193, endPoint x: 604, endPoint y: 191, distance: 204.4
click at [604, 191] on h1 "facial surgical services" at bounding box center [558, 192] width 320 height 16
copy h1 "facial surgical services"
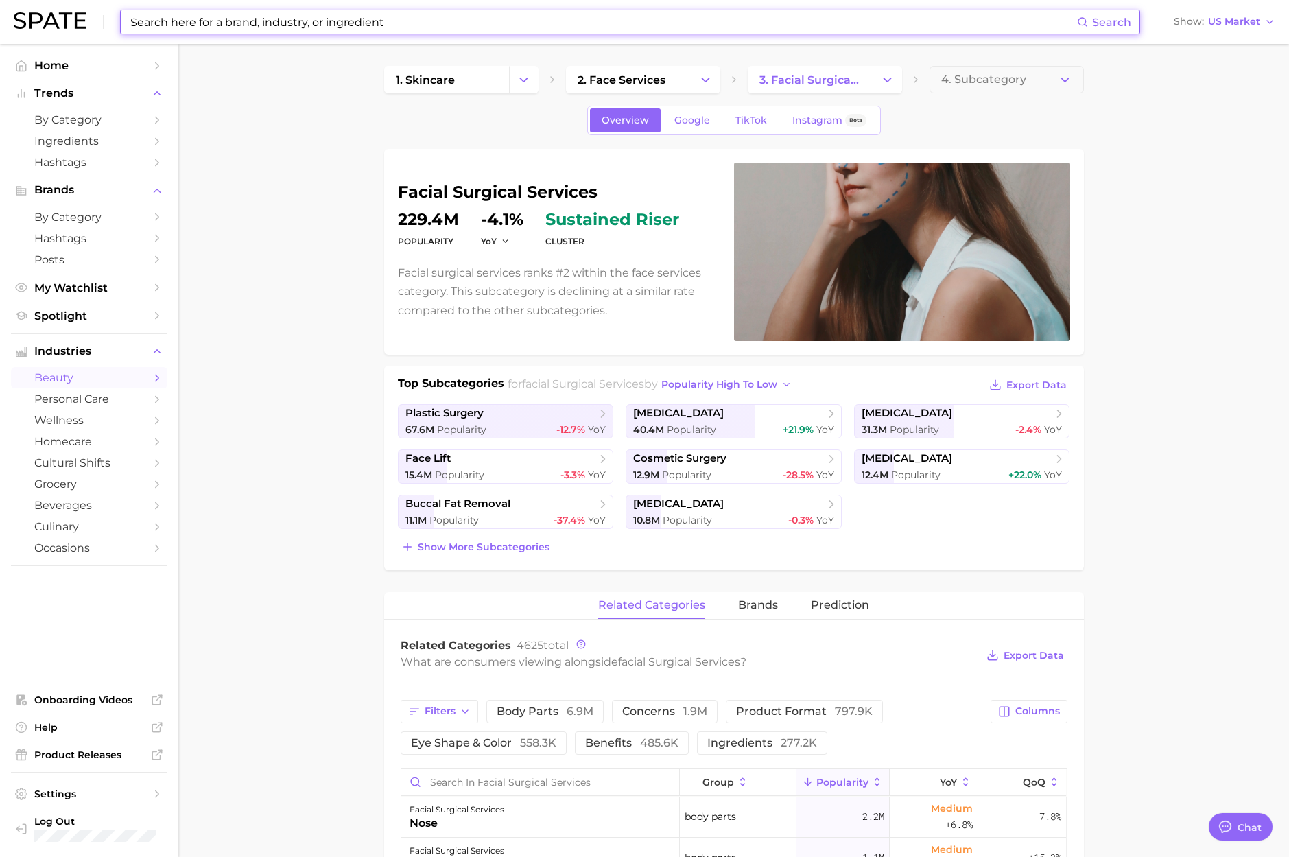
click at [326, 24] on input at bounding box center [603, 21] width 948 height 23
paste input "excess skin removal surgery"
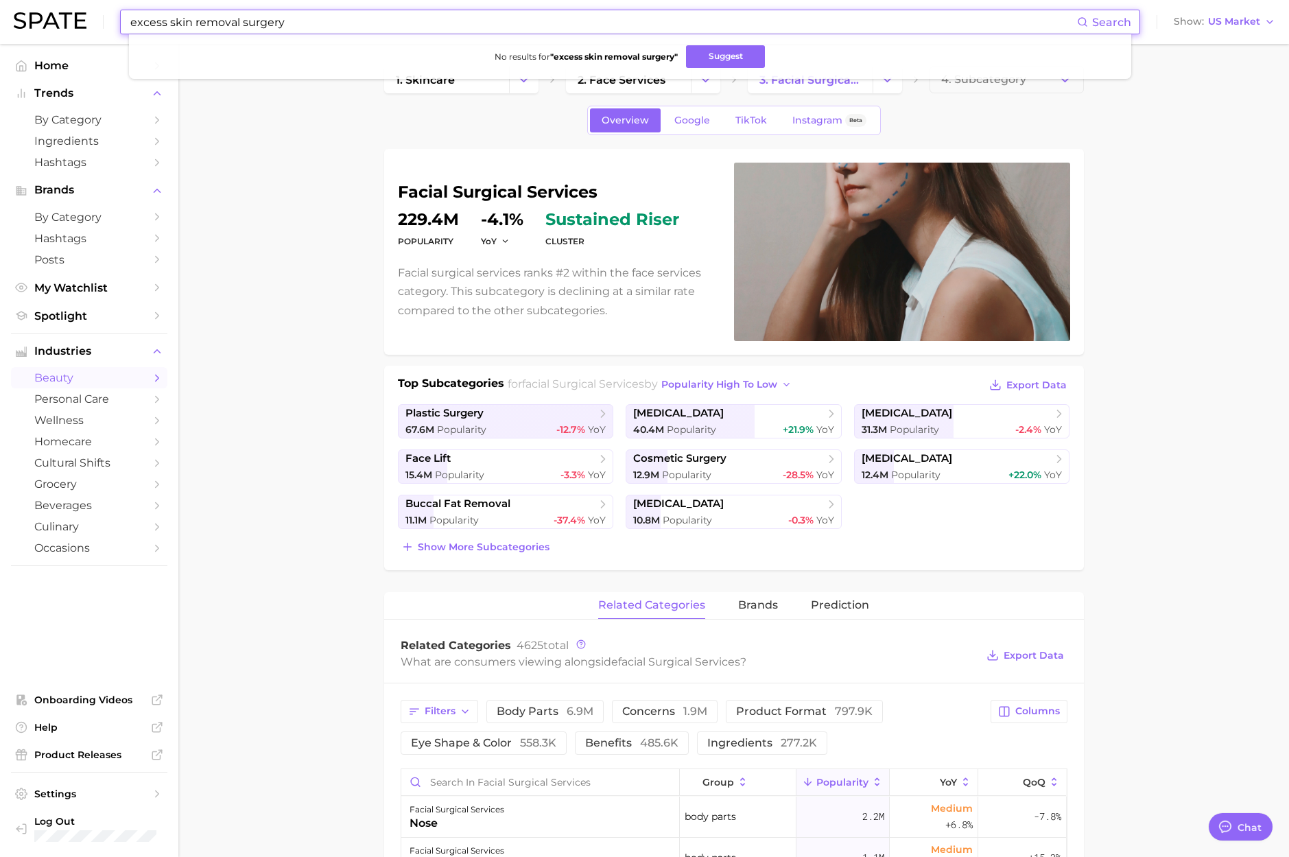
drag, startPoint x: 358, startPoint y: 23, endPoint x: 125, endPoint y: 16, distance: 233.3
click at [125, 16] on div "excess skin removal surgery Search No results for " excess skin removal surgery…" at bounding box center [630, 22] width 1020 height 25
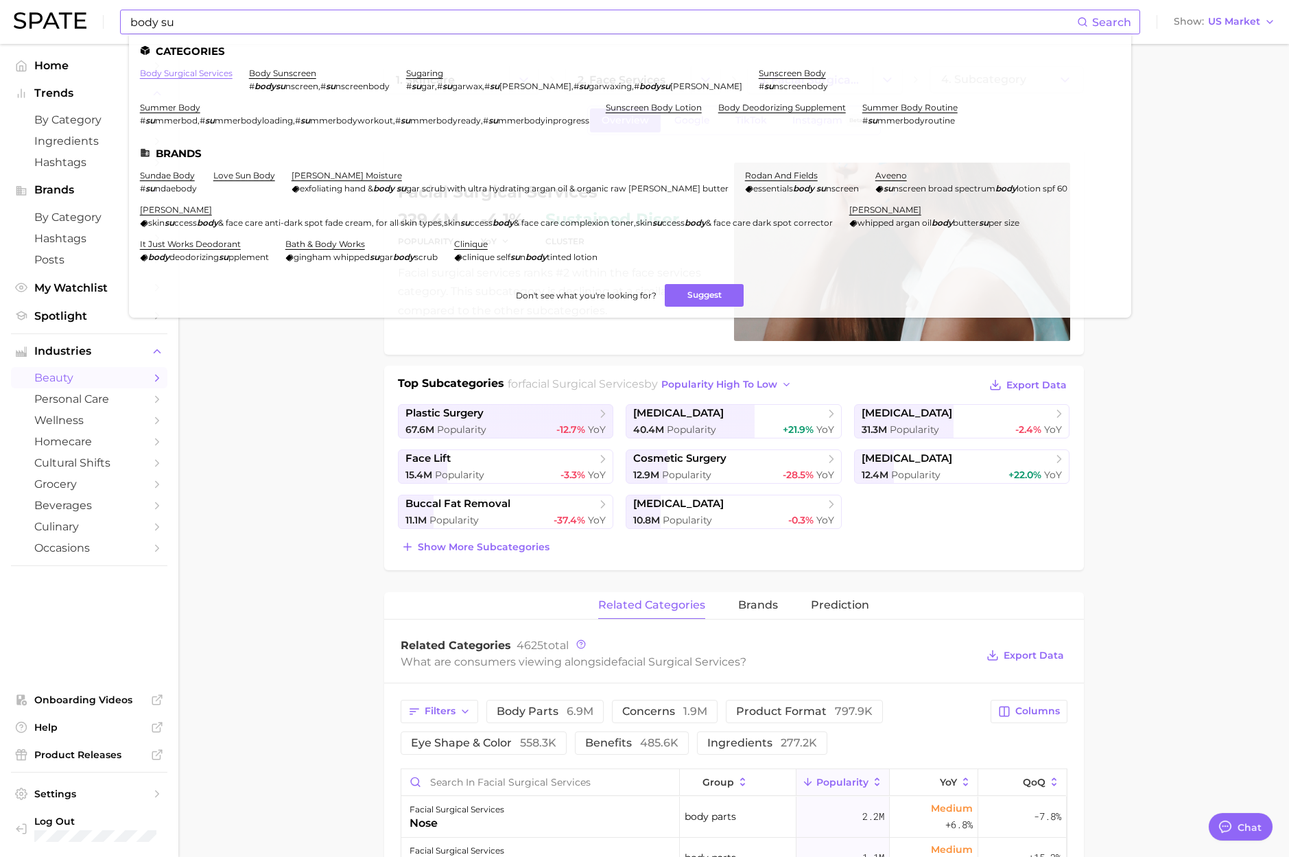
click at [171, 69] on link "body surgical services" at bounding box center [186, 73] width 93 height 10
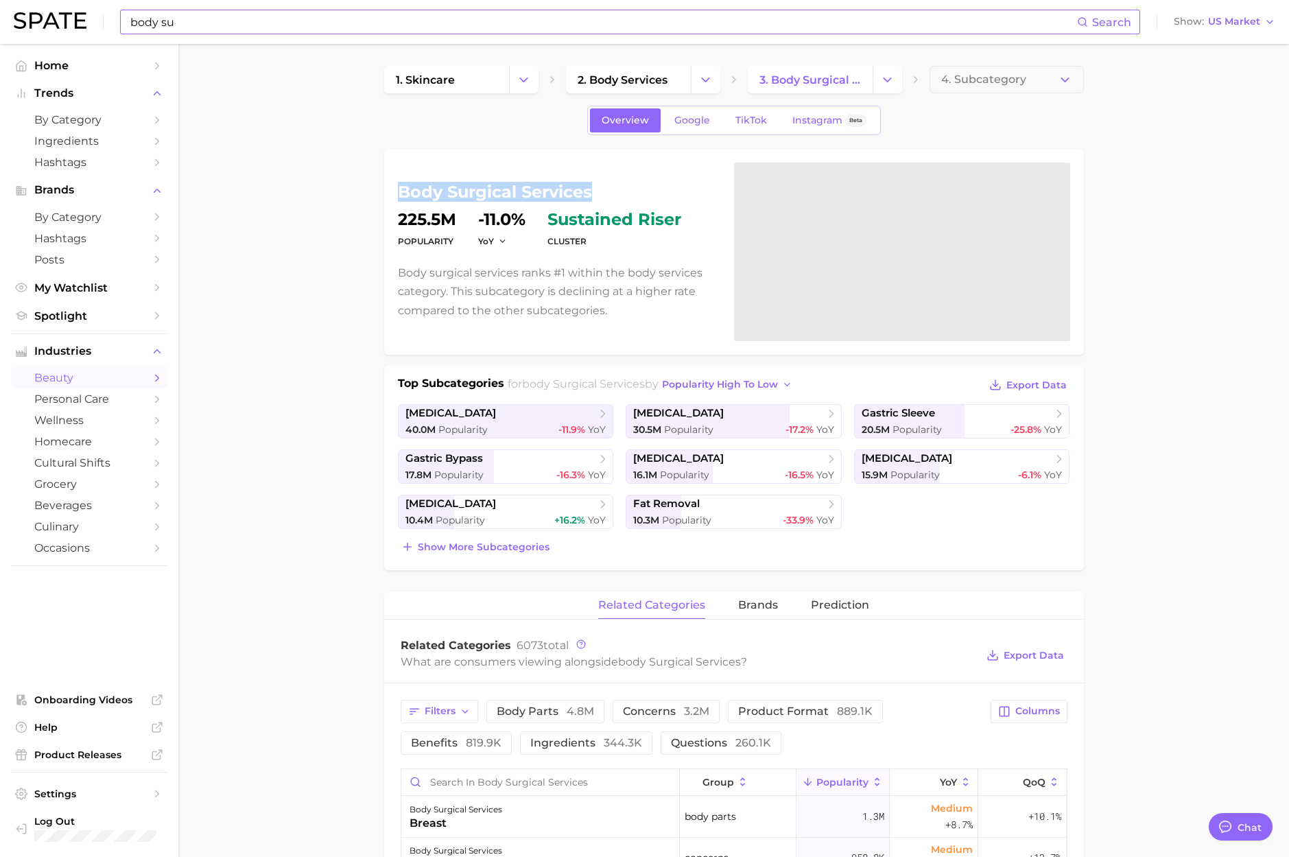
drag, startPoint x: 596, startPoint y: 194, endPoint x: 399, endPoint y: 183, distance: 197.2
click at [399, 184] on h1 "body surgical services" at bounding box center [558, 192] width 320 height 16
copy h1 "body surgical services"
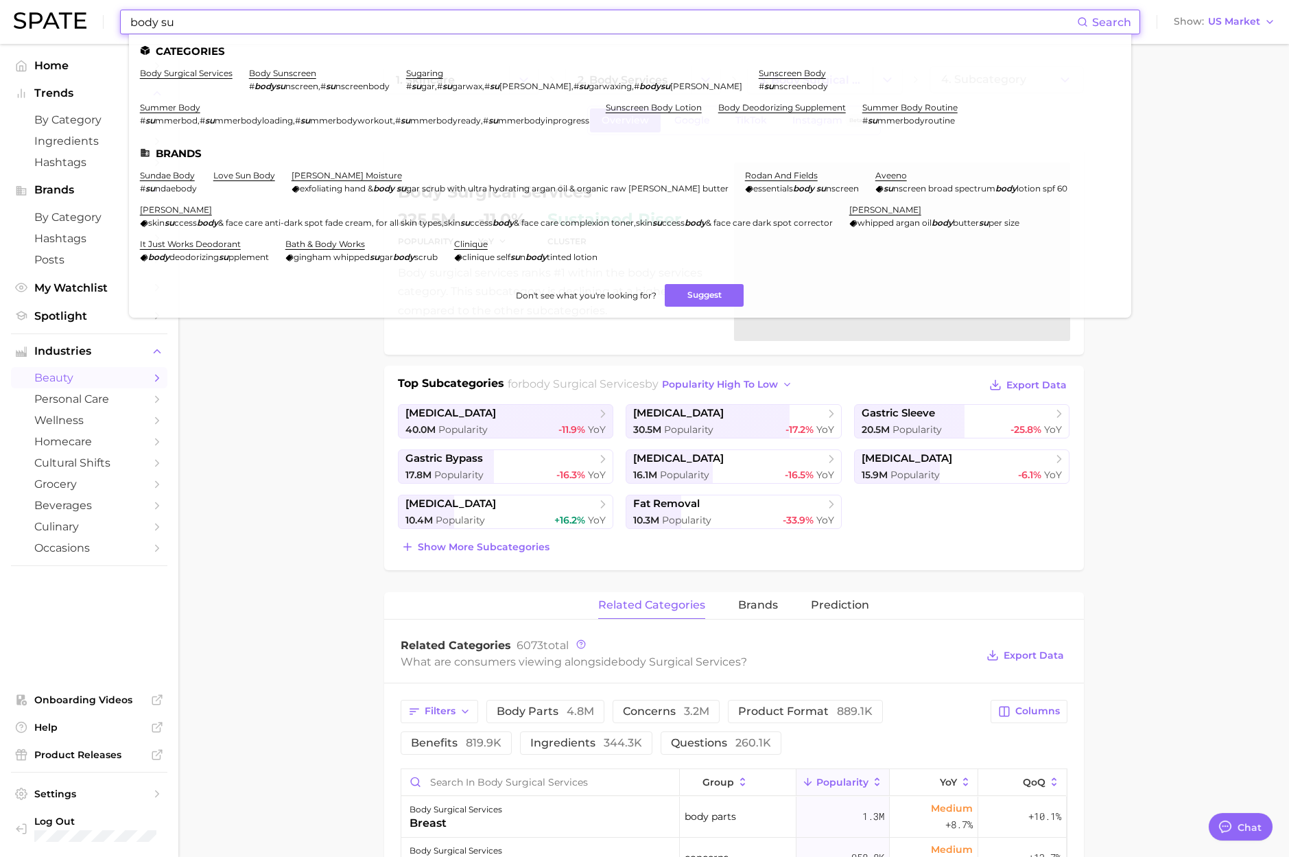
paste input "facial massage"
drag, startPoint x: 241, startPoint y: 23, endPoint x: 18, endPoint y: 13, distance: 223.8
click at [18, 13] on div "facial massage Search Categories body surgical services body sunscreen # bodysu…" at bounding box center [644, 22] width 1261 height 44
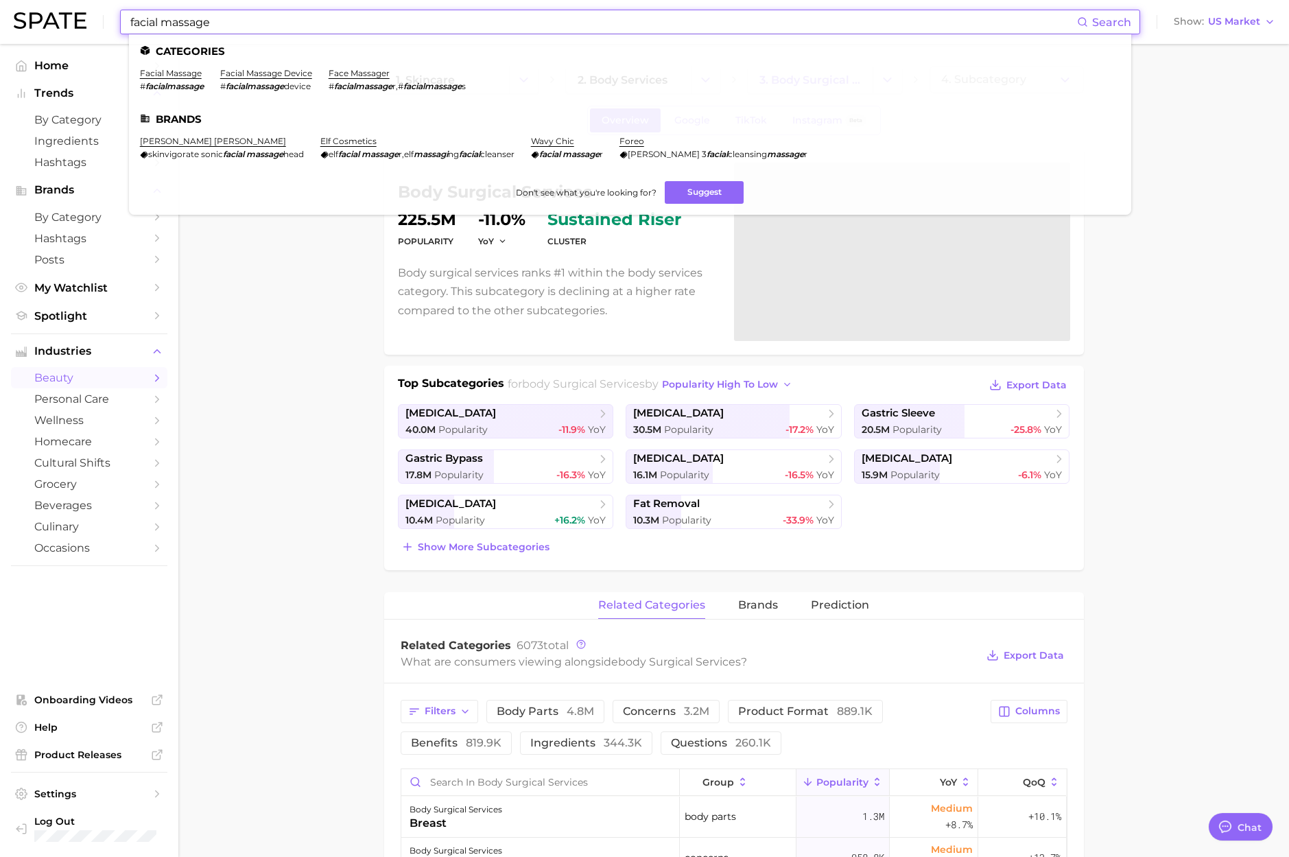
paste input "e lifting"
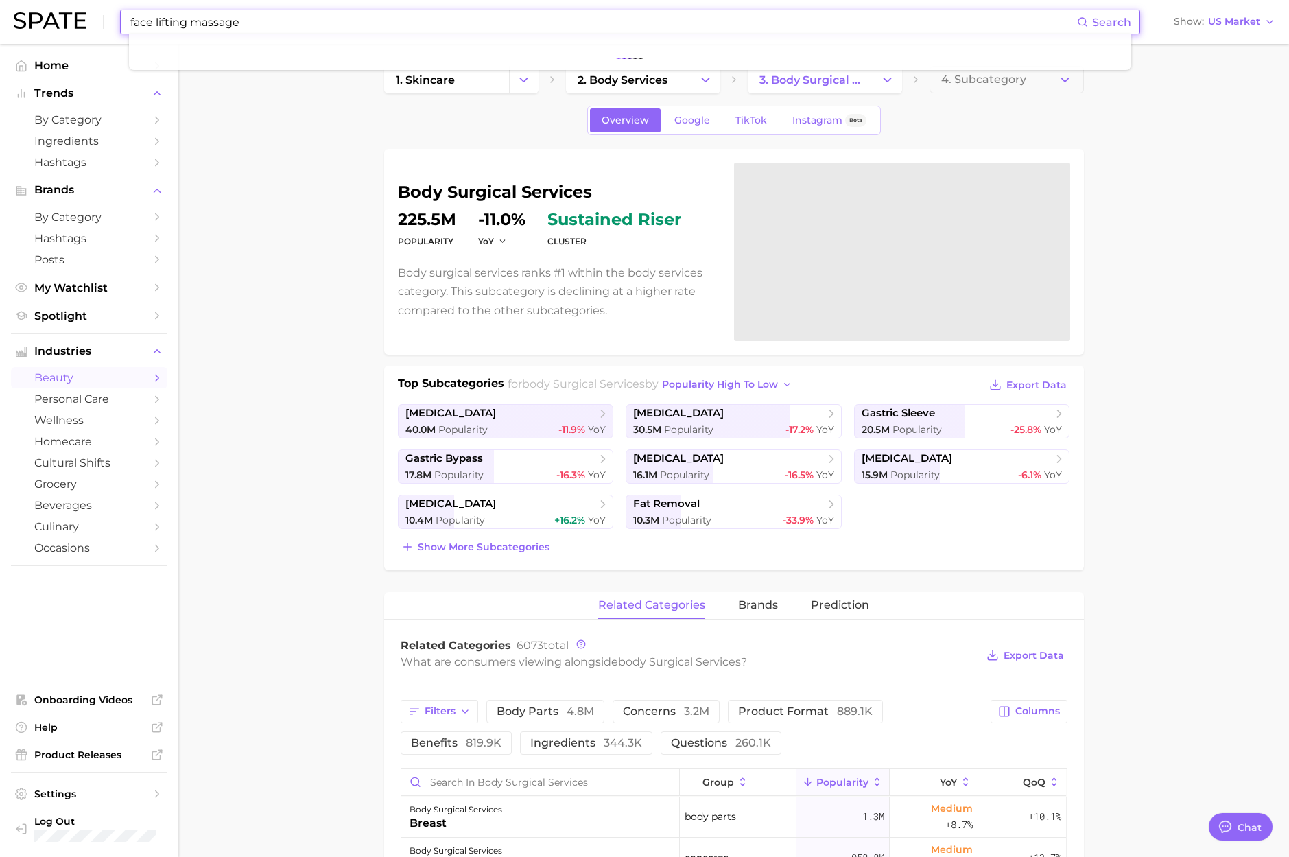
drag, startPoint x: 231, startPoint y: 21, endPoint x: -71, endPoint y: 1, distance: 302.4
click at [0, 1] on html "face lifting massage Search Show US Market Home Trends by Category Ingredients …" at bounding box center [644, 428] width 1289 height 857
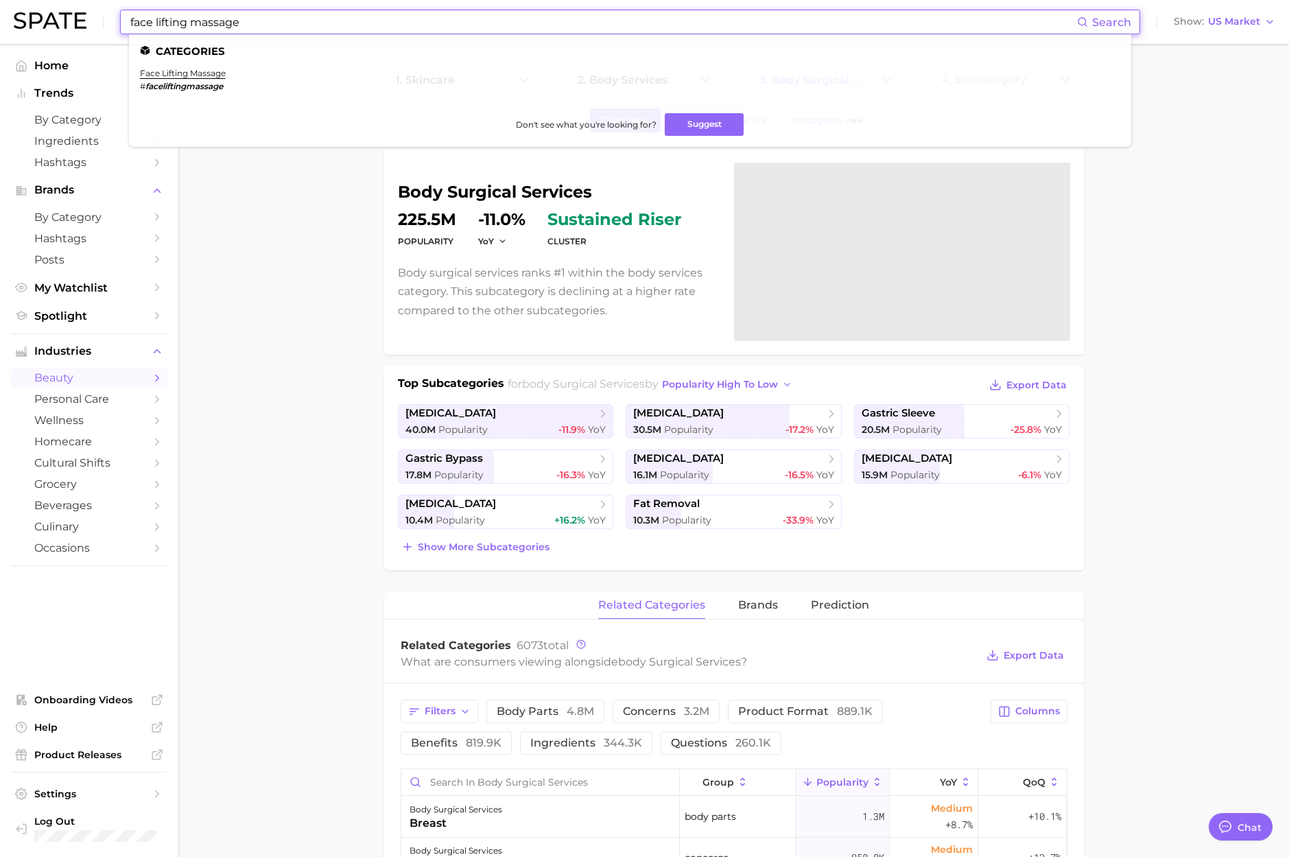
drag, startPoint x: 245, startPoint y: 27, endPoint x: 42, endPoint y: 12, distance: 203.6
click at [42, 12] on div "face lifting massage Search Categories face lifting massage # faceliftingmassag…" at bounding box center [644, 22] width 1261 height 44
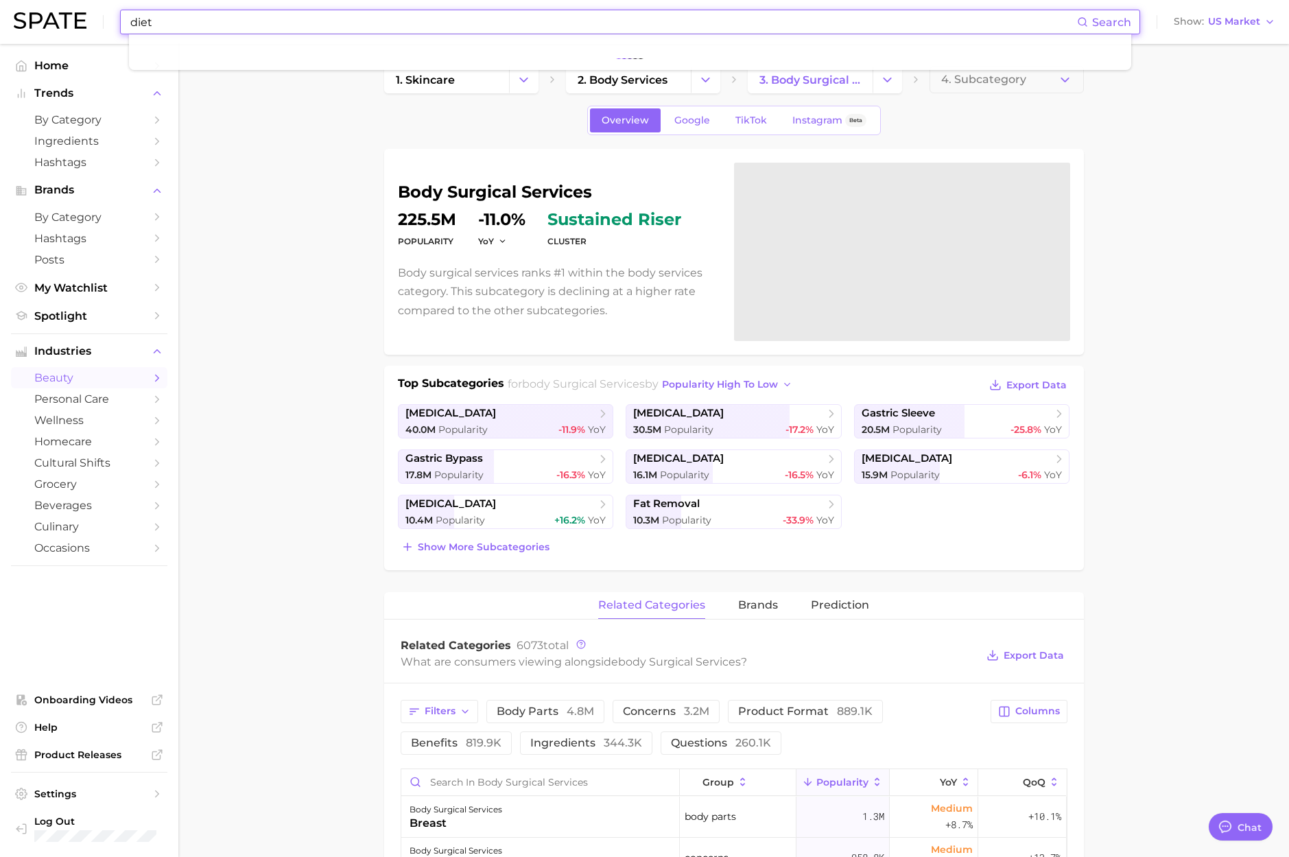
type input "diet"
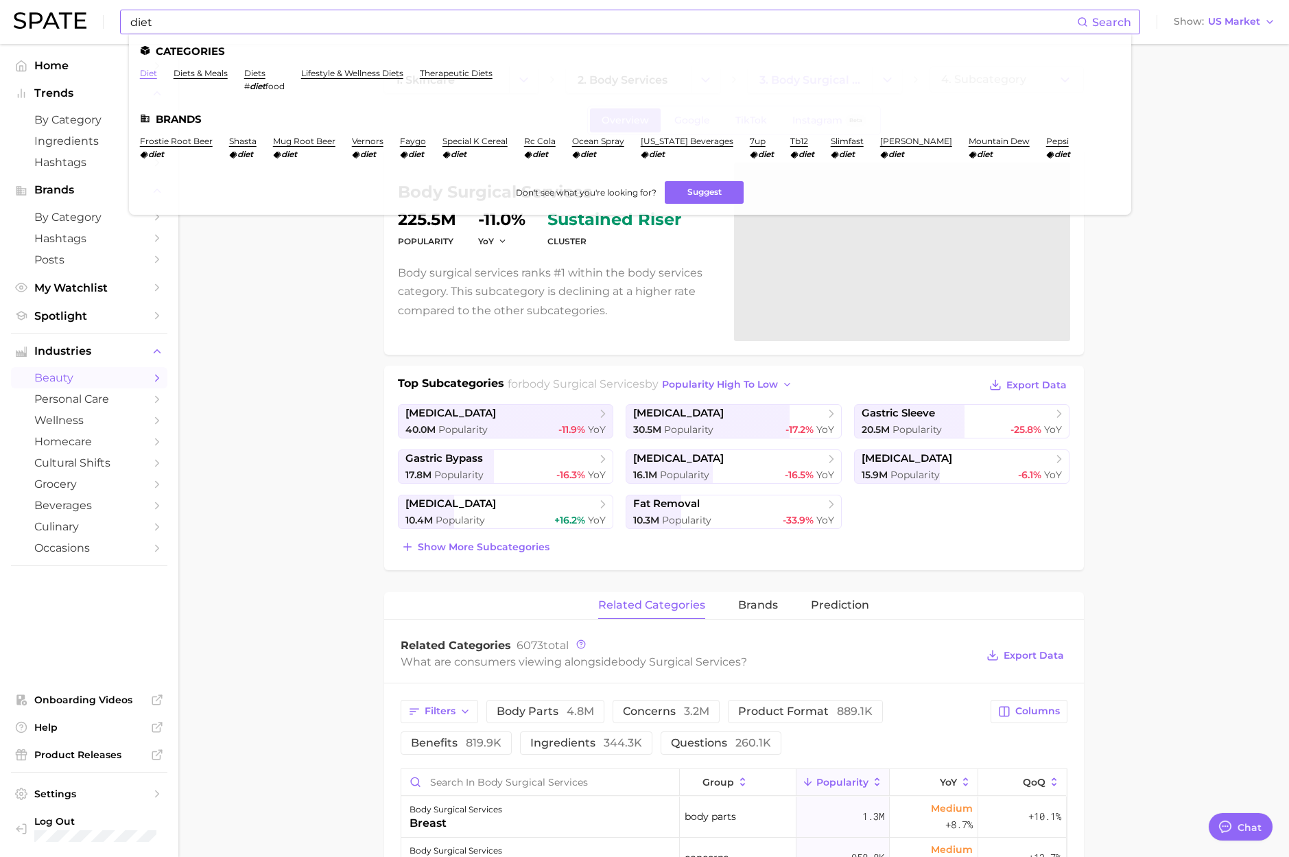
click at [149, 71] on link "diet" at bounding box center [148, 73] width 17 height 10
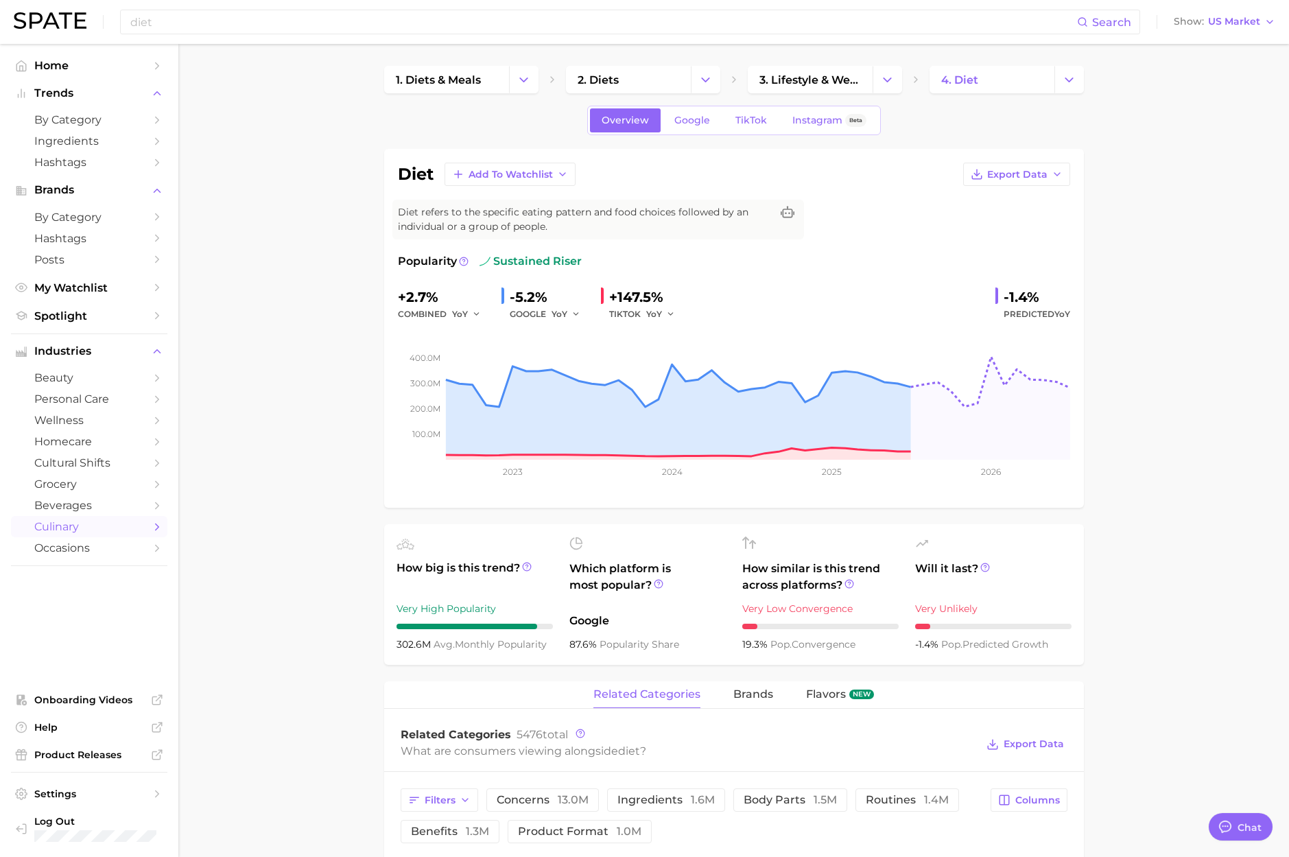
click at [409, 176] on h1 "diet" at bounding box center [416, 174] width 36 height 16
copy h1 "diet"
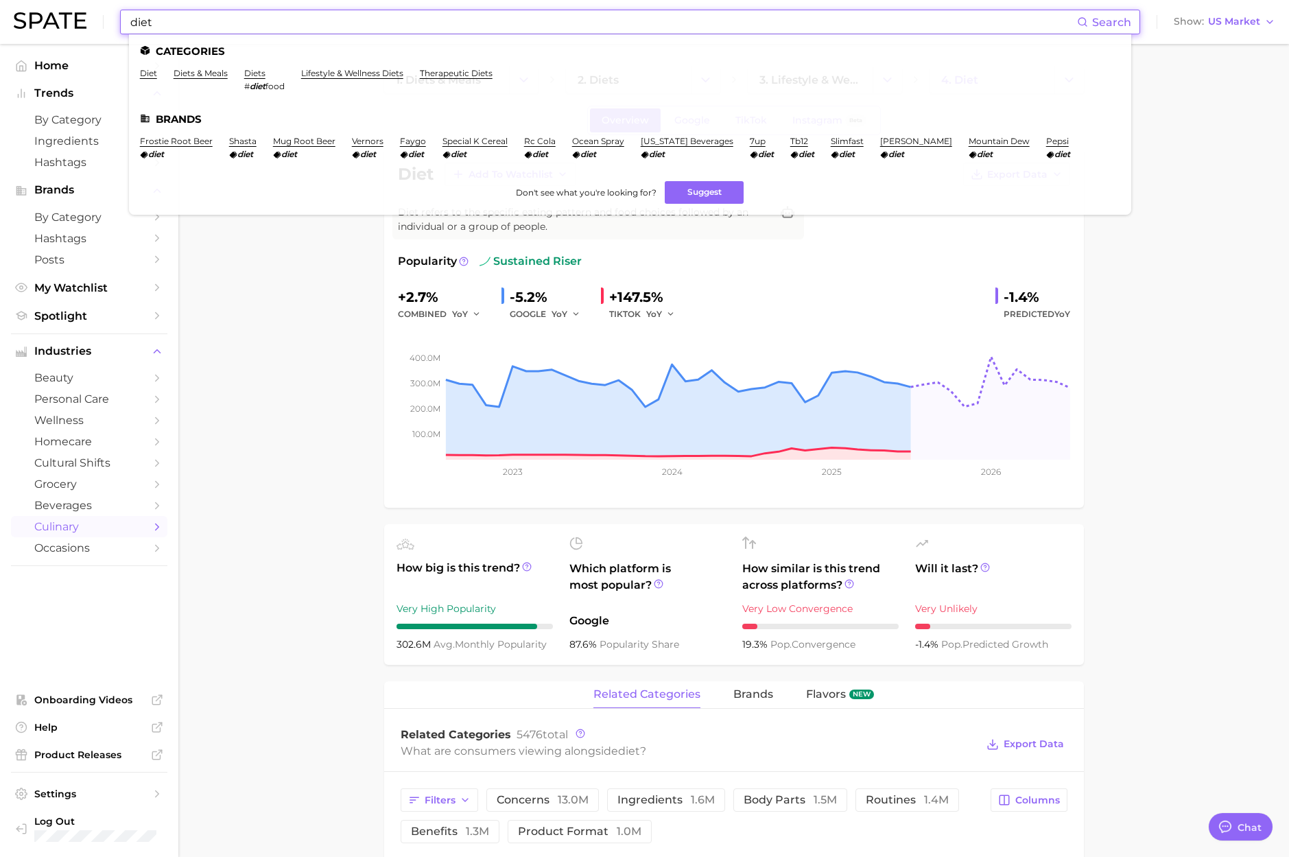
drag, startPoint x: 216, startPoint y: 21, endPoint x: -11, endPoint y: 12, distance: 227.2
click at [0, 12] on html "diet Search Categories diet diets & meals diets # diet food lifestyle & wellnes…" at bounding box center [644, 428] width 1289 height 857
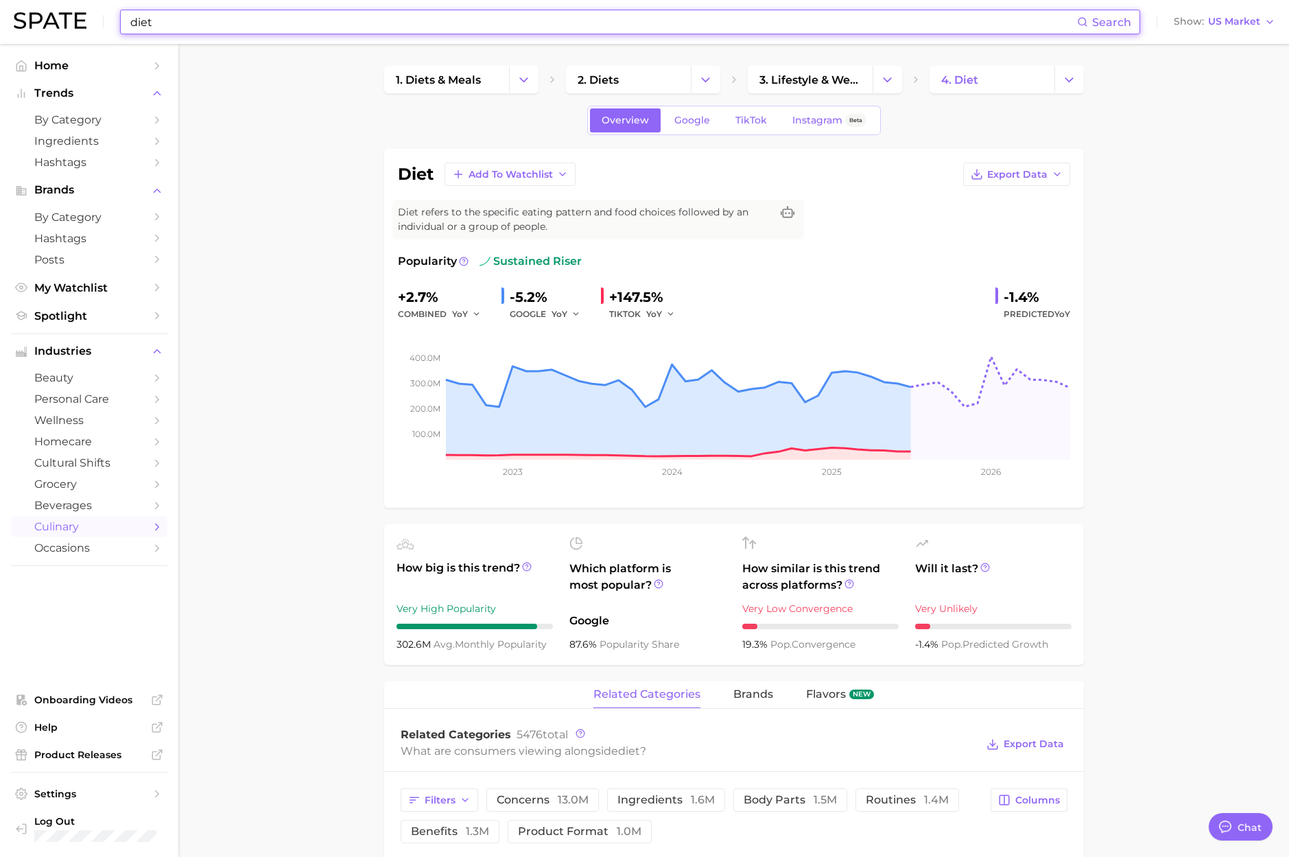
paste input "loose skin removal"
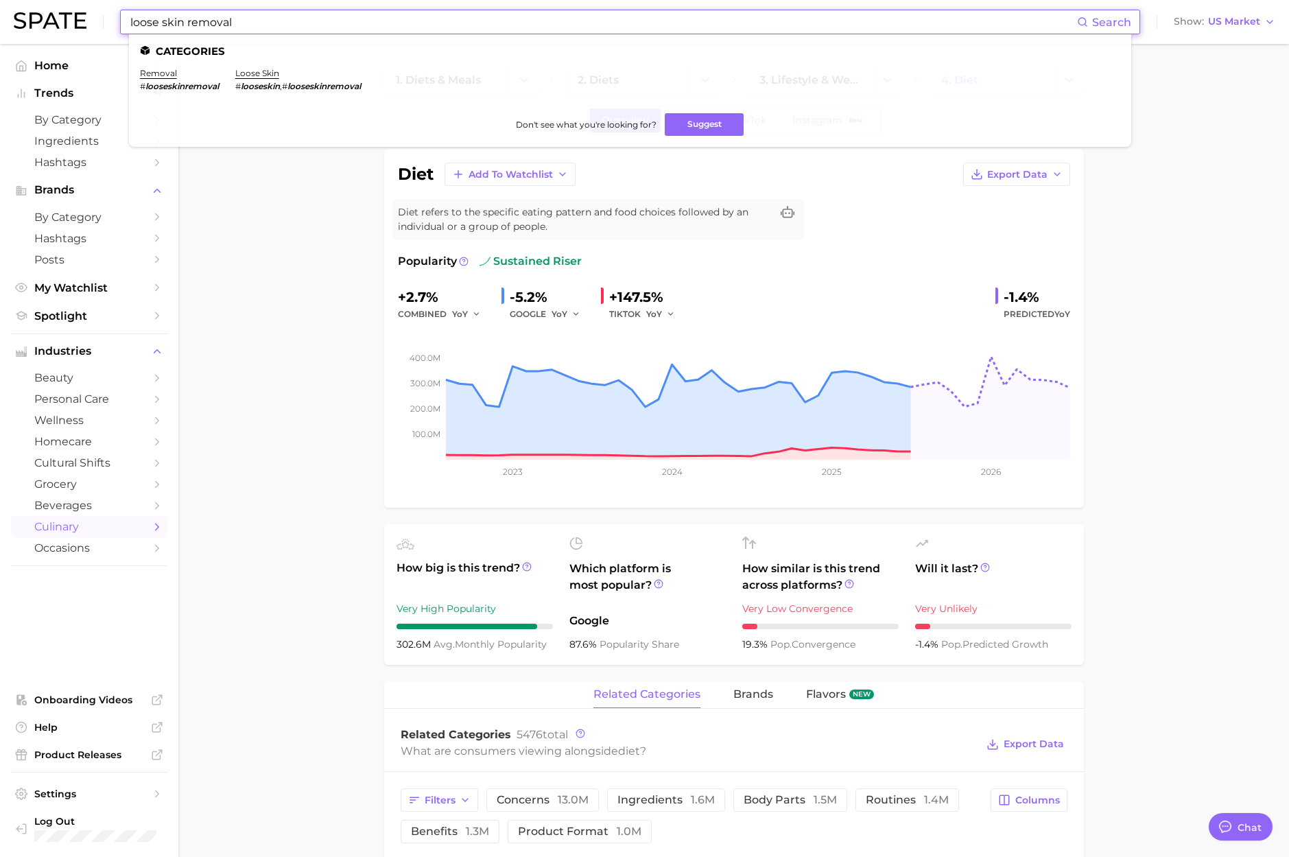
paste input "preoperative diet"
drag, startPoint x: 42, startPoint y: 11, endPoint x: 16, endPoint y: 11, distance: 26.1
click at [13, 10] on header "preoperative diet Search Categories removal # looseskinremoval loose skin # loo…" at bounding box center [644, 22] width 1289 height 44
click at [237, 20] on input "preoperative diet" at bounding box center [603, 21] width 948 height 23
drag, startPoint x: 261, startPoint y: 26, endPoint x: 71, endPoint y: 16, distance: 190.9
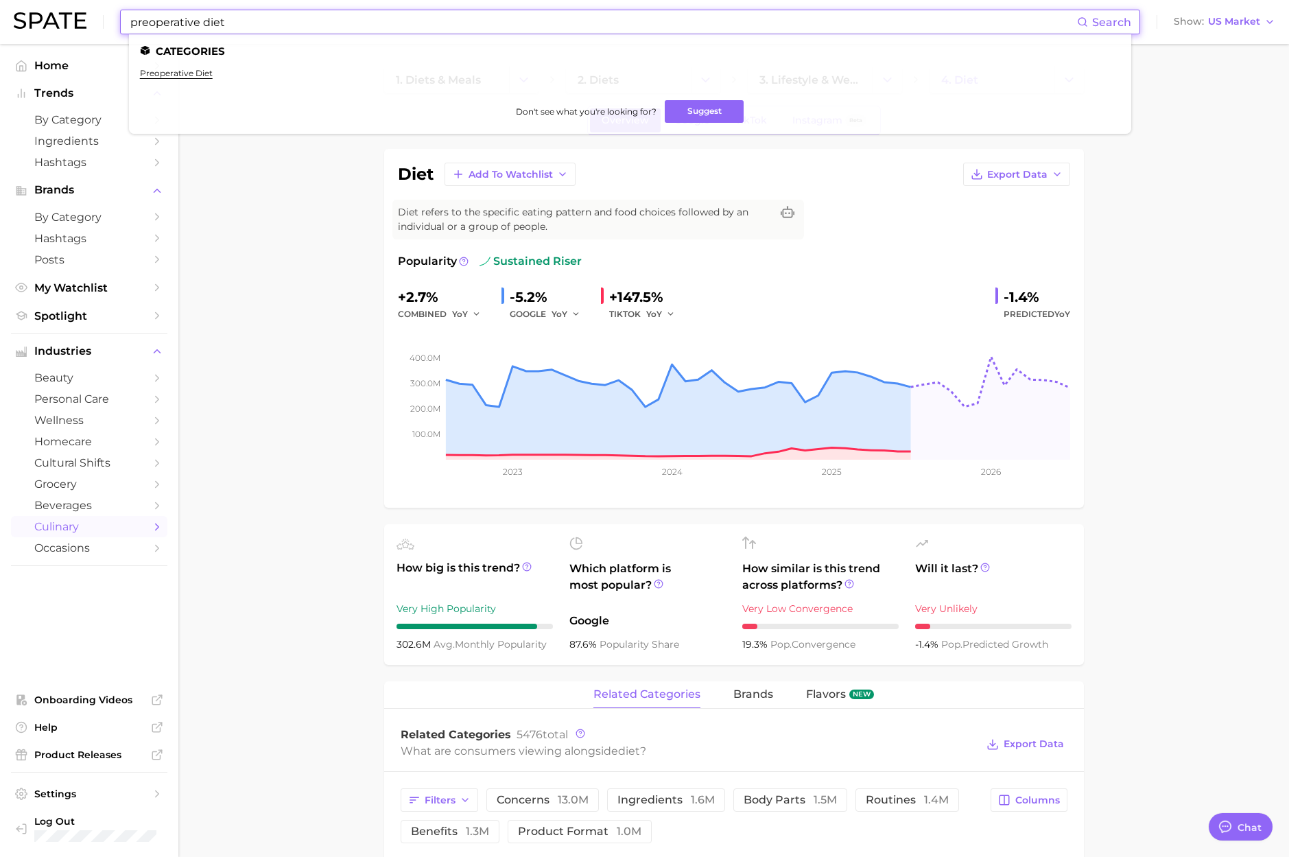
click at [71, 16] on div "preoperative diet Search Categories preoperative diet Don't see what you're loo…" at bounding box center [644, 22] width 1261 height 44
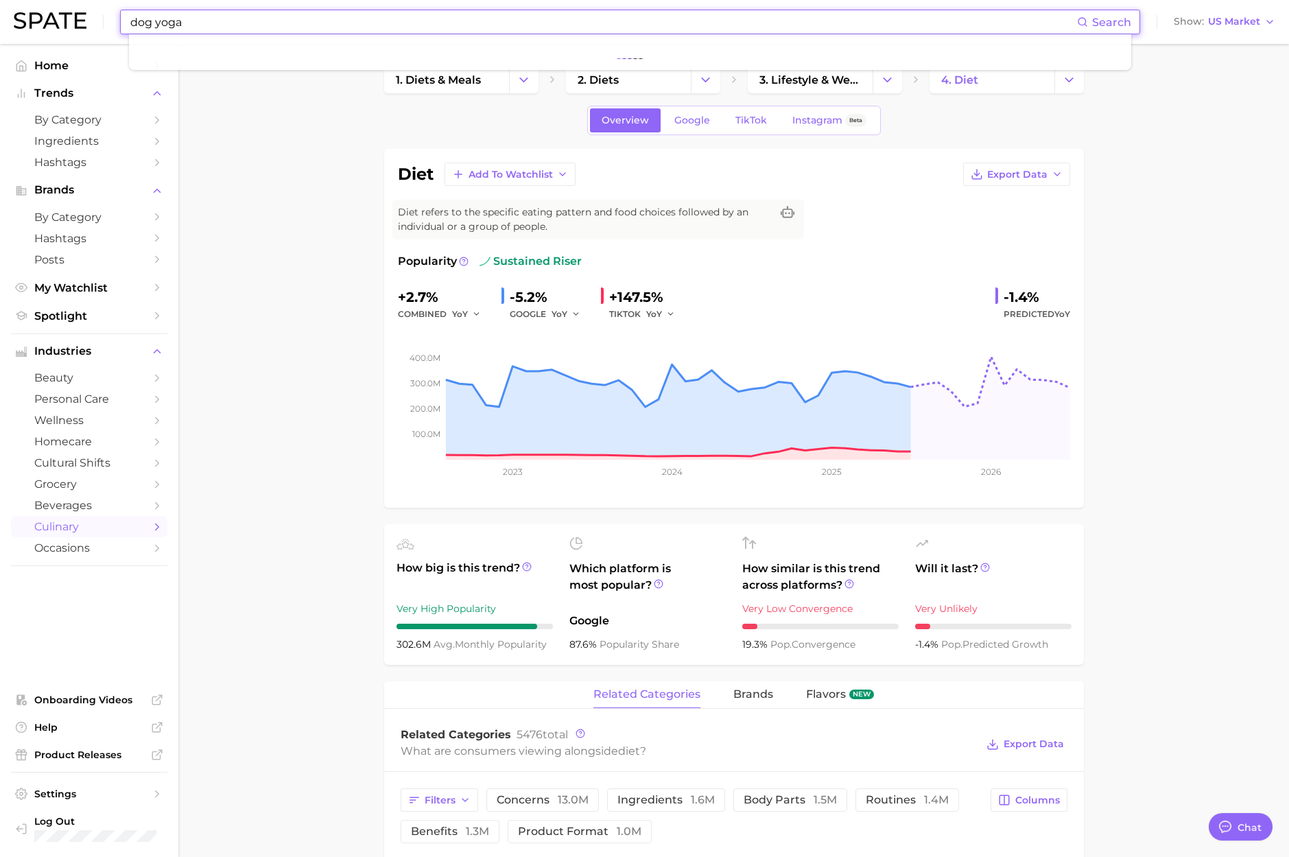
type input "dog yoga"
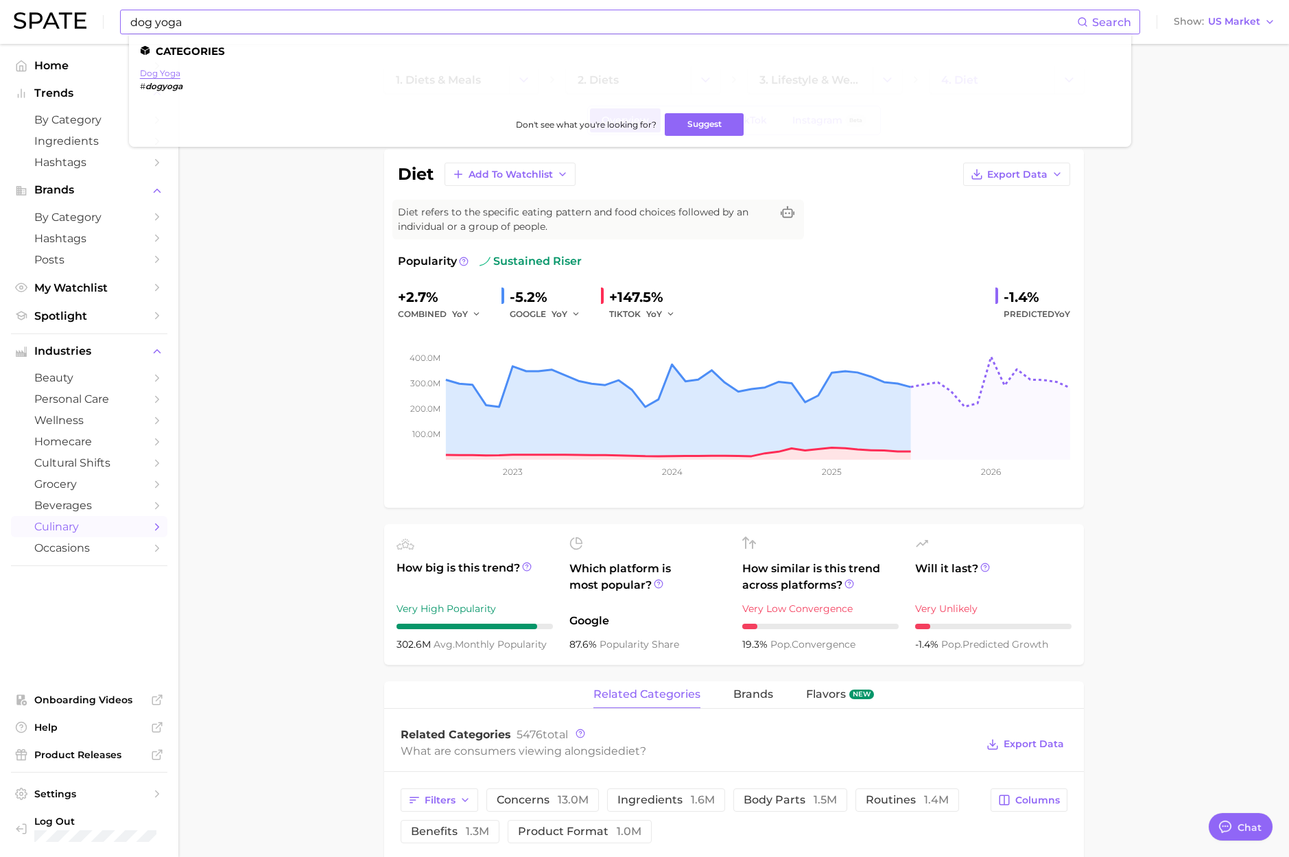
click at [158, 76] on link "dog yoga" at bounding box center [160, 73] width 40 height 10
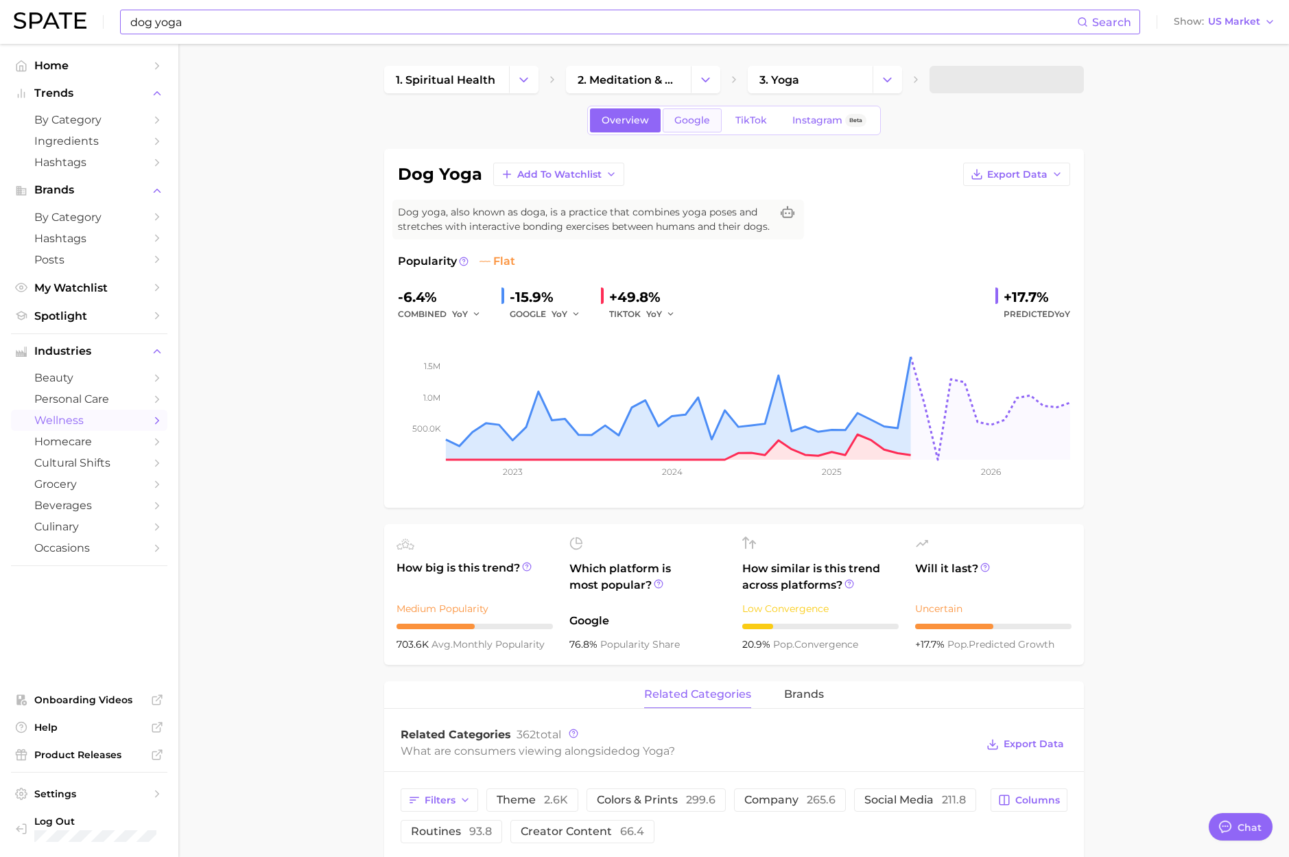
click at [704, 128] on link "Google" at bounding box center [692, 120] width 59 height 24
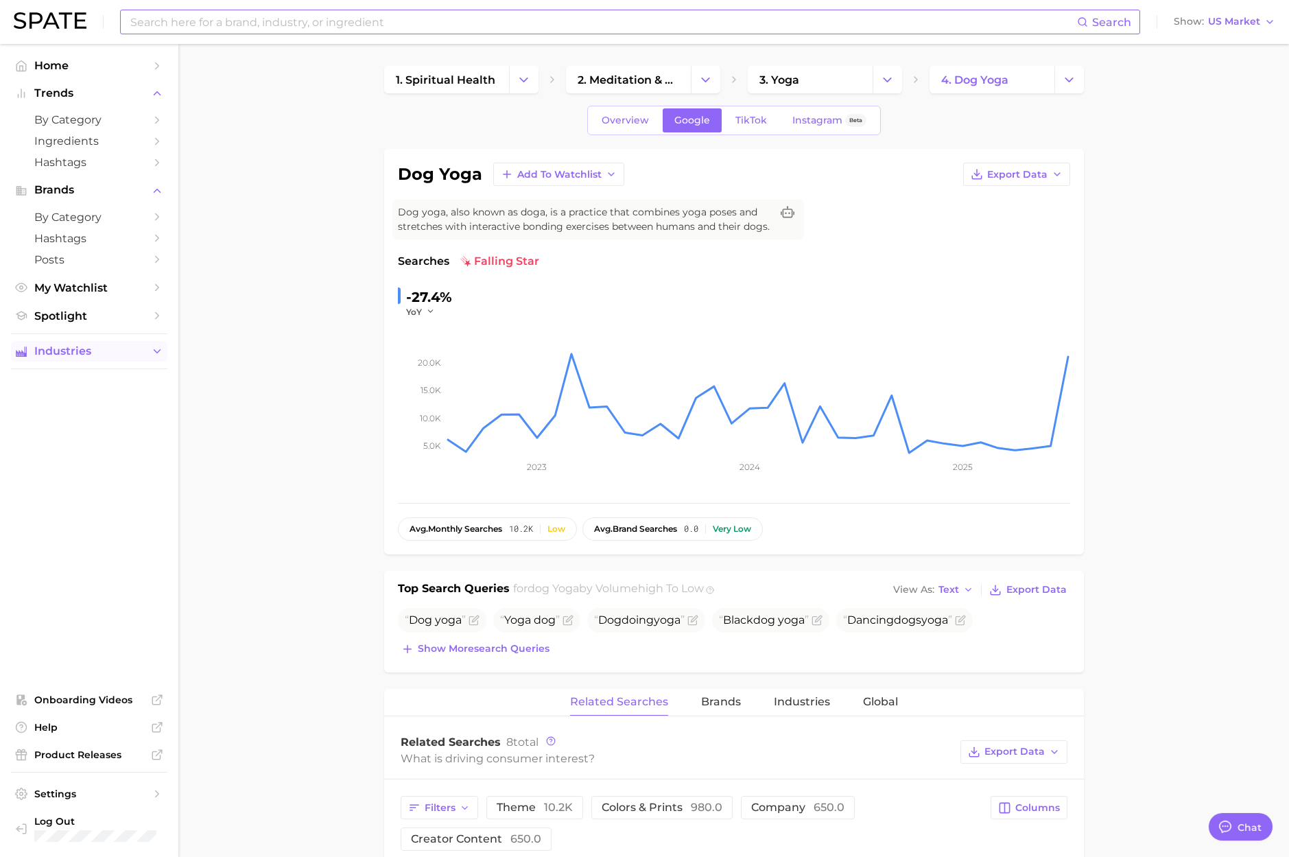
click at [130, 353] on span "Industries" at bounding box center [89, 351] width 110 height 12
click at [197, 26] on input at bounding box center [603, 21] width 948 height 23
paste input "fire signs"
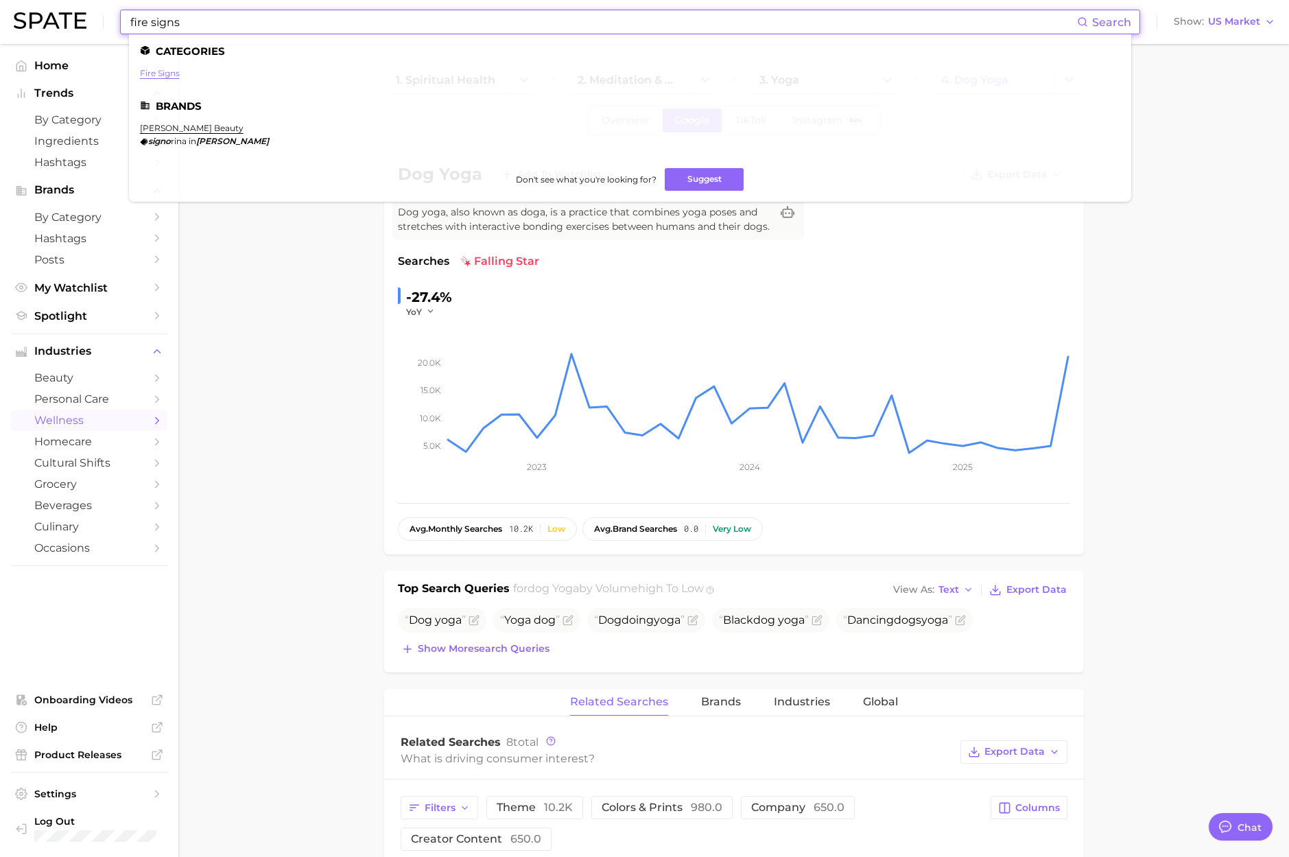
click at [150, 71] on link "fire signs" at bounding box center [160, 73] width 40 height 10
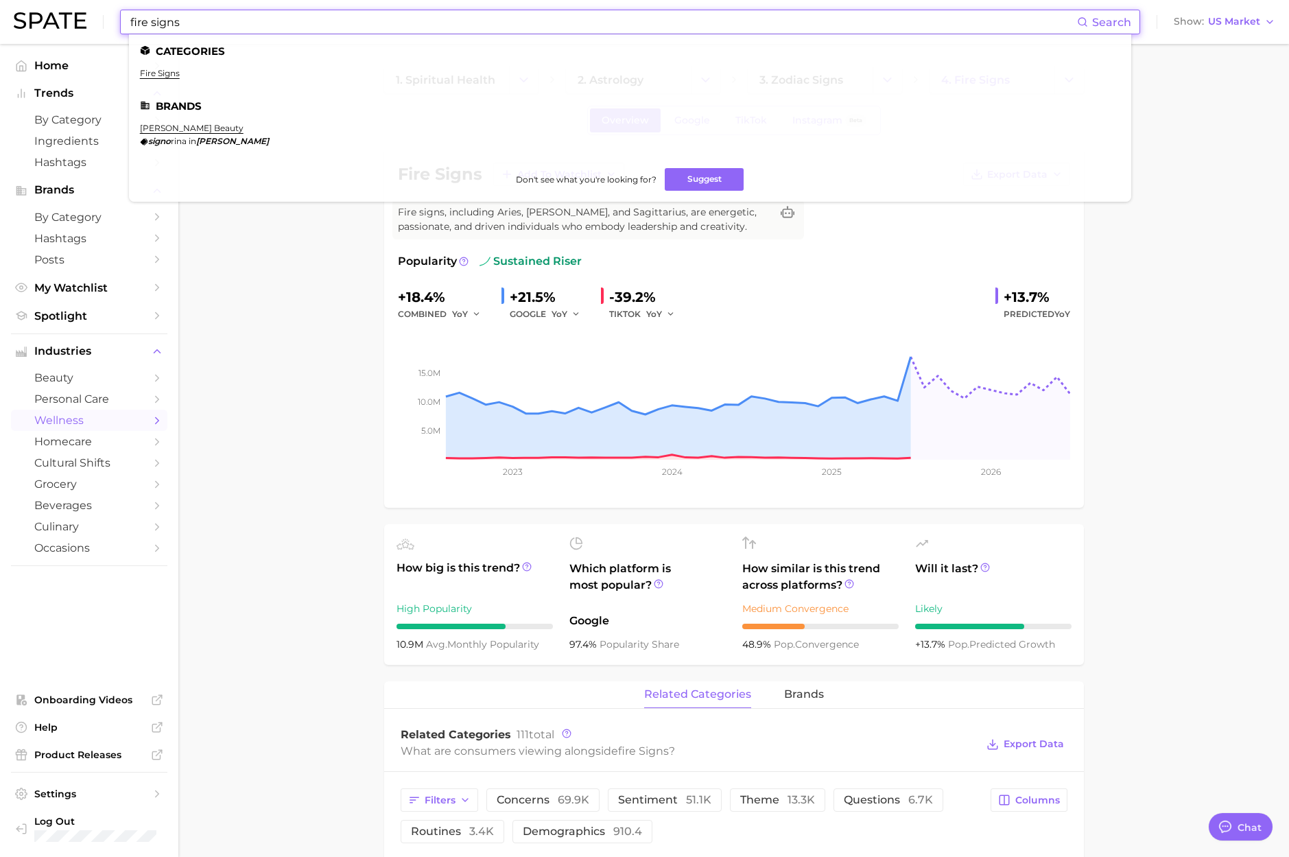
paste input "shadow work"
drag, startPoint x: 12, startPoint y: 17, endPoint x: 3, endPoint y: 17, distance: 8.9
click at [0, 18] on html "fire signs Search Categories fire signs Brands [PERSON_NAME] beauty signo rina …" at bounding box center [644, 428] width 1289 height 857
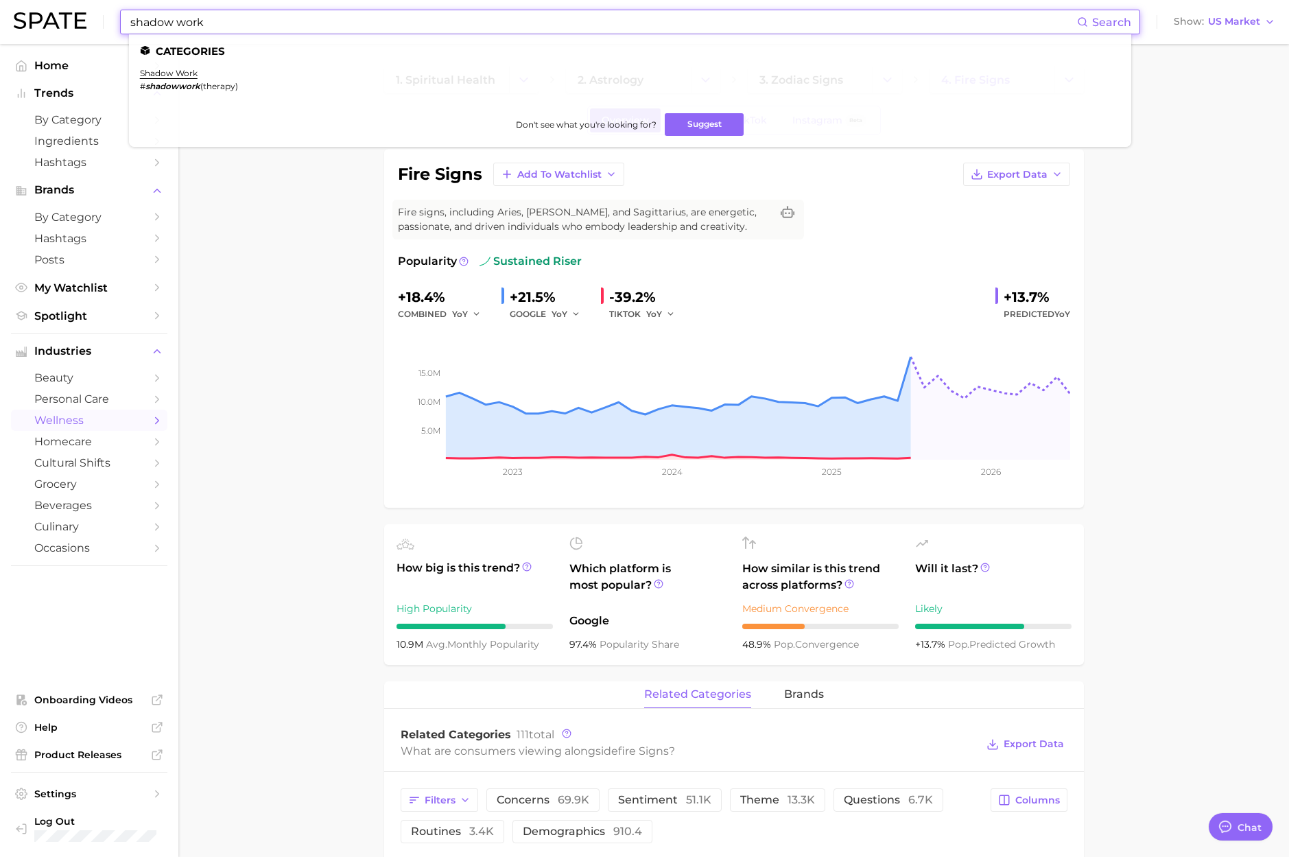
drag, startPoint x: 217, startPoint y: 23, endPoint x: 225, endPoint y: 25, distance: 8.3
click at [217, 23] on input "shadow work" at bounding box center [603, 21] width 948 height 23
paste input "[MEDICAL_DATA] pills"
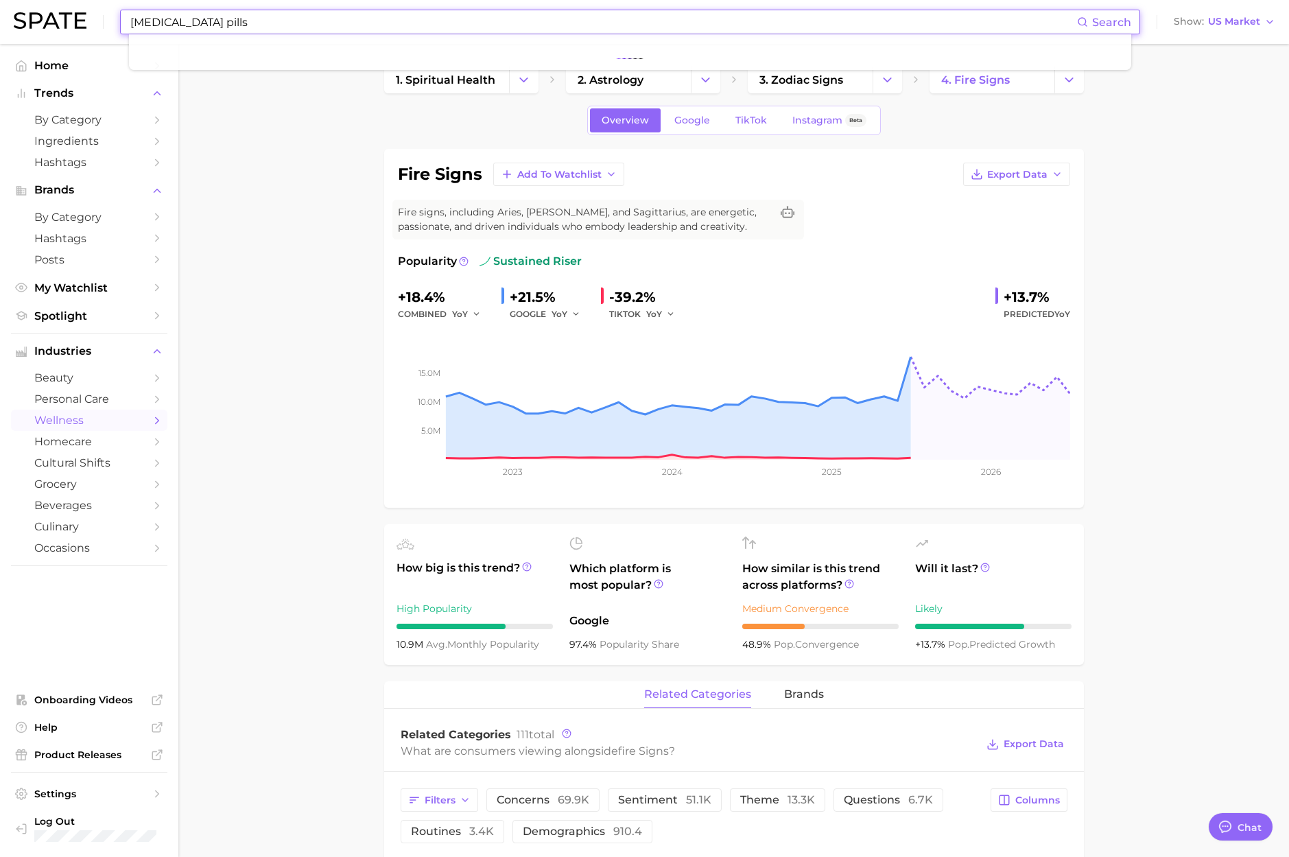
drag, startPoint x: 219, startPoint y: 23, endPoint x: 24, endPoint y: 14, distance: 195.0
click at [24, 14] on div "[MEDICAL_DATA] pills Search Show US Market" at bounding box center [644, 22] width 1261 height 44
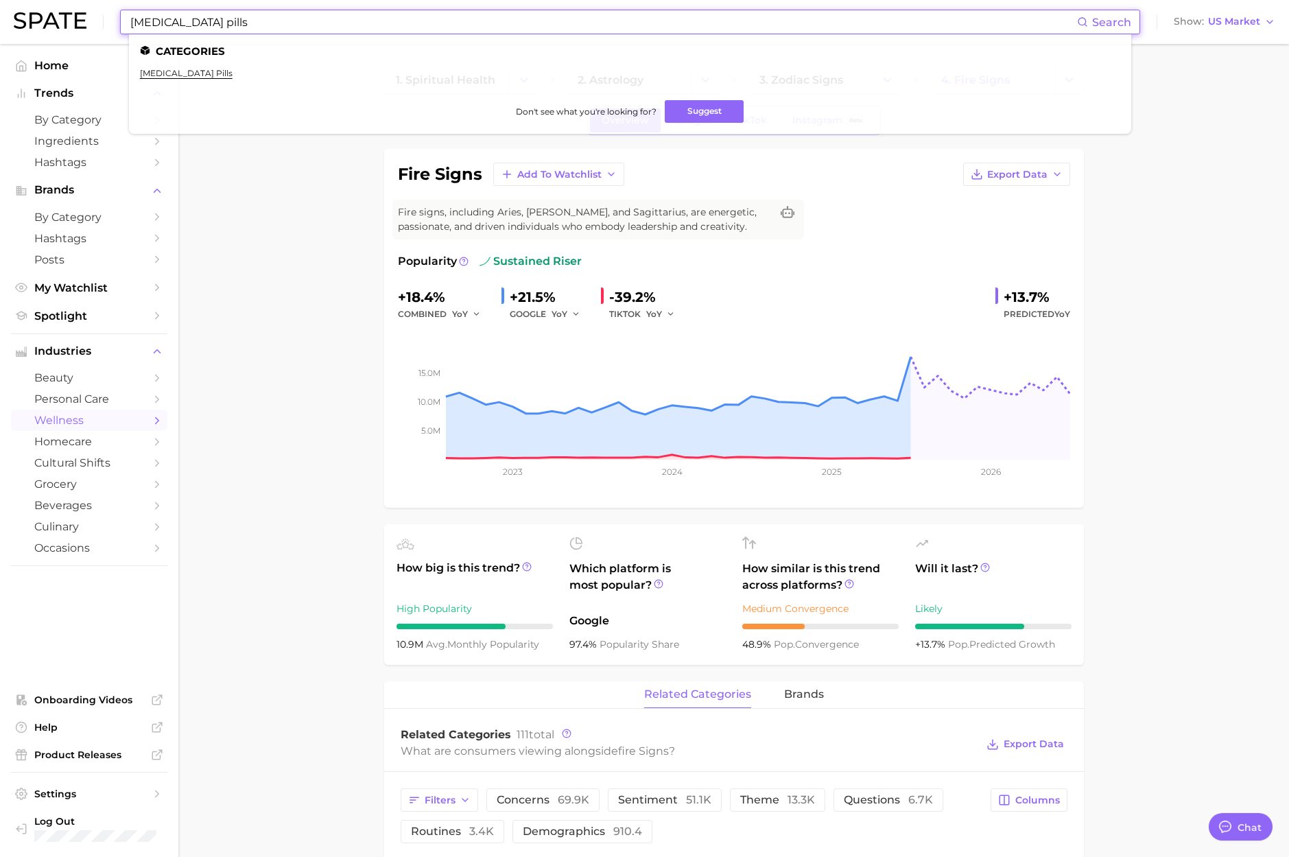
click at [256, 21] on input "[MEDICAL_DATA] pills" at bounding box center [603, 21] width 948 height 23
paste input "probiotic coffee"
drag, startPoint x: 166, startPoint y: 19, endPoint x: 54, endPoint y: 14, distance: 112.6
click at [54, 14] on div "probiotic coffee Search Categories [MEDICAL_DATA] pills Don't see what you're l…" at bounding box center [644, 22] width 1261 height 44
click at [302, 32] on input "probiotic coffee" at bounding box center [603, 21] width 948 height 23
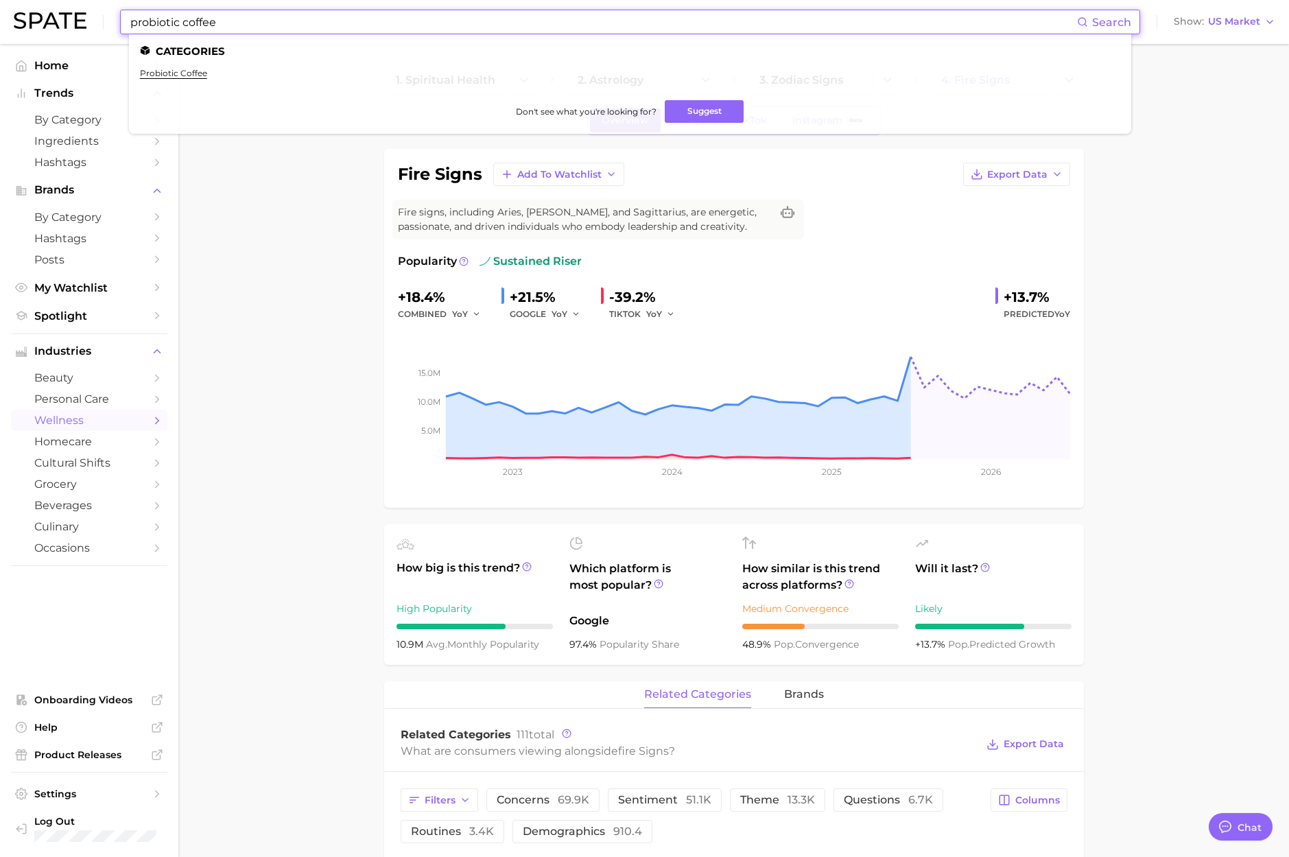
paste input "at home workout"
drag, startPoint x: 276, startPoint y: 27, endPoint x: 36, endPoint y: 26, distance: 240.8
click at [36, 26] on div "probiotic coffee Search Categories probiotic coffee Don't see what you're looki…" at bounding box center [644, 22] width 1261 height 44
click at [198, 78] on li "at home workout # homeworkout" at bounding box center [178, 79] width 76 height 23
click at [200, 75] on link "at home workout" at bounding box center [178, 73] width 76 height 10
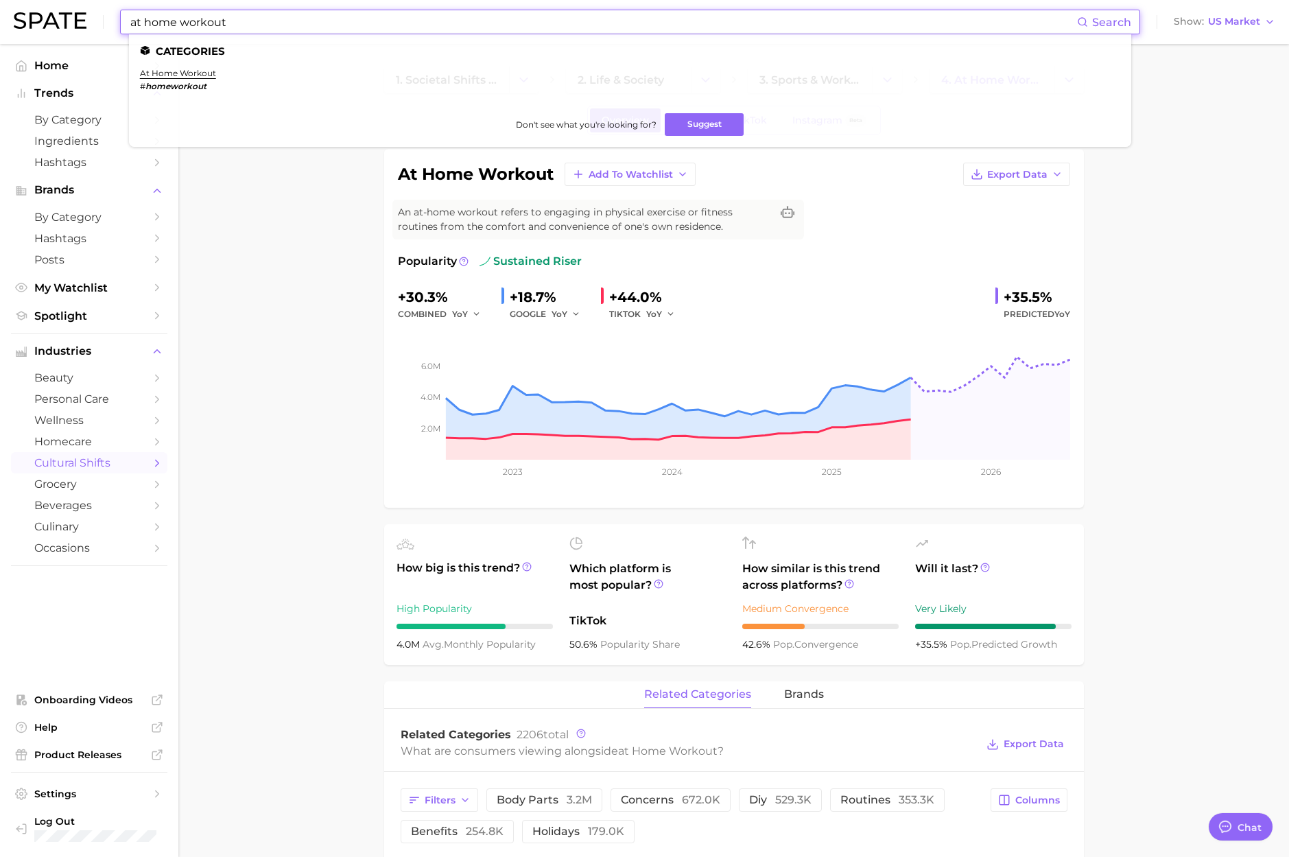
paste input "preoperative die"
drag, startPoint x: 234, startPoint y: 23, endPoint x: -31, endPoint y: 7, distance: 265.2
click at [0, 7] on html "preoperative diet Search Categories at home workout # homeworkout Don't see wha…" at bounding box center [644, 428] width 1289 height 857
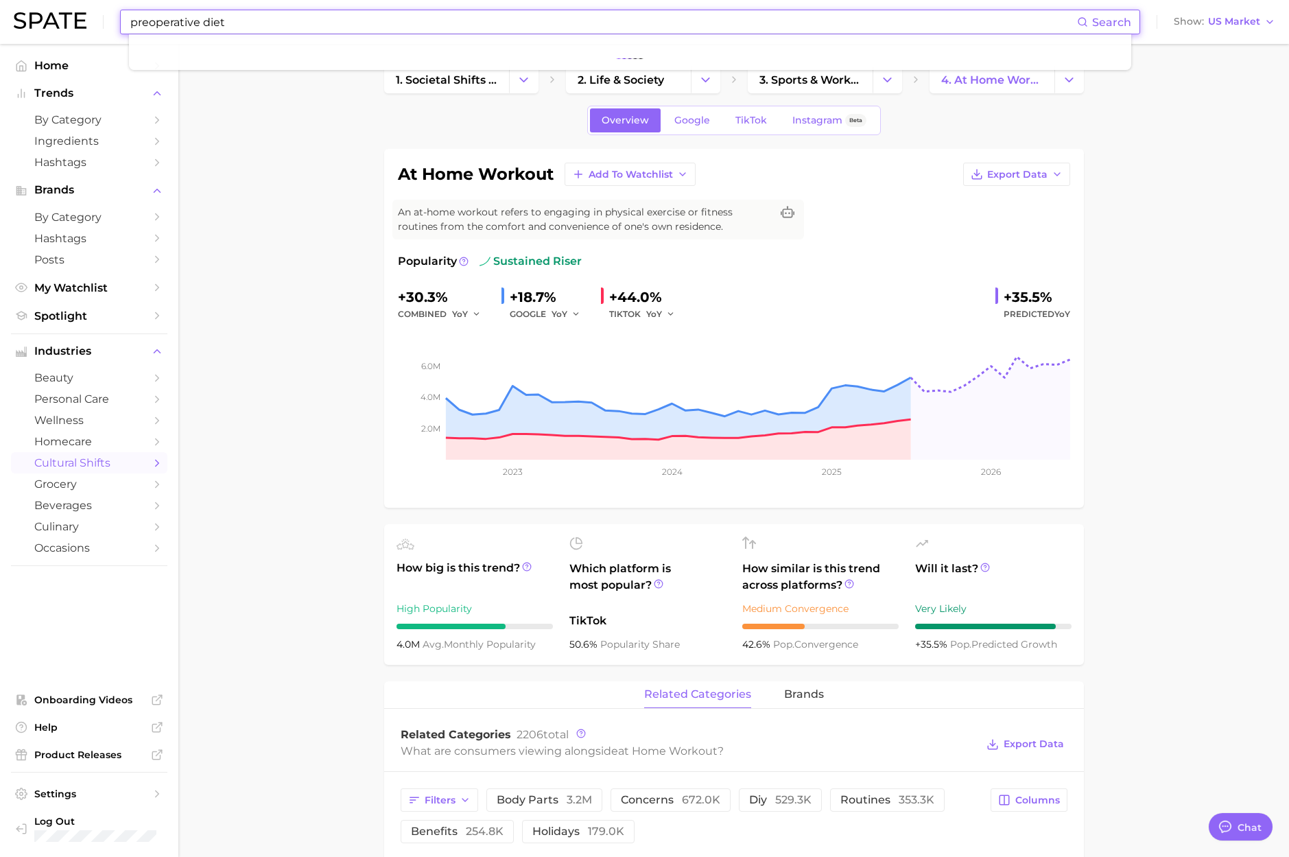
click at [251, 31] on input "preoperative diet" at bounding box center [603, 21] width 948 height 23
type input "preoperative diet"
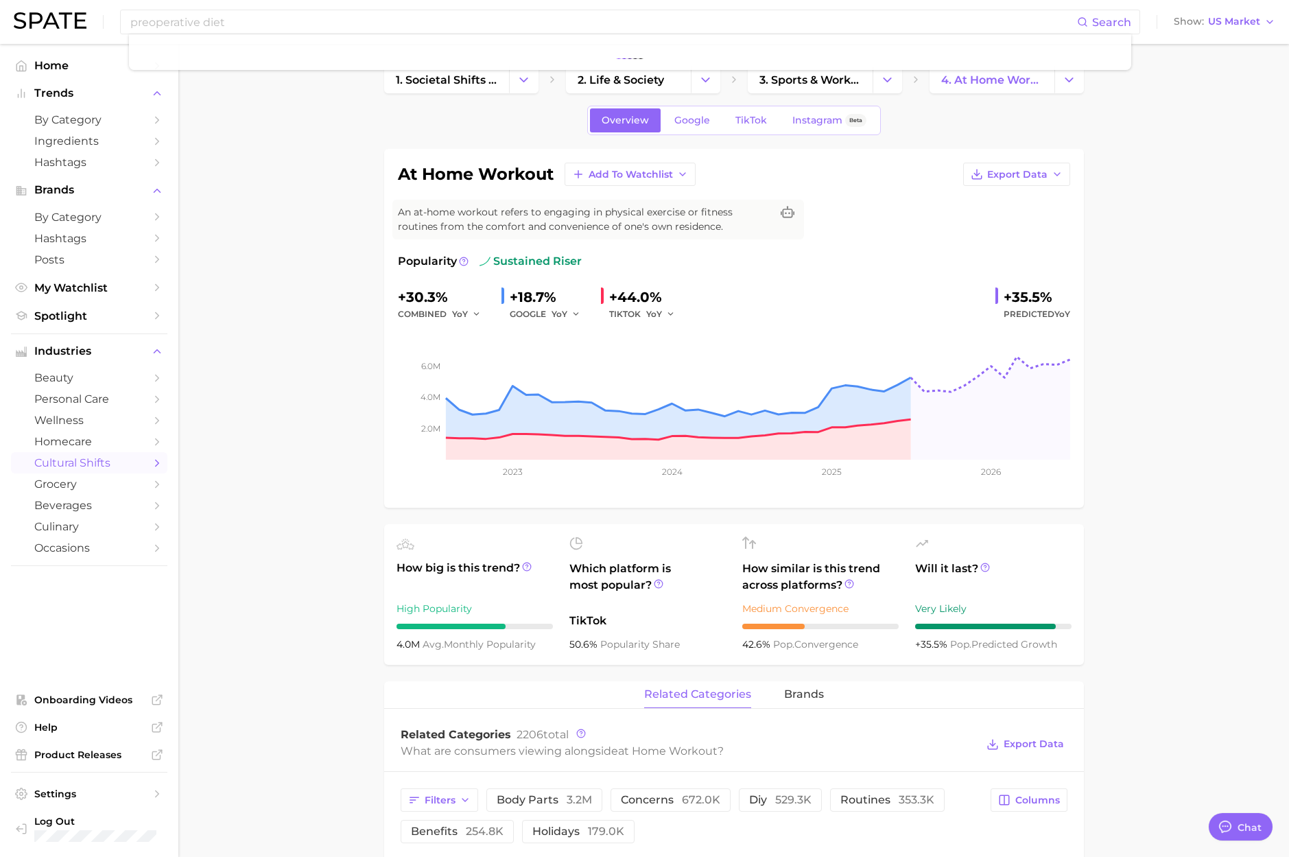
drag, startPoint x: 246, startPoint y: 130, endPoint x: 246, endPoint y: 81, distance: 49.4
click at [246, 23] on input "preoperative diet" at bounding box center [603, 21] width 948 height 23
